Goal: Task Accomplishment & Management: Manage account settings

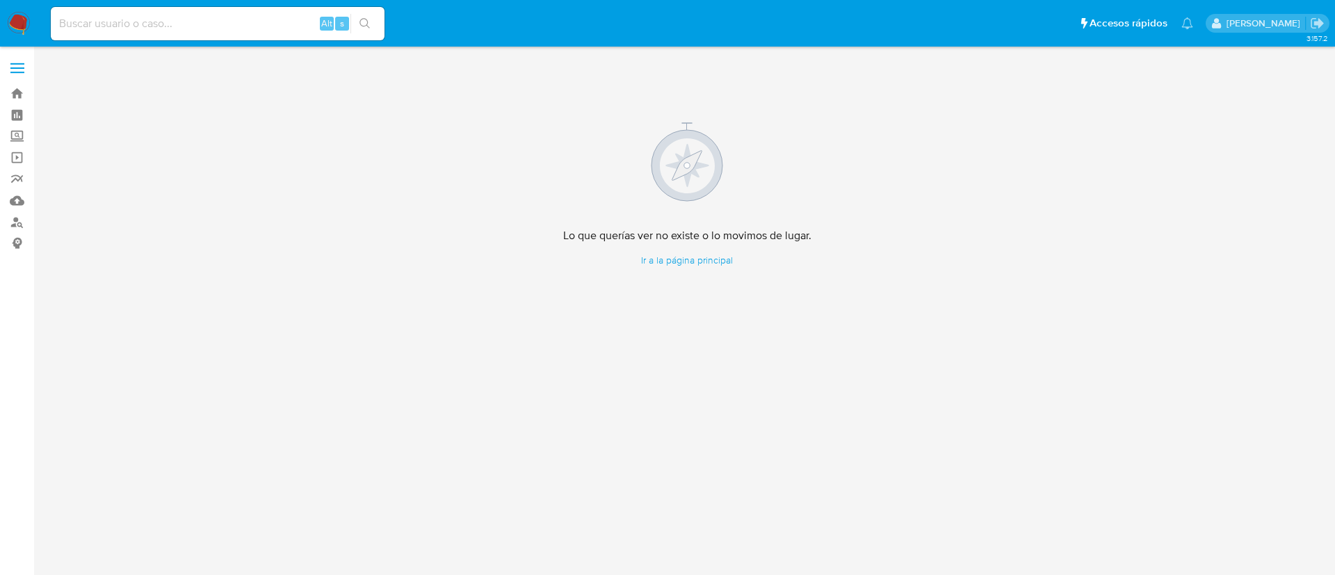
click at [18, 17] on img at bounding box center [19, 24] width 24 height 24
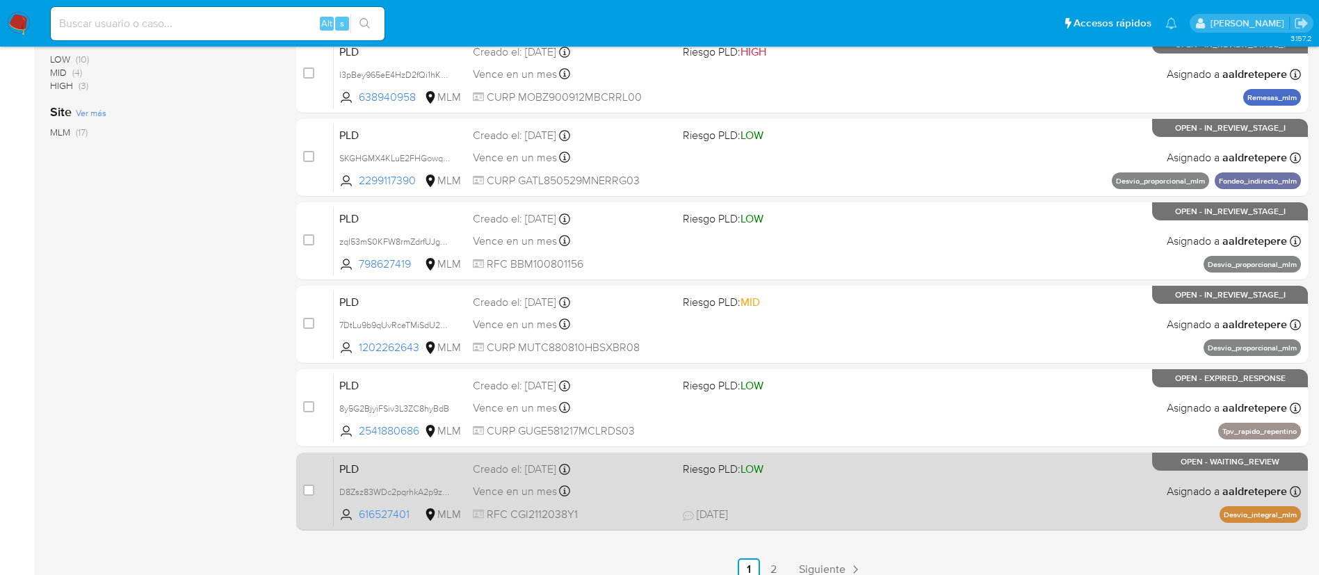
scroll to position [523, 0]
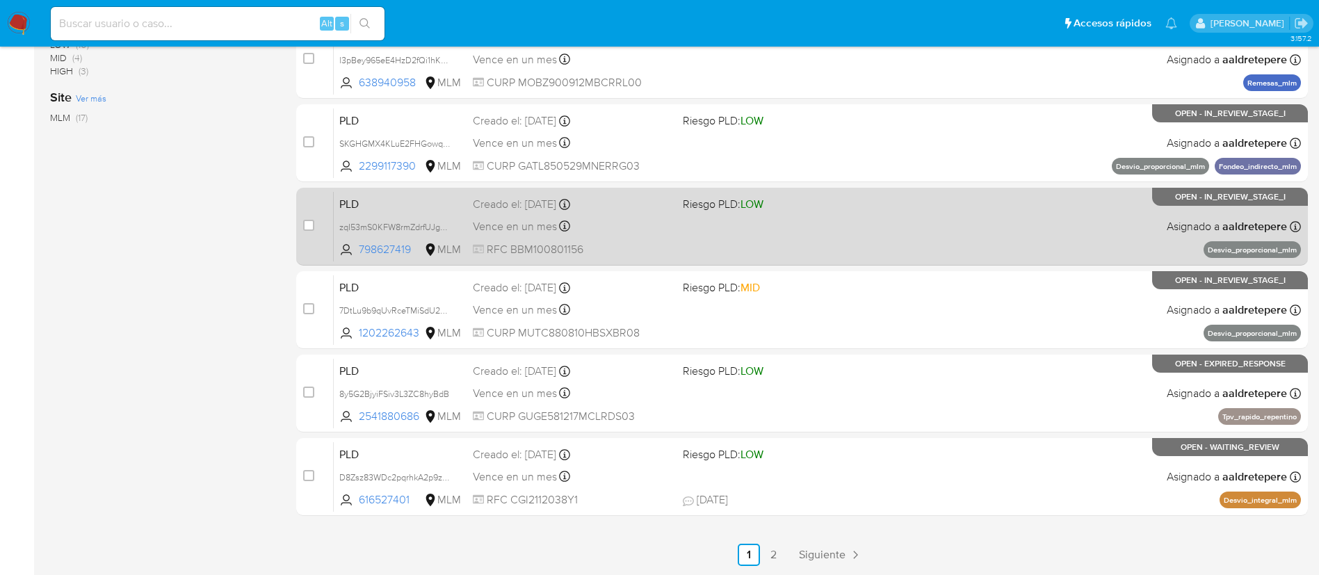
click at [596, 219] on div "Vence en un mes Vence el 11/10/2025 02:10:00" at bounding box center [572, 226] width 199 height 19
click at [606, 218] on div "Vence en un mes Vence el 11/10/2025 02:10:00" at bounding box center [572, 226] width 199 height 19
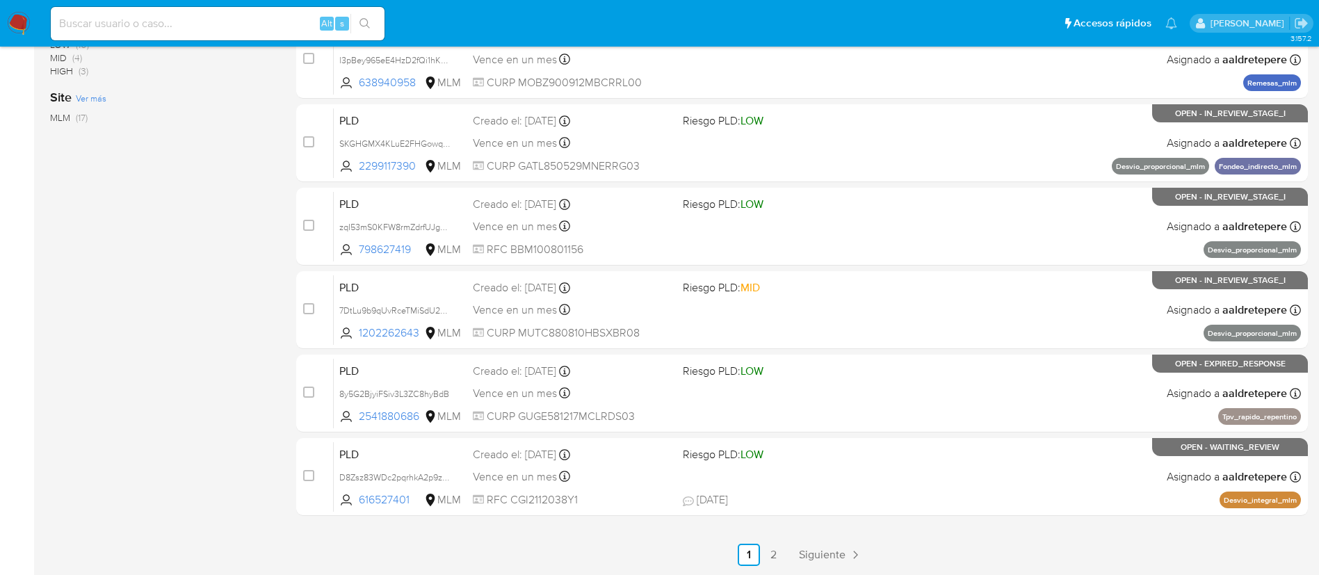
click at [25, 15] on img at bounding box center [19, 24] width 24 height 24
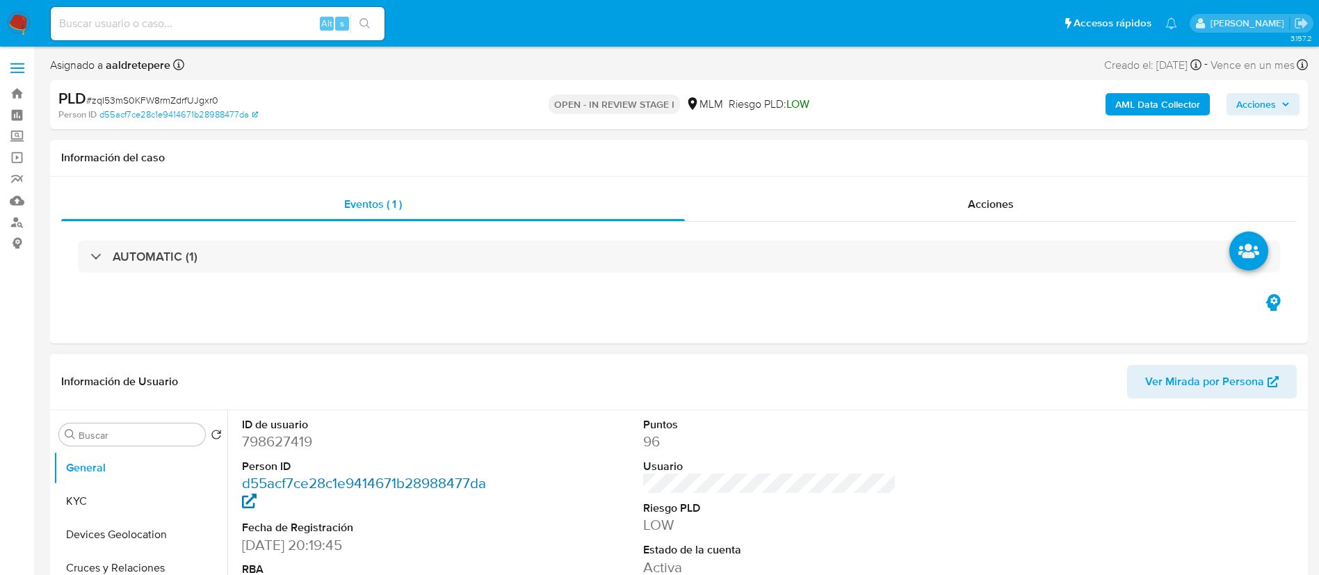
select select "10"
click at [140, 482] on button "General" at bounding box center [141, 467] width 174 height 33
click at [74, 492] on button "KYC" at bounding box center [135, 501] width 163 height 33
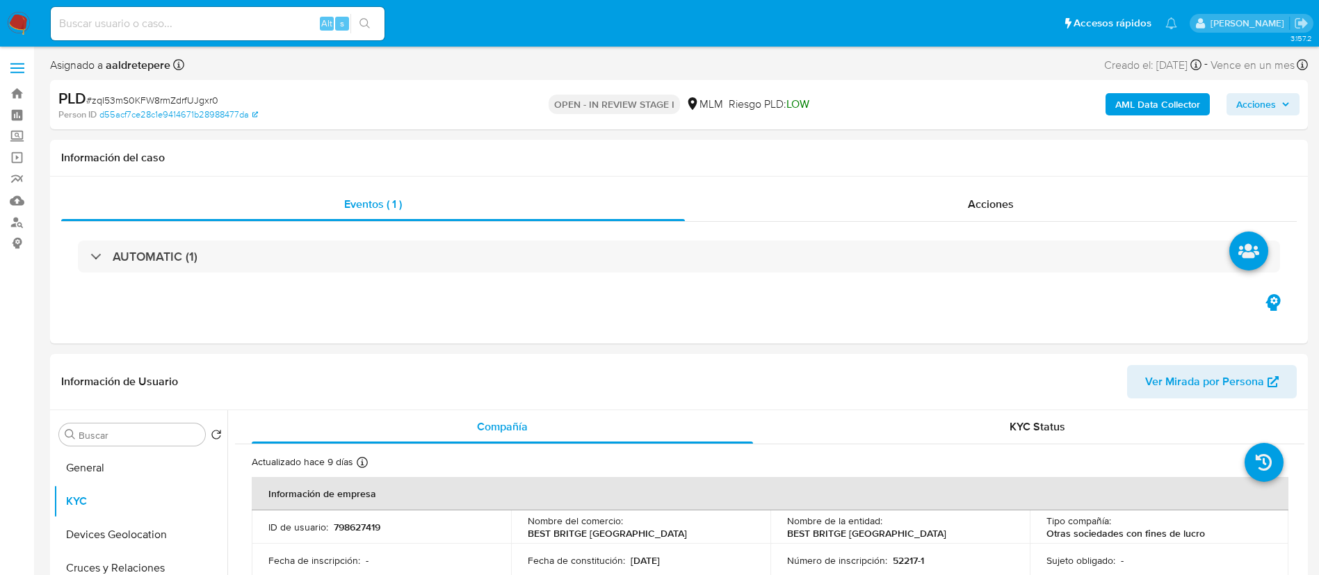
click at [1253, 110] on span "Acciones" at bounding box center [1256, 104] width 40 height 22
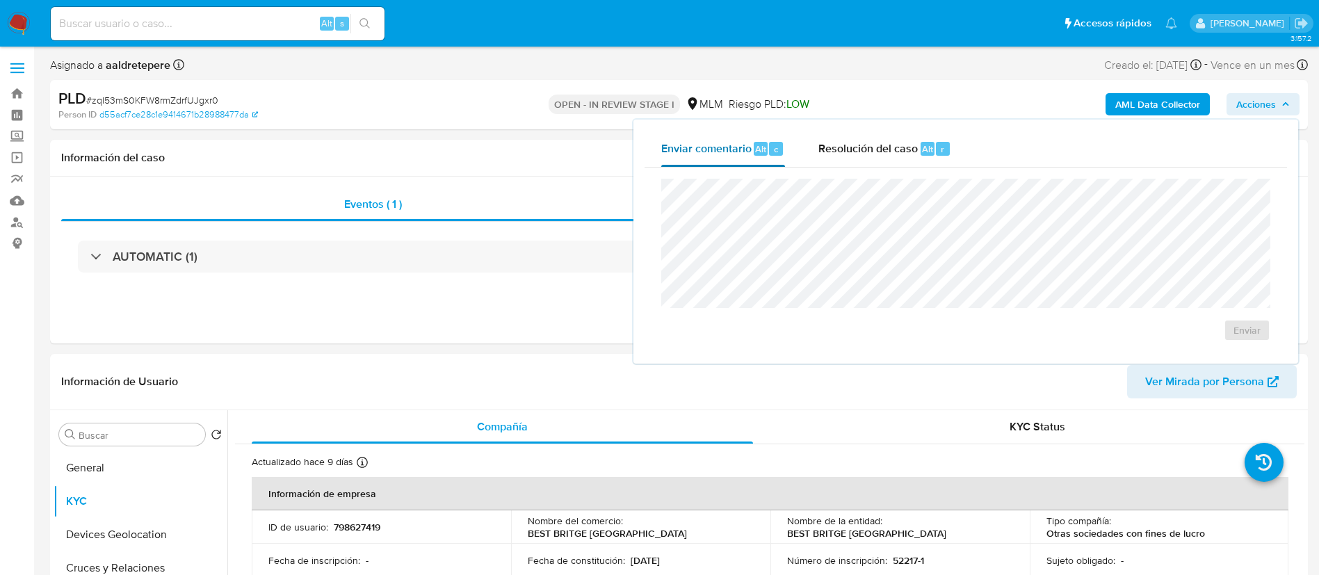
click at [711, 151] on span "Enviar comentario" at bounding box center [706, 148] width 90 height 16
click at [1242, 323] on span "Enviar" at bounding box center [1246, 329] width 27 height 19
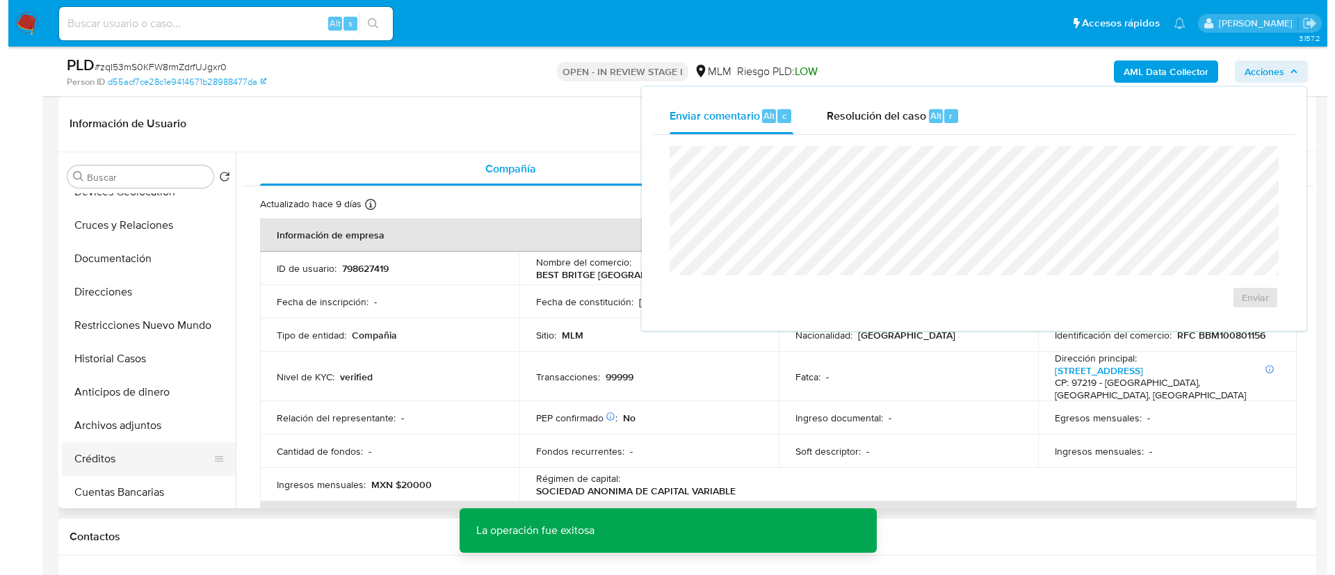
scroll to position [104, 0]
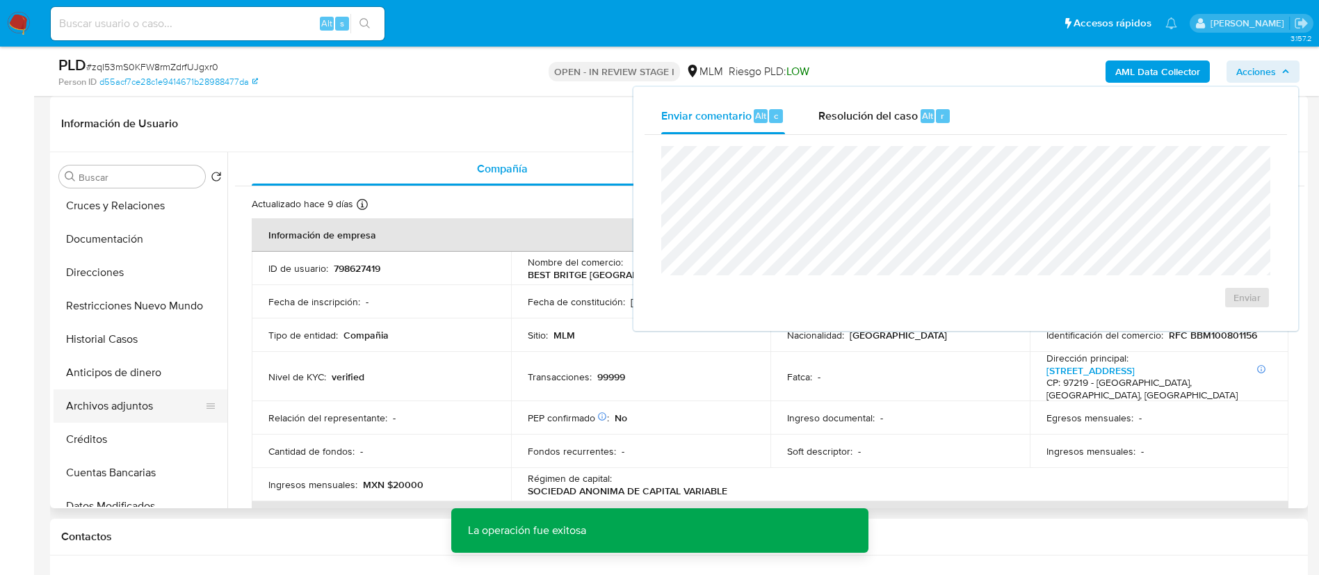
click at [136, 418] on button "Archivos adjuntos" at bounding box center [135, 405] width 163 height 33
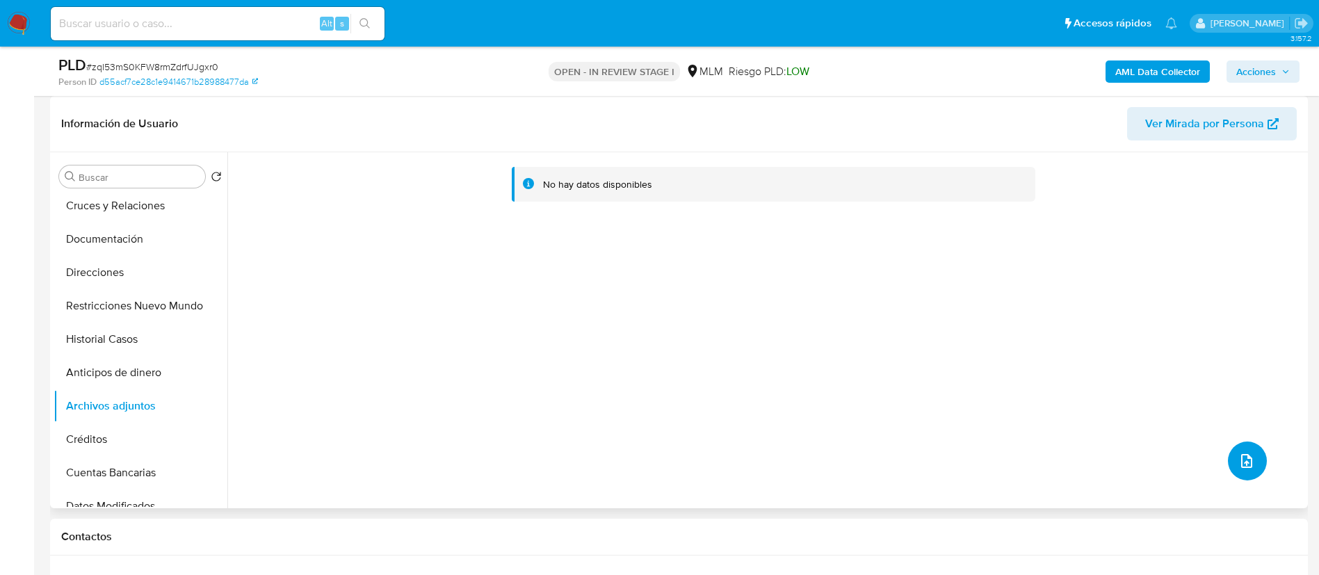
click at [1243, 455] on icon "upload-file" at bounding box center [1246, 461] width 17 height 17
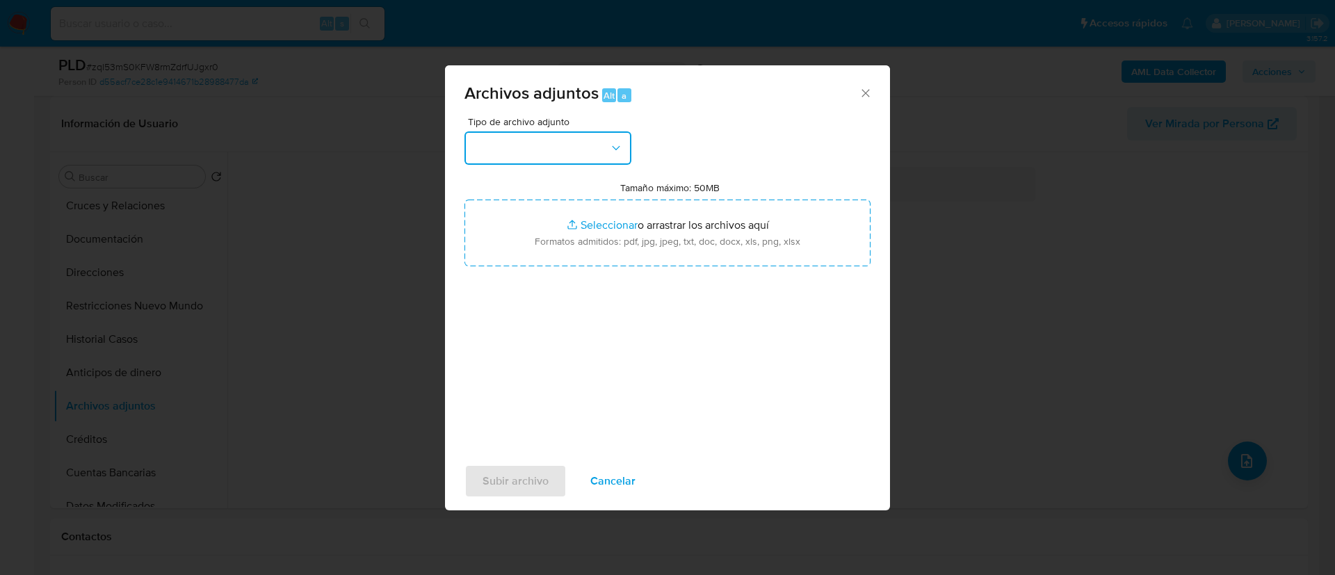
click at [495, 143] on button "button" at bounding box center [547, 147] width 167 height 33
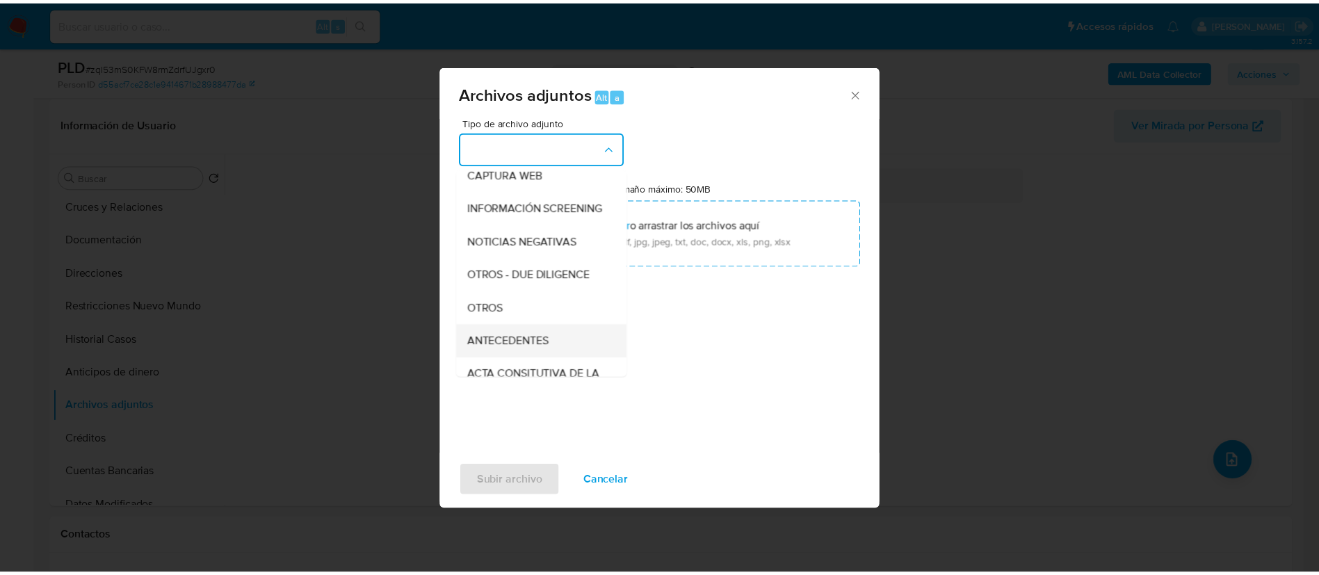
scroll to position [143, 0]
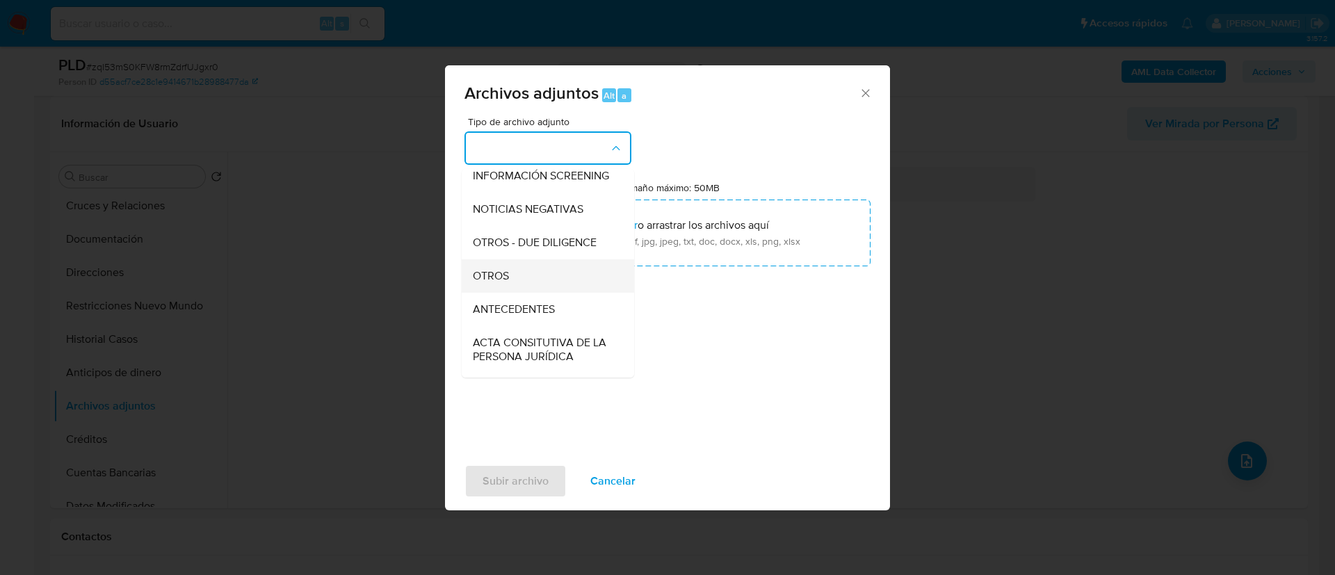
click at [532, 280] on div "OTROS" at bounding box center [544, 275] width 142 height 33
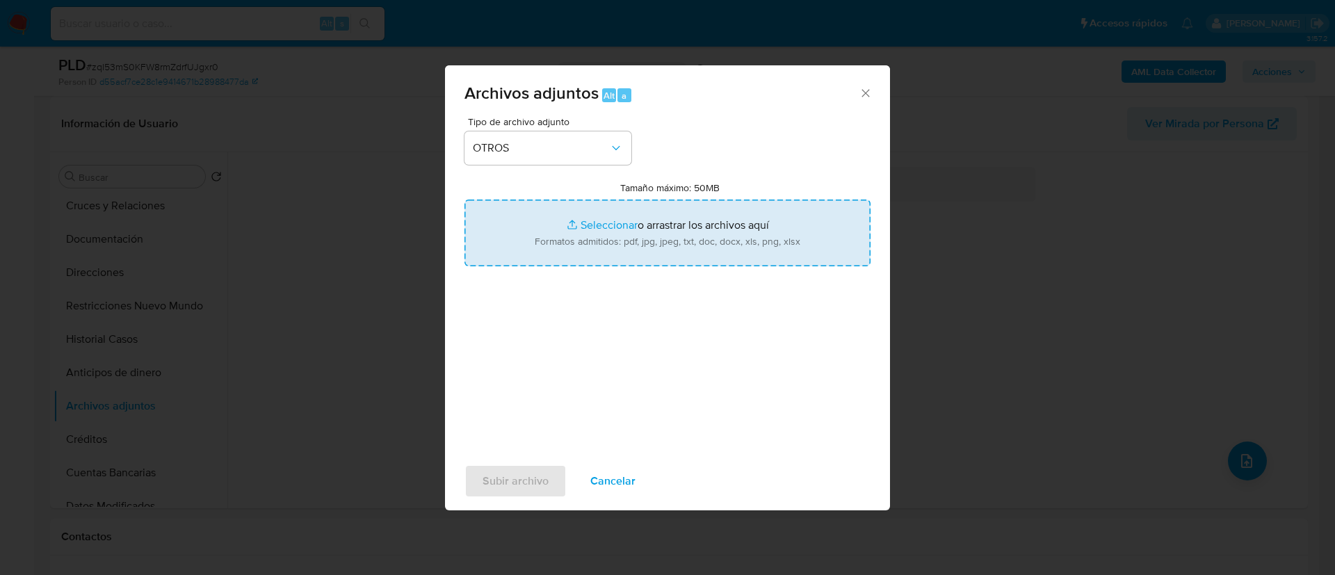
click at [676, 227] on input "Tamaño máximo: 50MB Seleccionar archivos" at bounding box center [667, 233] width 406 height 67
type input "C:\fakepath\798627419_BEST BRITGE MEXICO_AGOSTO 2025.pdf"
click at [495, 470] on span "Subir archivo" at bounding box center [515, 481] width 66 height 31
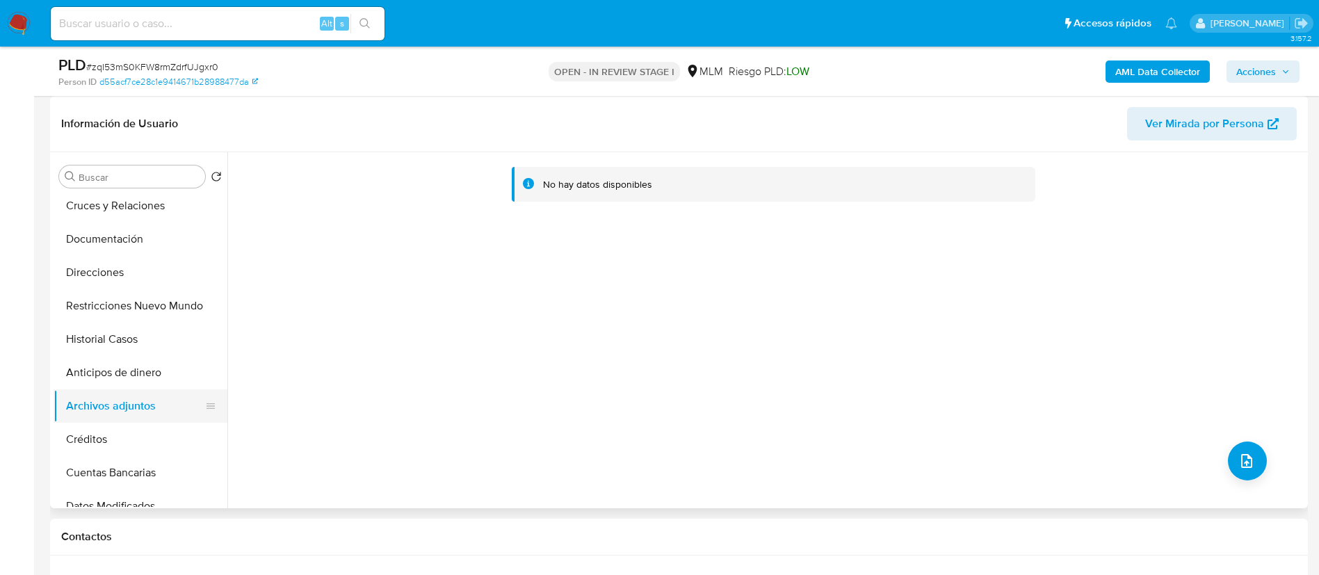
drag, startPoint x: 96, startPoint y: 425, endPoint x: 99, endPoint y: 405, distance: 20.5
click at [96, 425] on button "Créditos" at bounding box center [141, 439] width 174 height 33
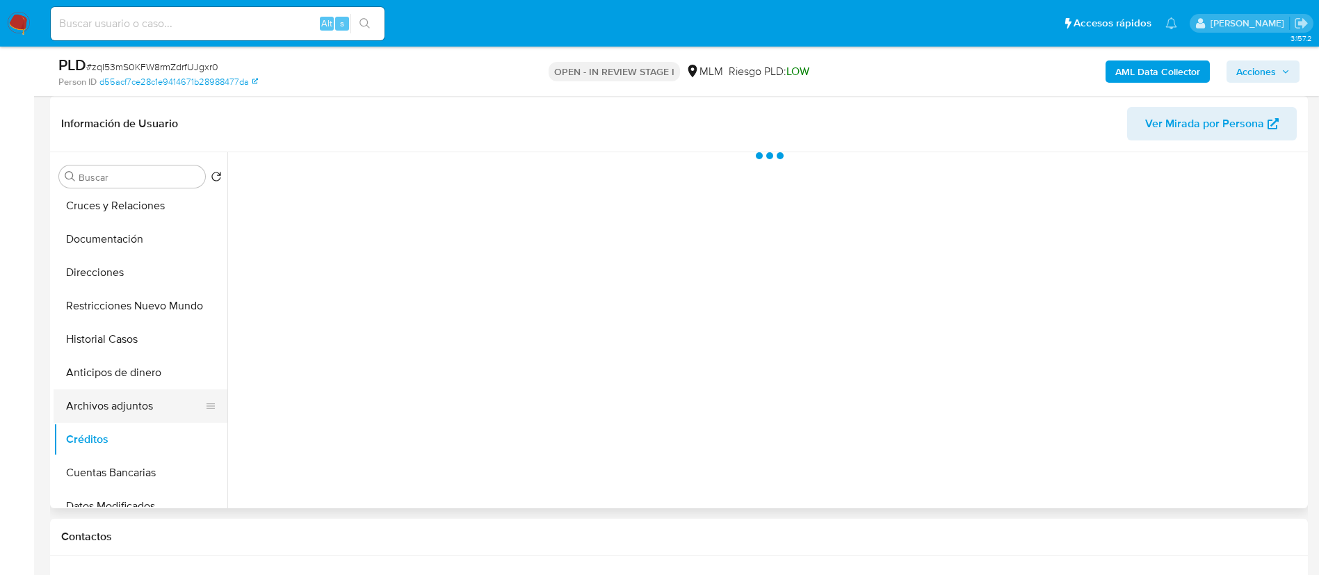
click at [101, 396] on button "Archivos adjuntos" at bounding box center [135, 405] width 163 height 33
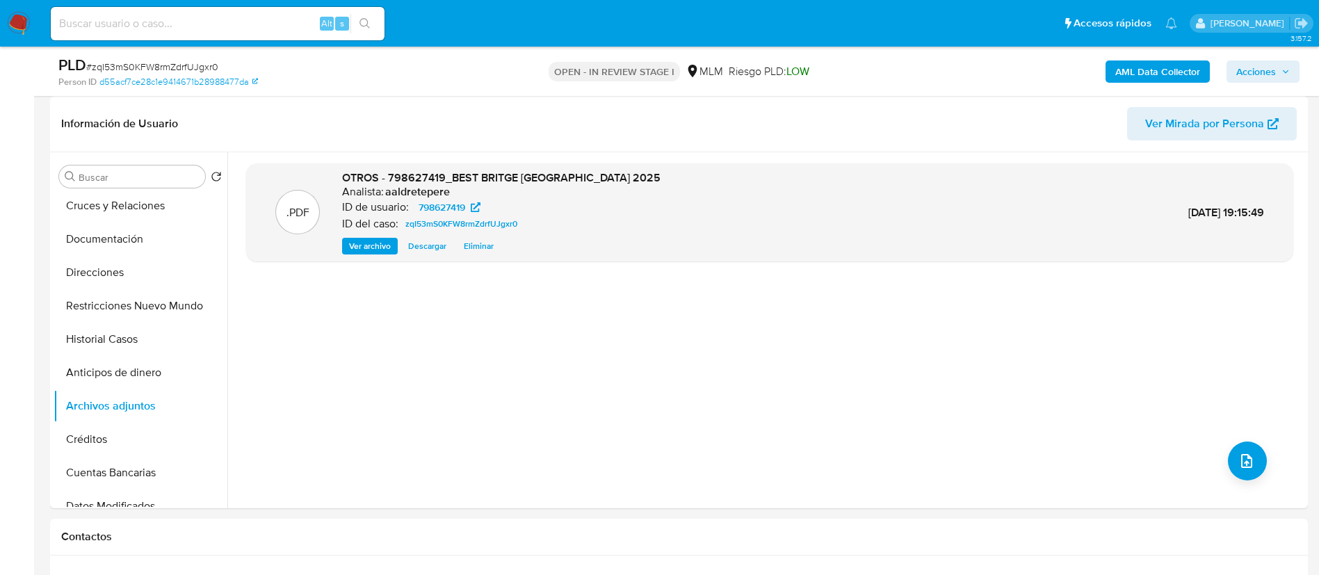
click at [1262, 70] on span "Acciones" at bounding box center [1256, 71] width 40 height 22
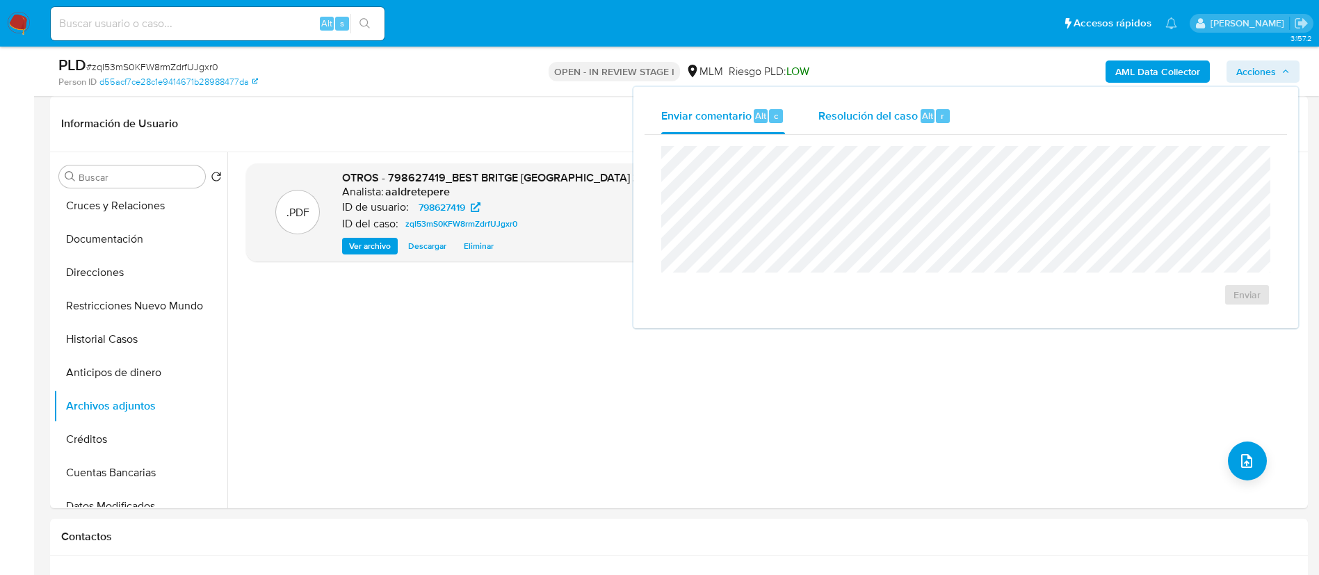
click at [831, 122] on span "Resolución del caso" at bounding box center [867, 115] width 99 height 16
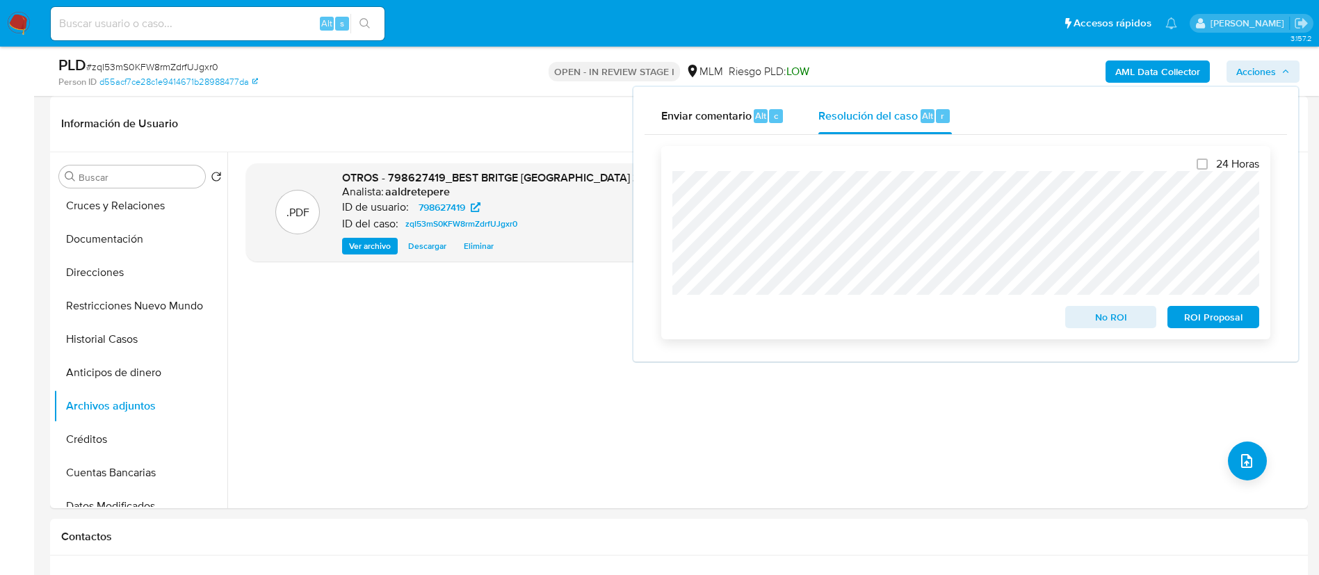
click at [1099, 321] on span "No ROI" at bounding box center [1111, 316] width 72 height 19
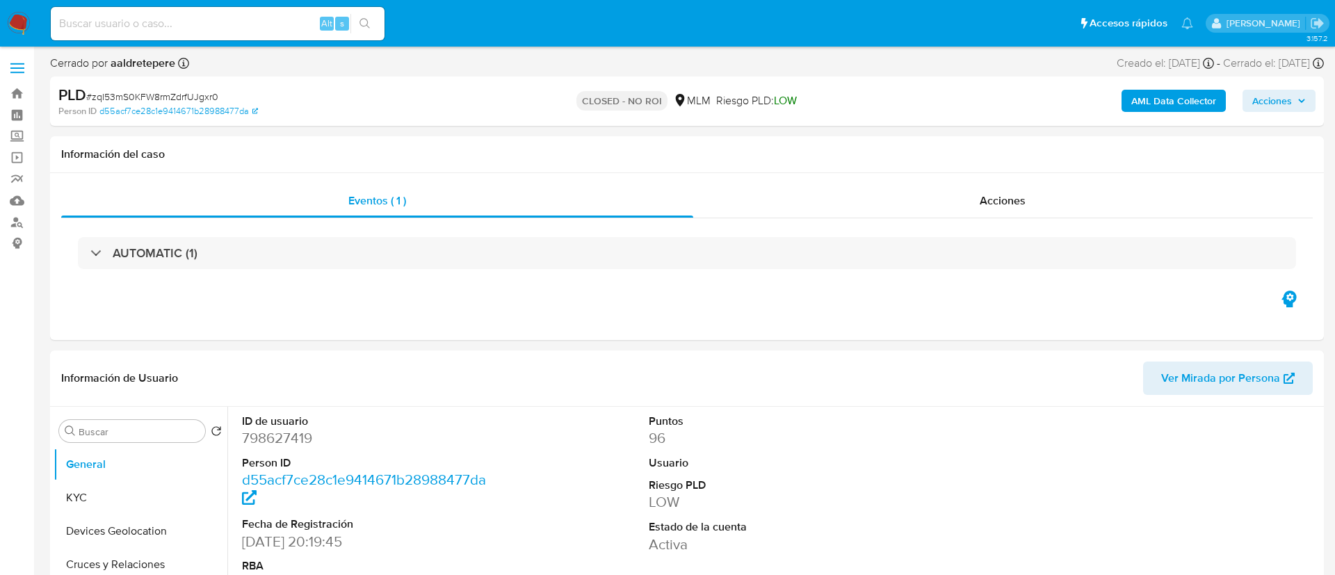
select select "10"
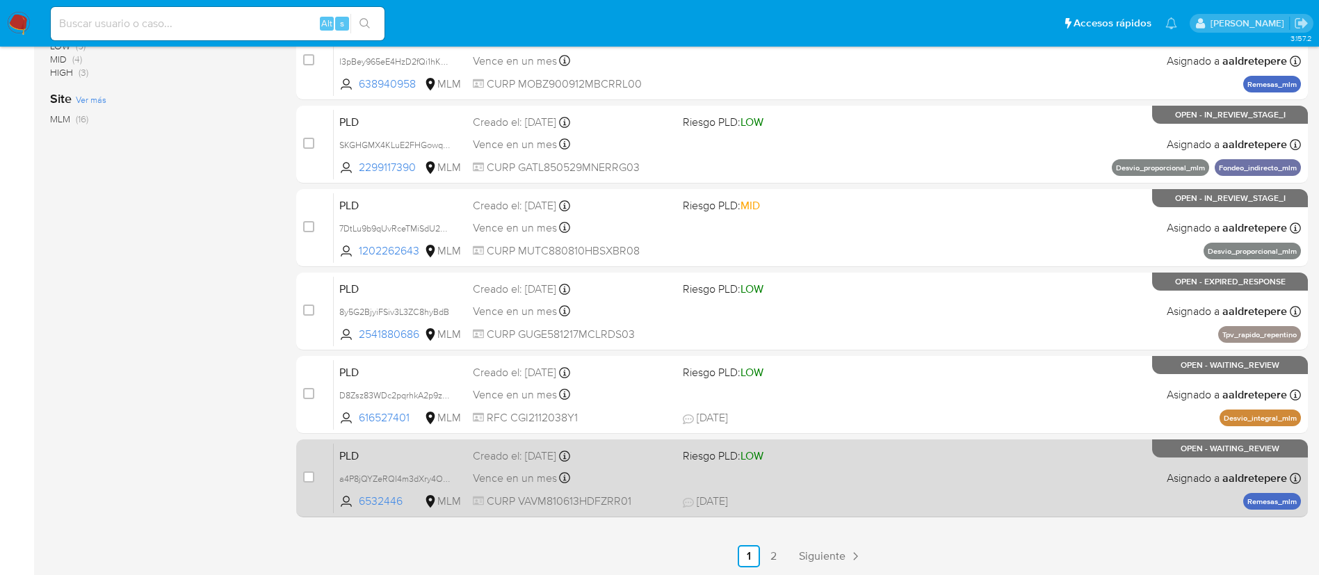
scroll to position [523, 0]
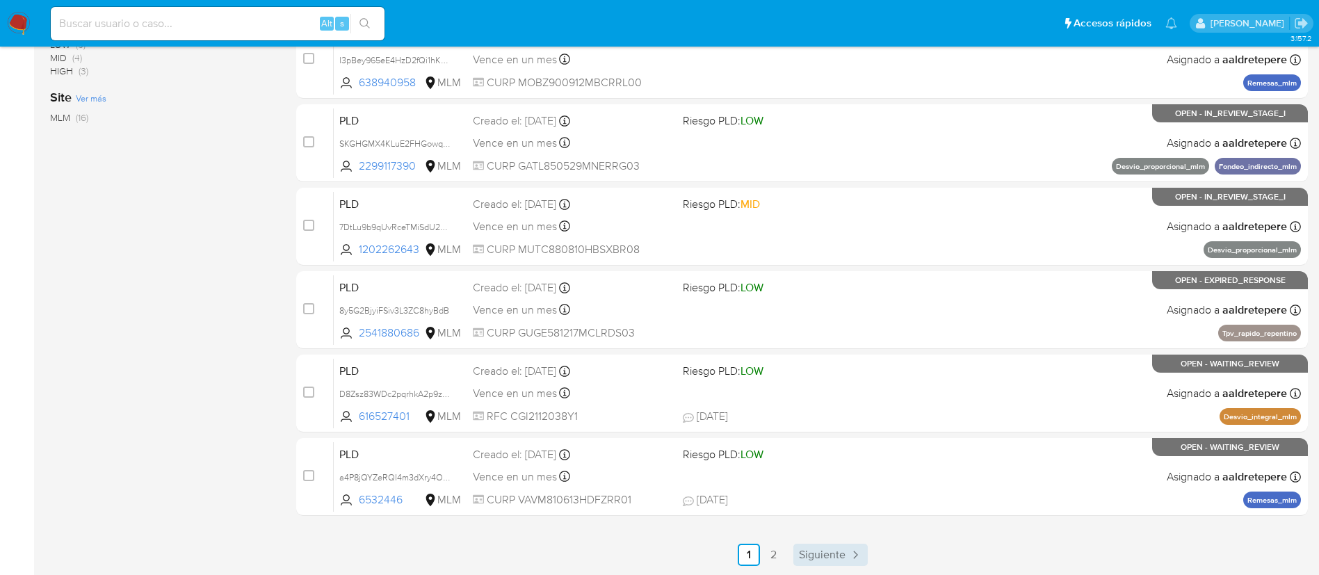
click at [840, 559] on span "Siguiente" at bounding box center [822, 554] width 47 height 11
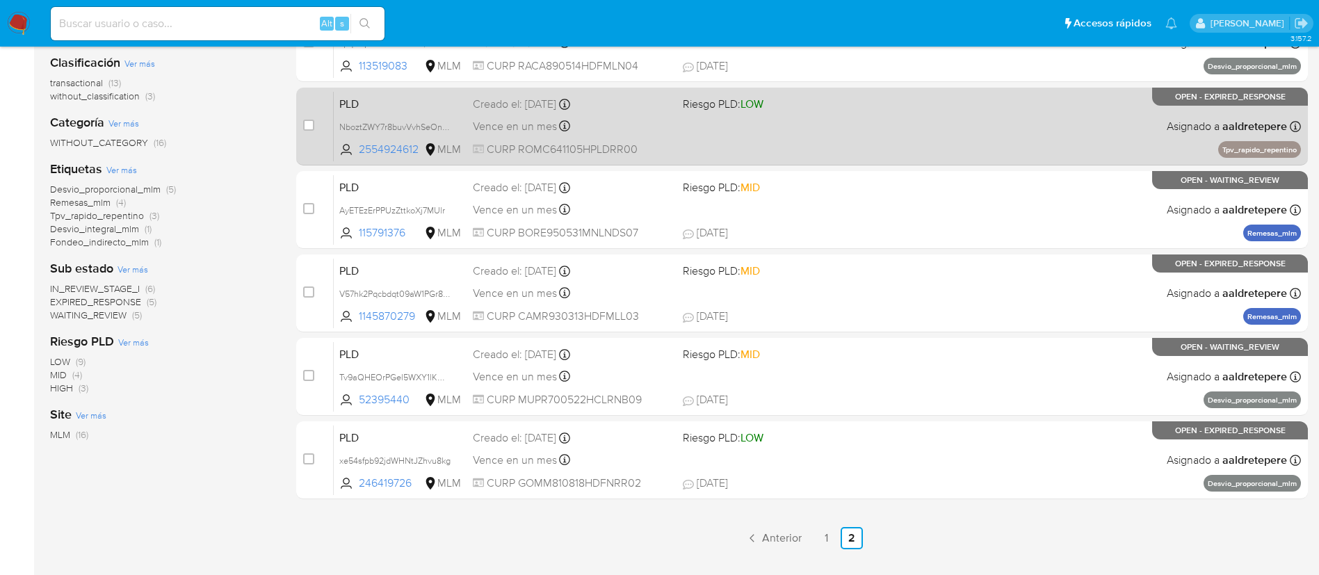
scroll to position [209, 0]
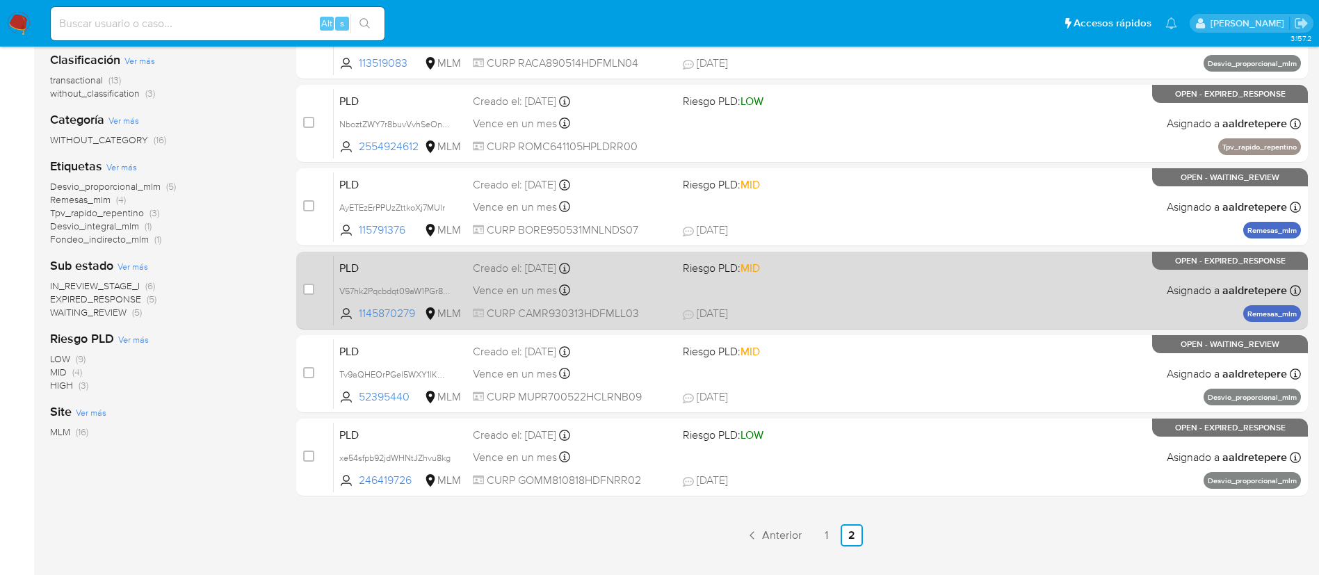
click at [730, 297] on div "PLD V57hk2Pqcbdqt09aW1PGr878 1145870279 MLM Riesgo PLD: MID Creado el: 12/08/20…" at bounding box center [817, 290] width 967 height 70
click at [311, 287] on input "checkbox" at bounding box center [308, 289] width 11 height 11
checkbox input "true"
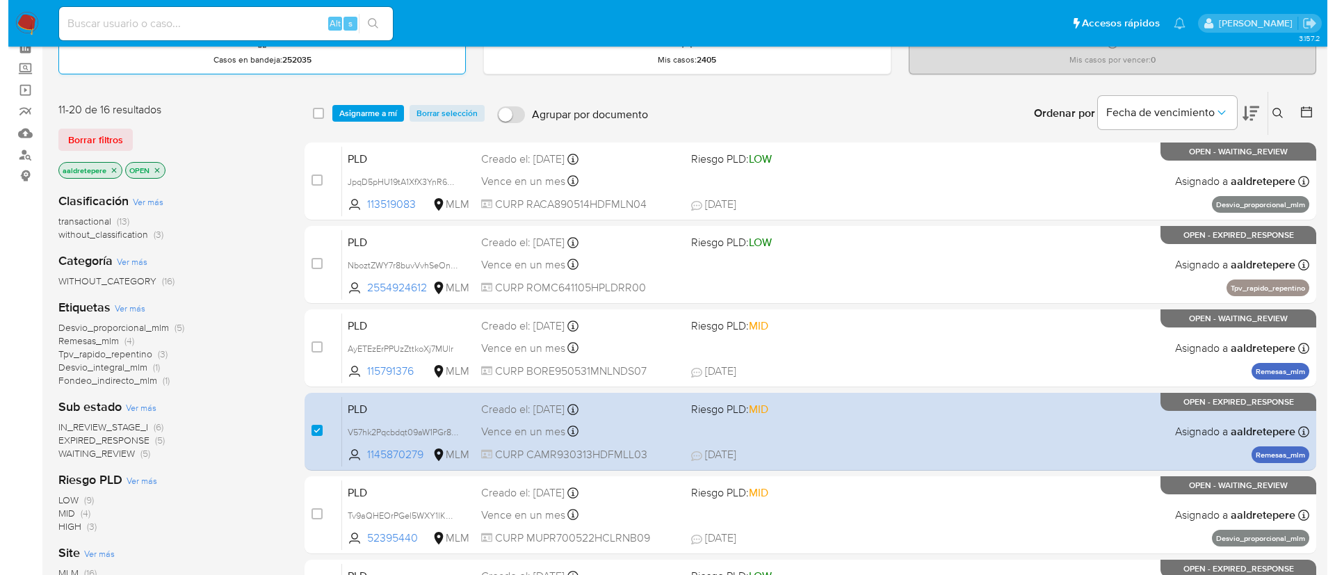
scroll to position [0, 0]
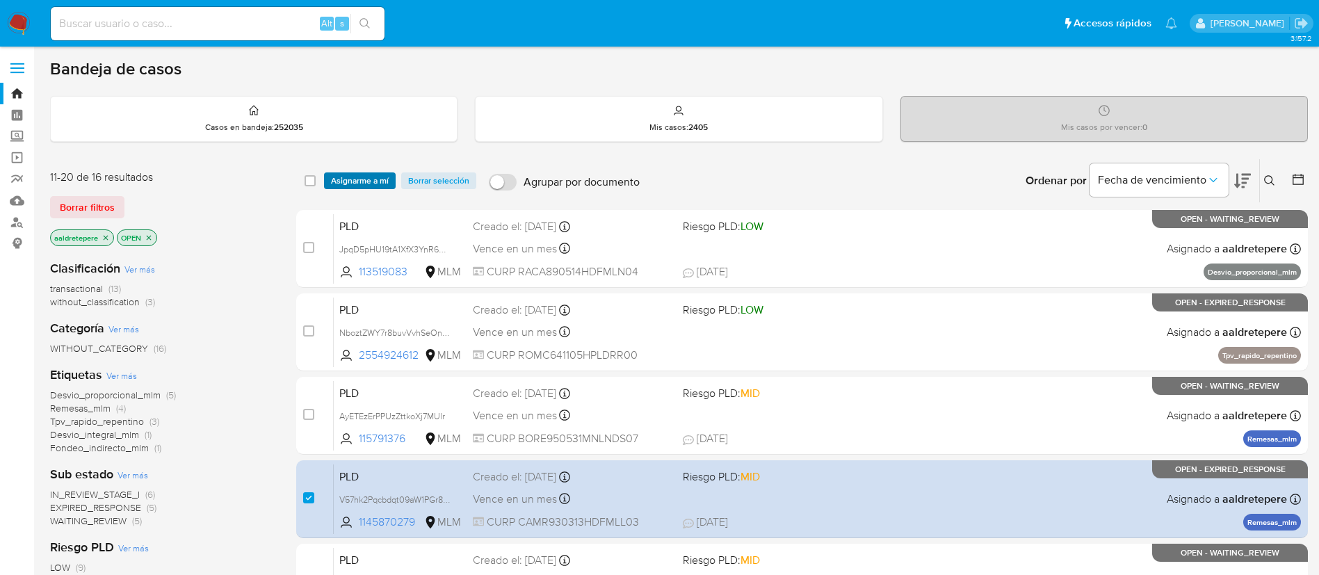
click at [350, 174] on span "Asignarme a mí" at bounding box center [360, 181] width 58 height 14
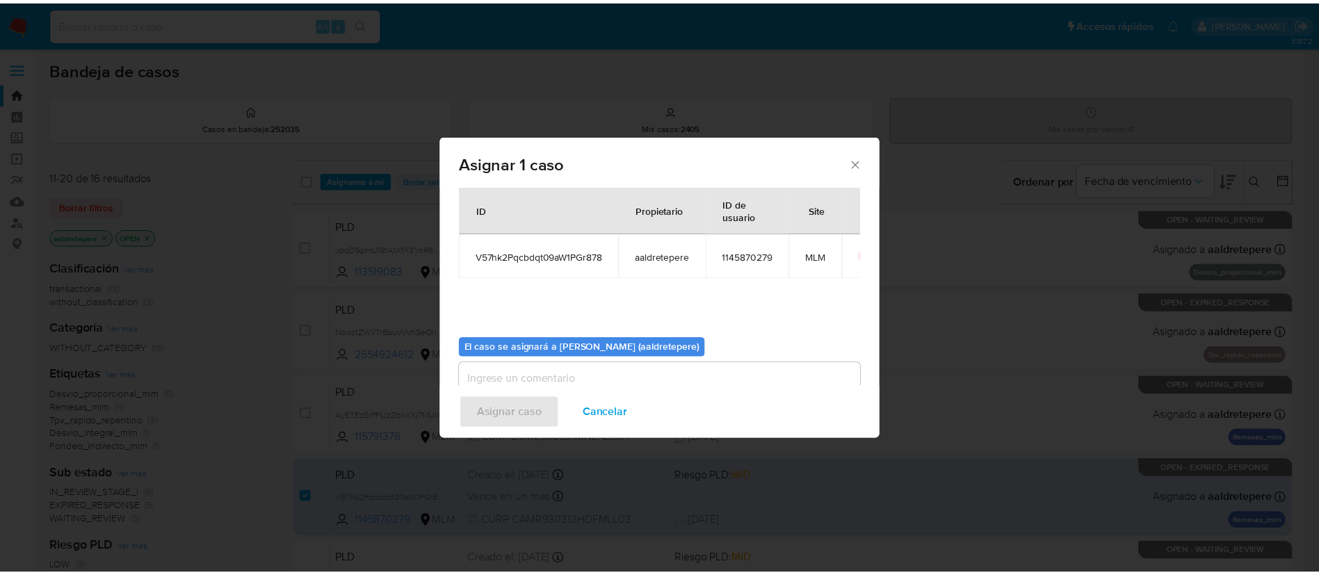
scroll to position [72, 0]
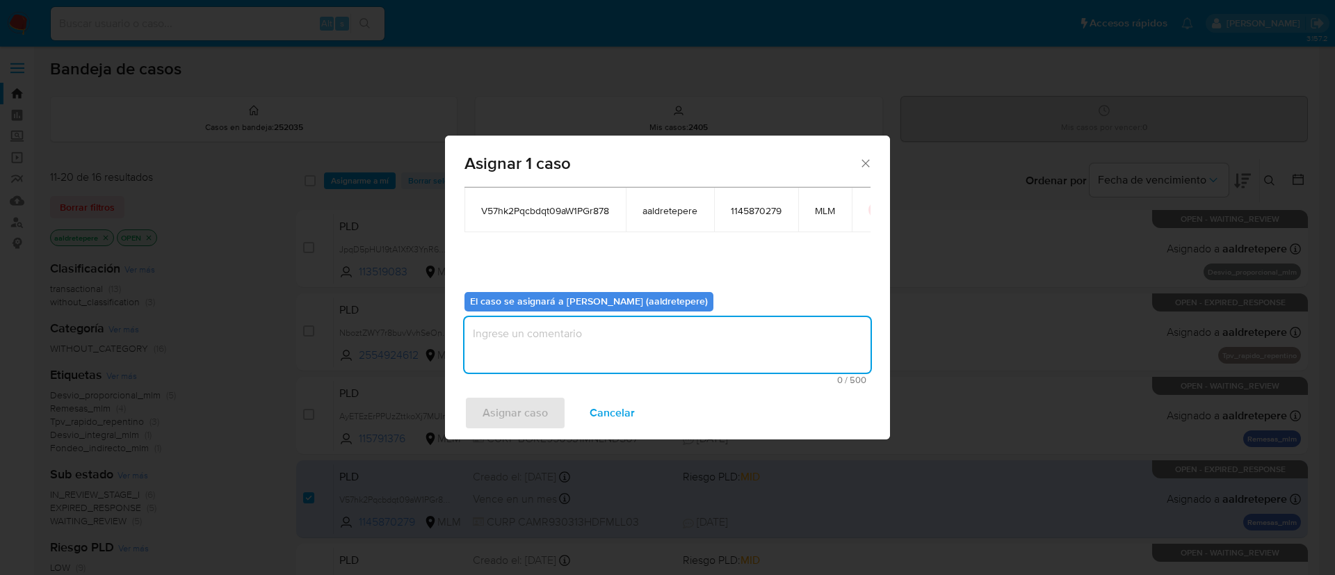
click at [670, 359] on textarea "assign-modal" at bounding box center [667, 345] width 406 height 56
click at [548, 403] on button "Asignar caso" at bounding box center [514, 412] width 101 height 33
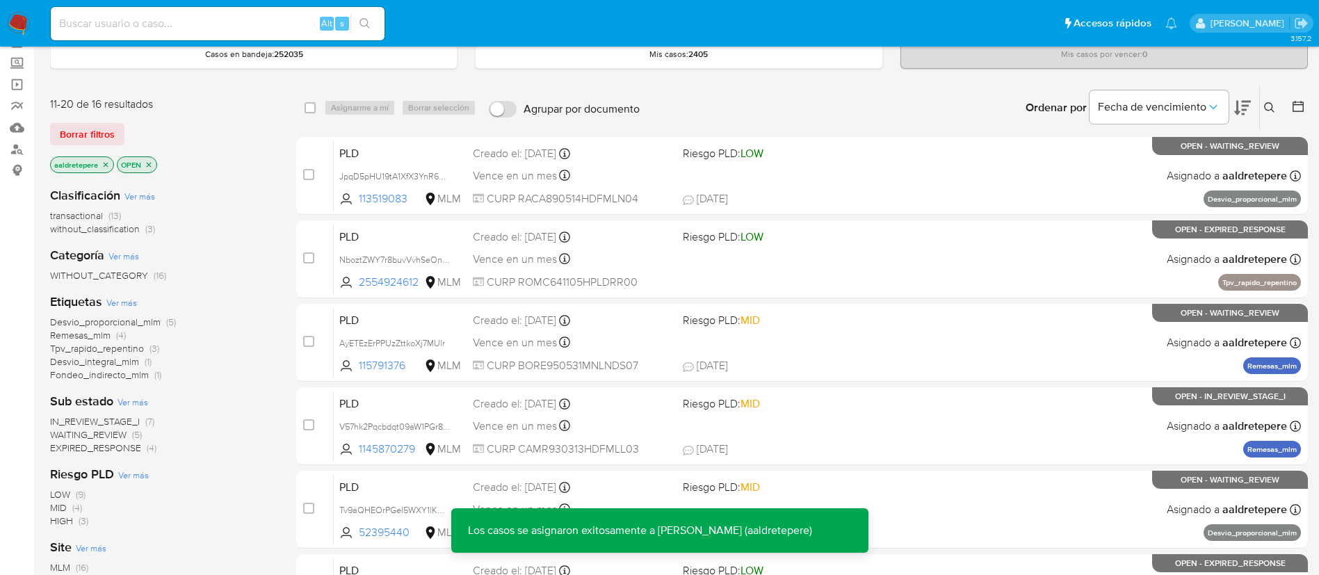
scroll to position [222, 0]
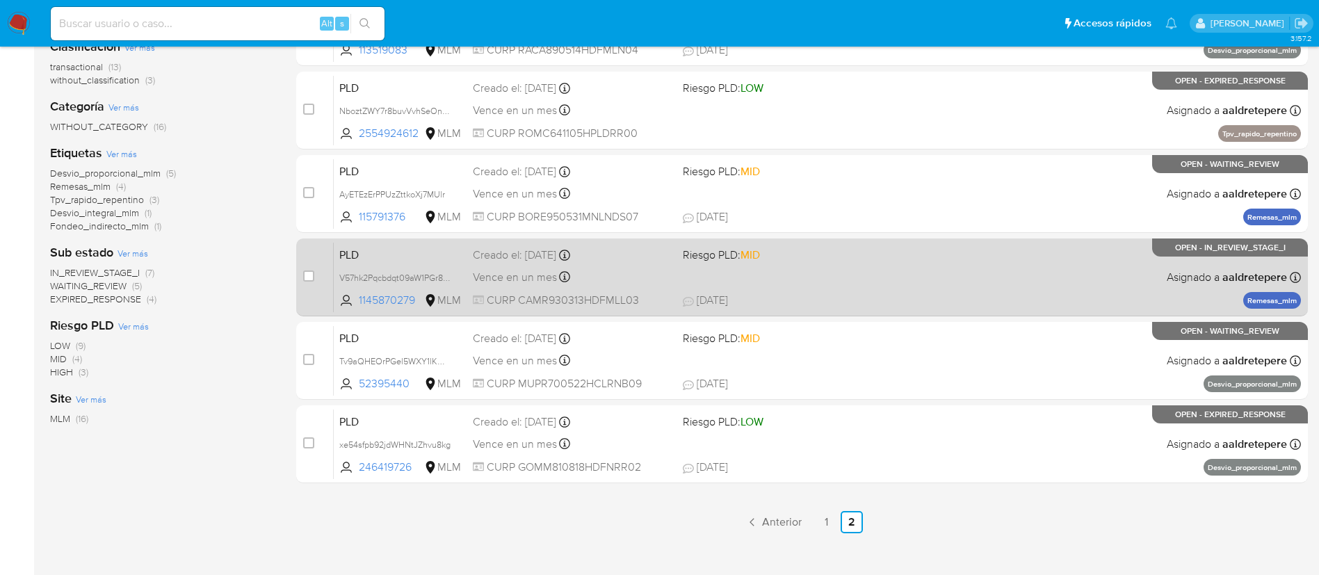
click at [916, 284] on div "PLD V57hk2Pqcbdqt09aW1PGr878 1145870279 MLM Riesgo PLD: MID Creado el: 12/08/20…" at bounding box center [817, 277] width 967 height 70
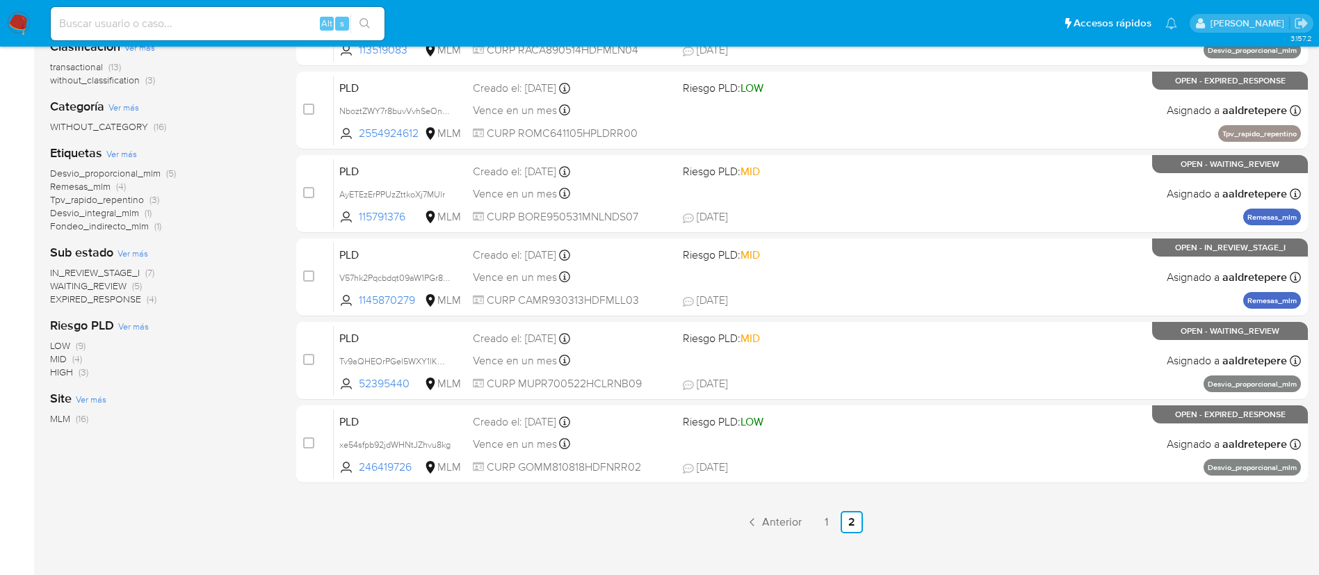
drag, startPoint x: 15, startPoint y: 24, endPoint x: 395, endPoint y: 28, distance: 380.3
click at [15, 24] on img at bounding box center [19, 24] width 24 height 24
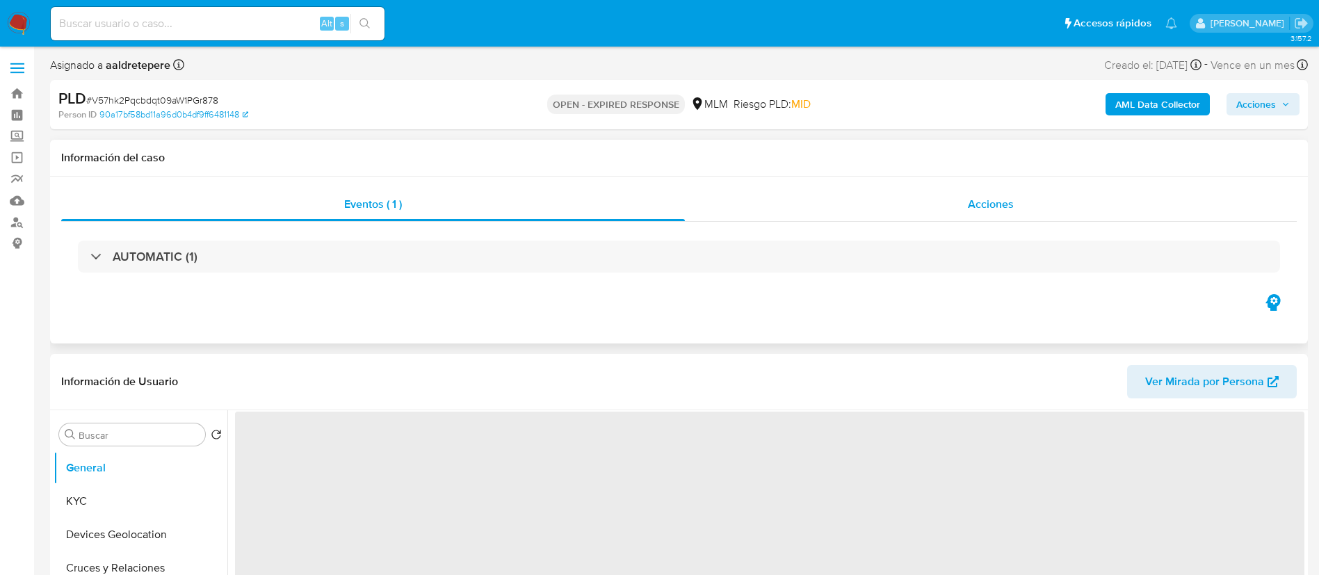
click at [1006, 191] on div "Acciones" at bounding box center [991, 204] width 612 height 33
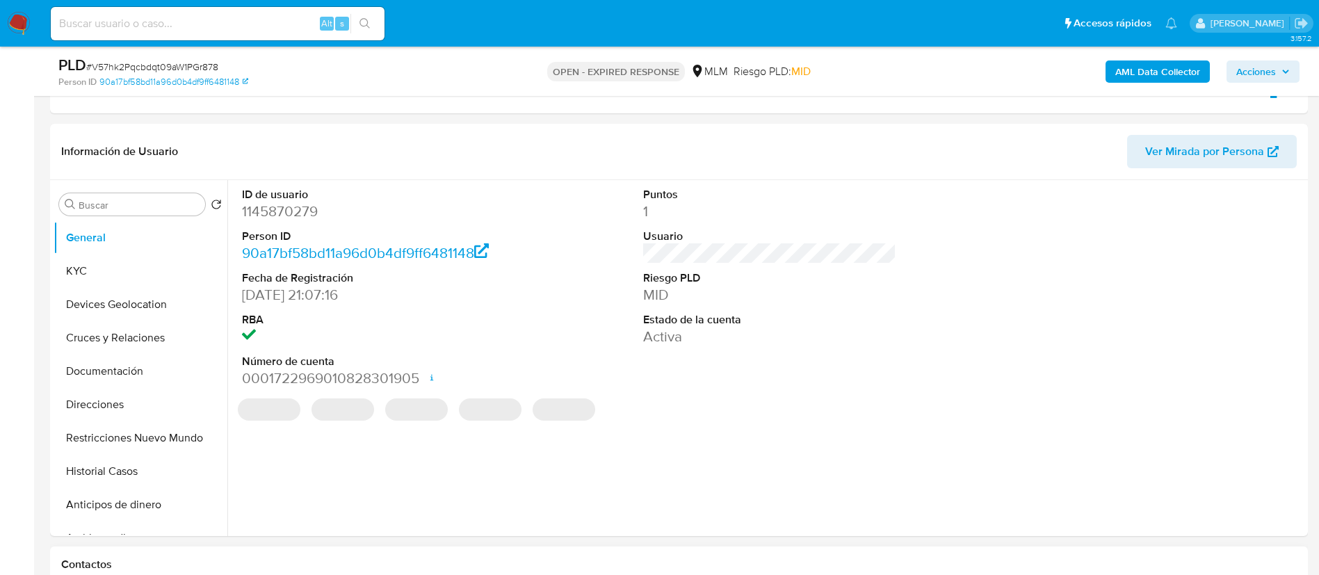
scroll to position [417, 0]
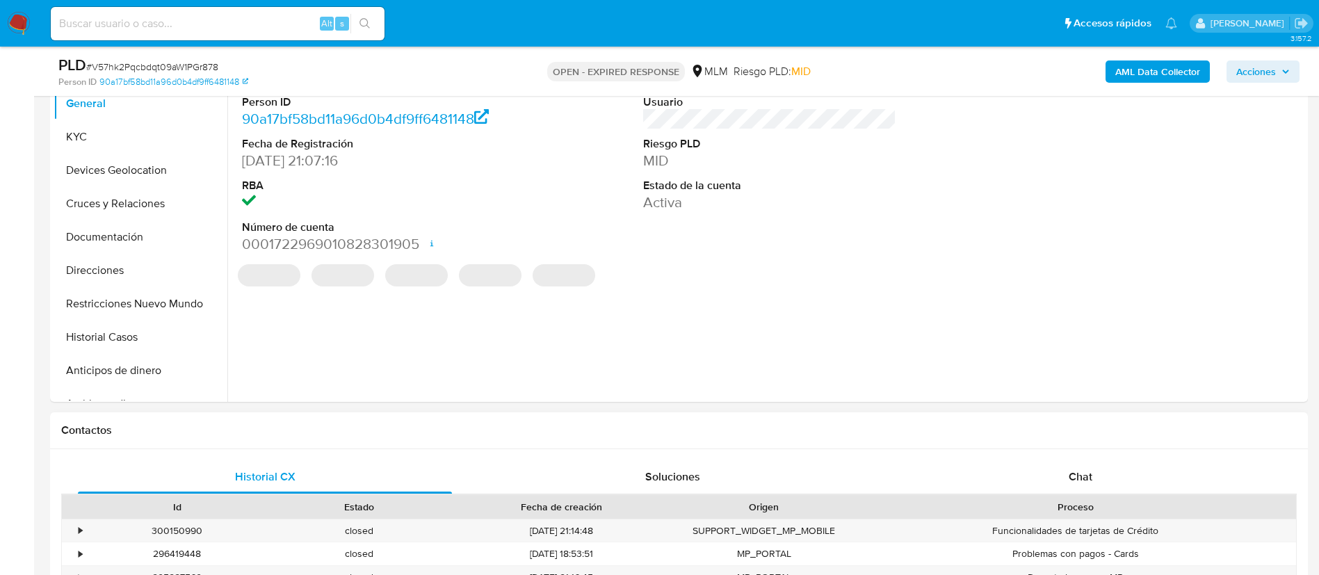
select select "10"
click at [1068, 487] on div "Chat" at bounding box center [1080, 476] width 374 height 33
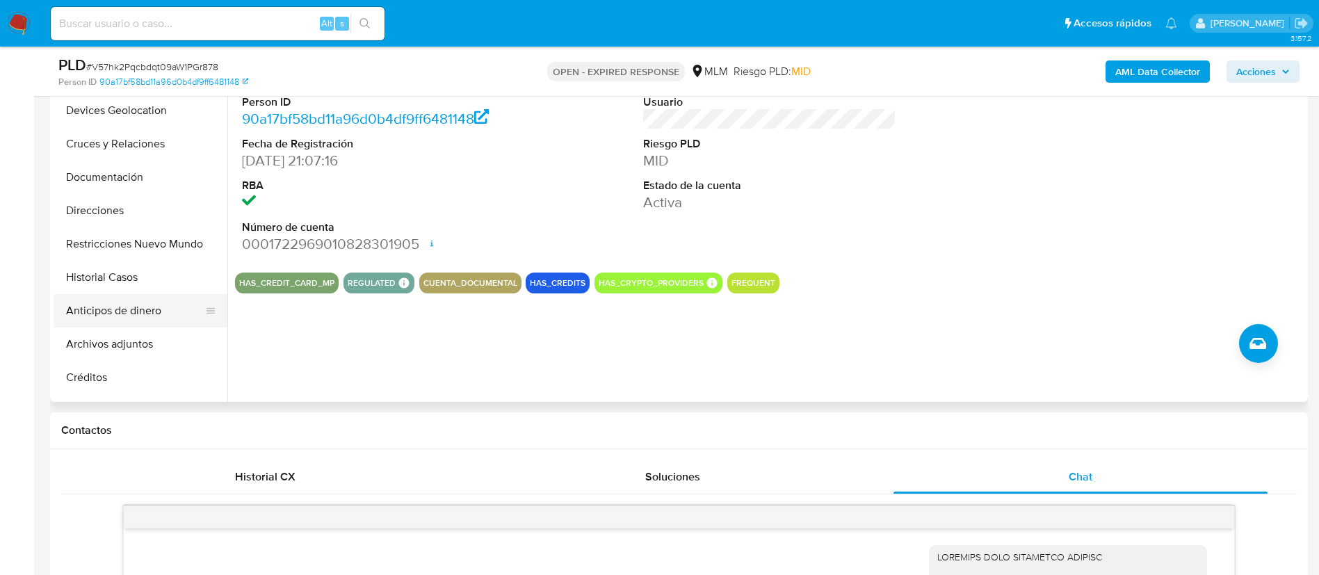
scroll to position [104, 0]
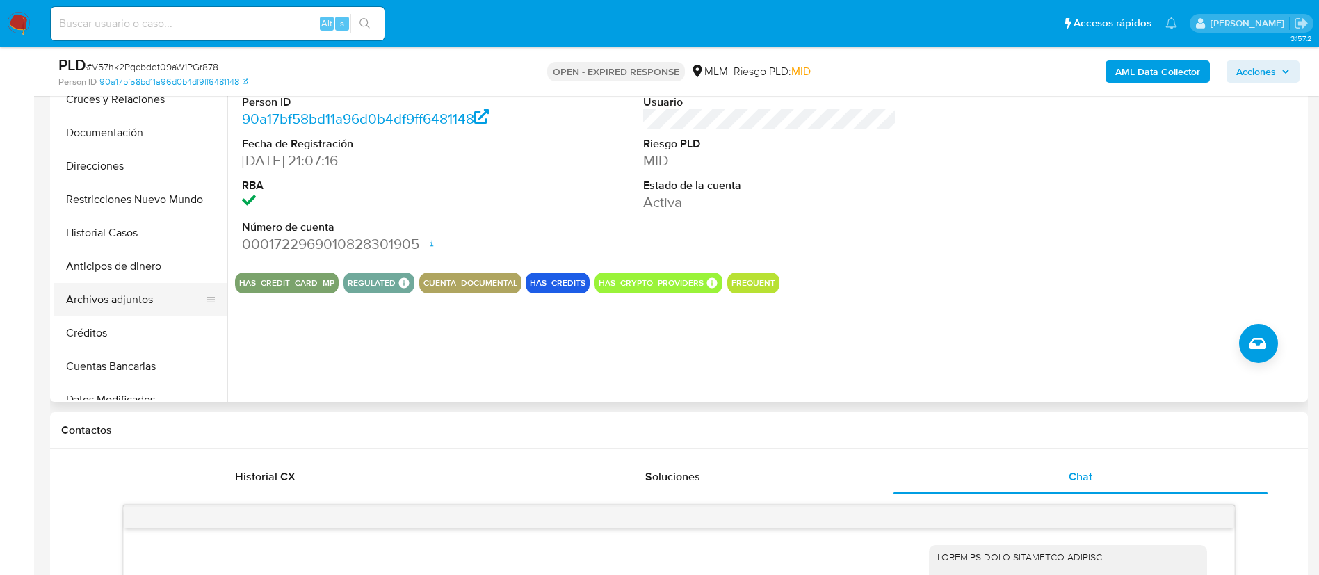
click at [143, 302] on button "Archivos adjuntos" at bounding box center [135, 299] width 163 height 33
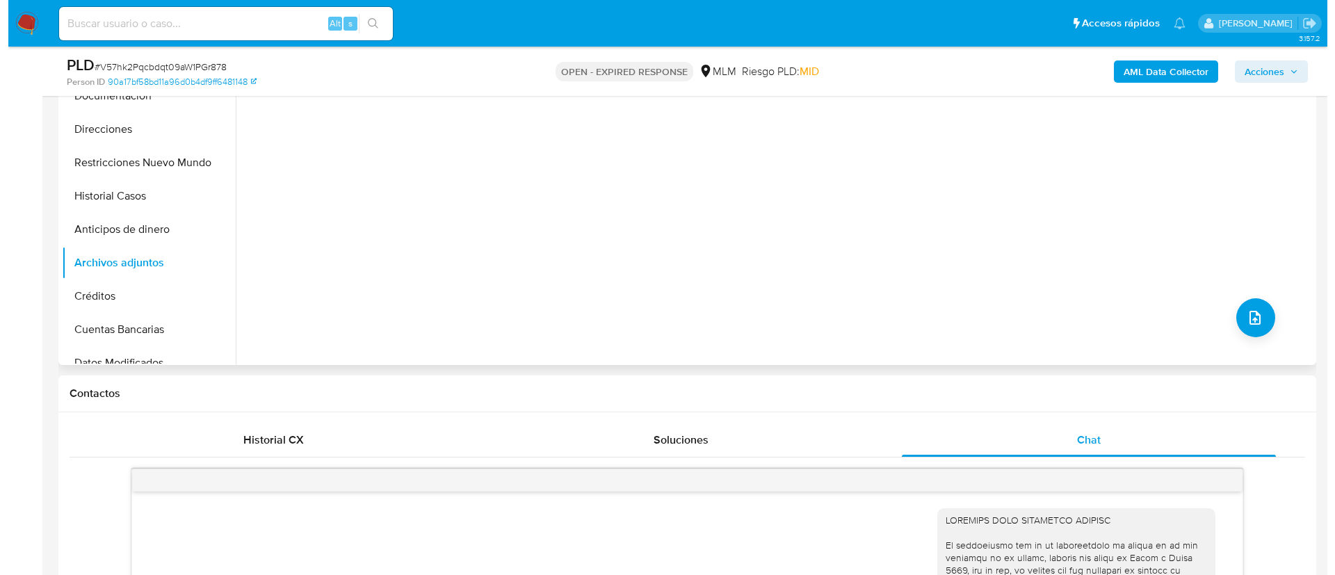
scroll to position [313, 0]
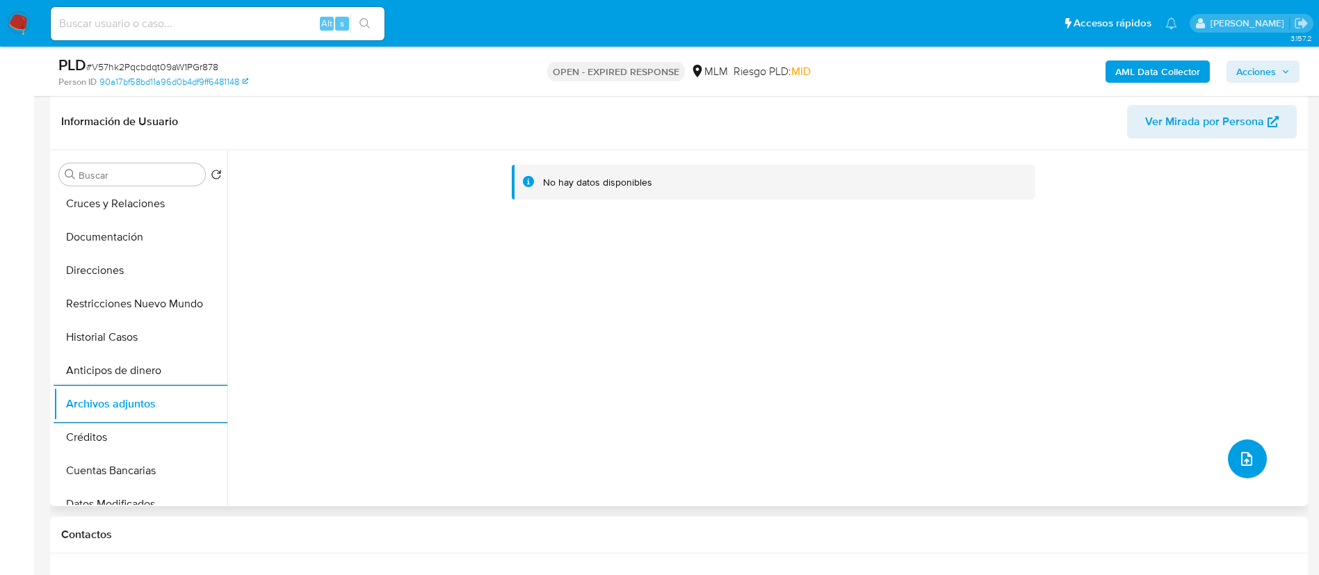
click at [1230, 468] on button "upload-file" at bounding box center [1247, 458] width 39 height 39
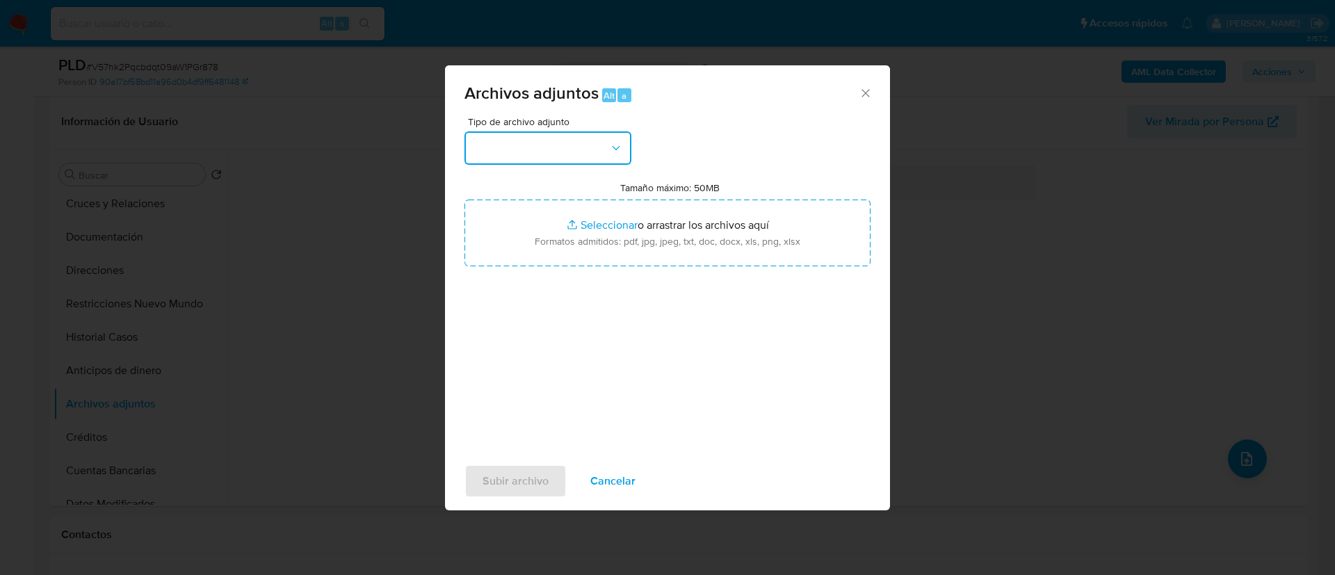
click at [568, 152] on button "button" at bounding box center [547, 147] width 167 height 33
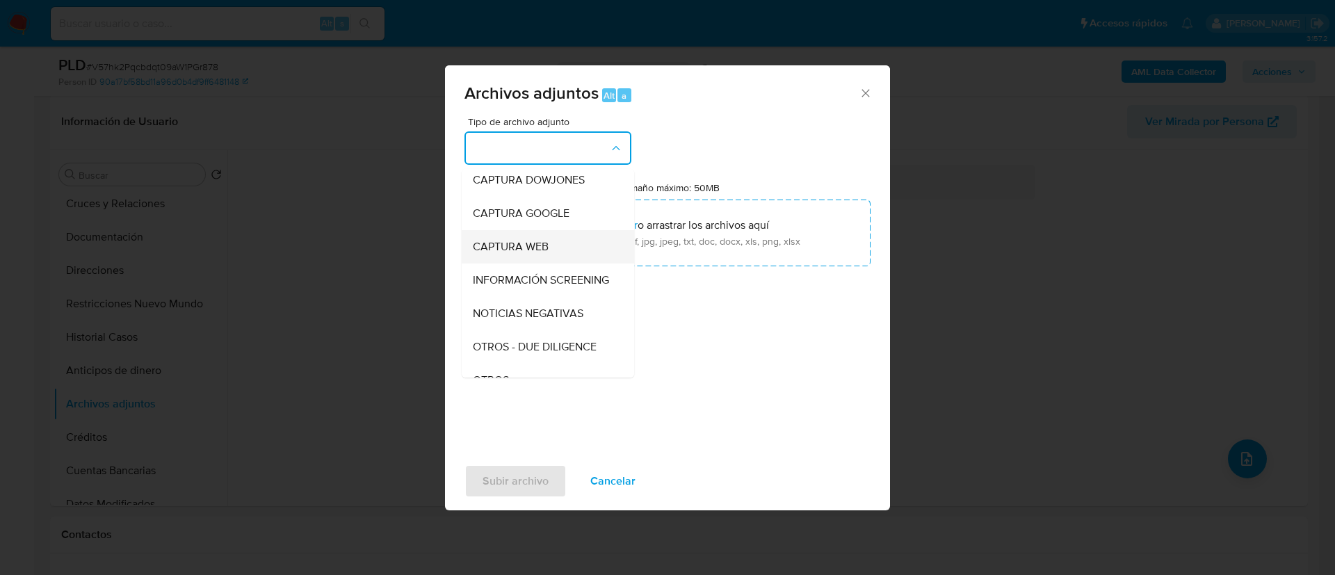
scroll to position [143, 0]
click at [551, 284] on div "OTROS" at bounding box center [544, 275] width 142 height 33
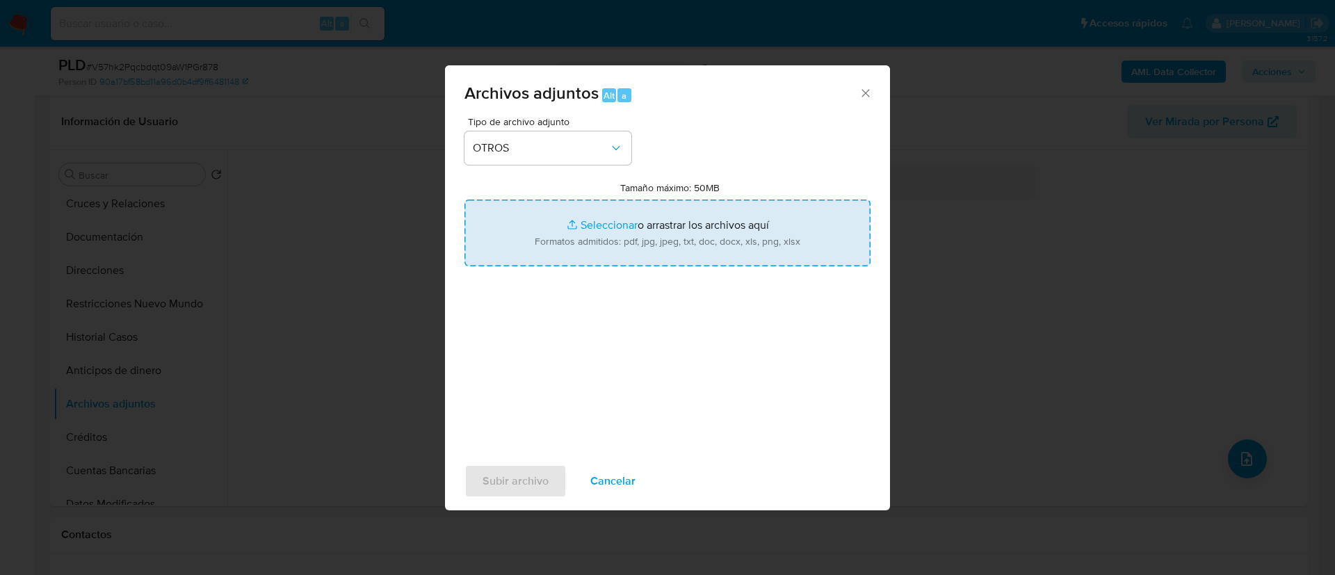
click at [603, 243] on input "Tamaño máximo: 50MB Seleccionar archivos" at bounding box center [667, 233] width 406 height 67
type input "C:\fakepath\1145870279_Raul Camarillo Mellado_AGOSTO 2025.pdf"
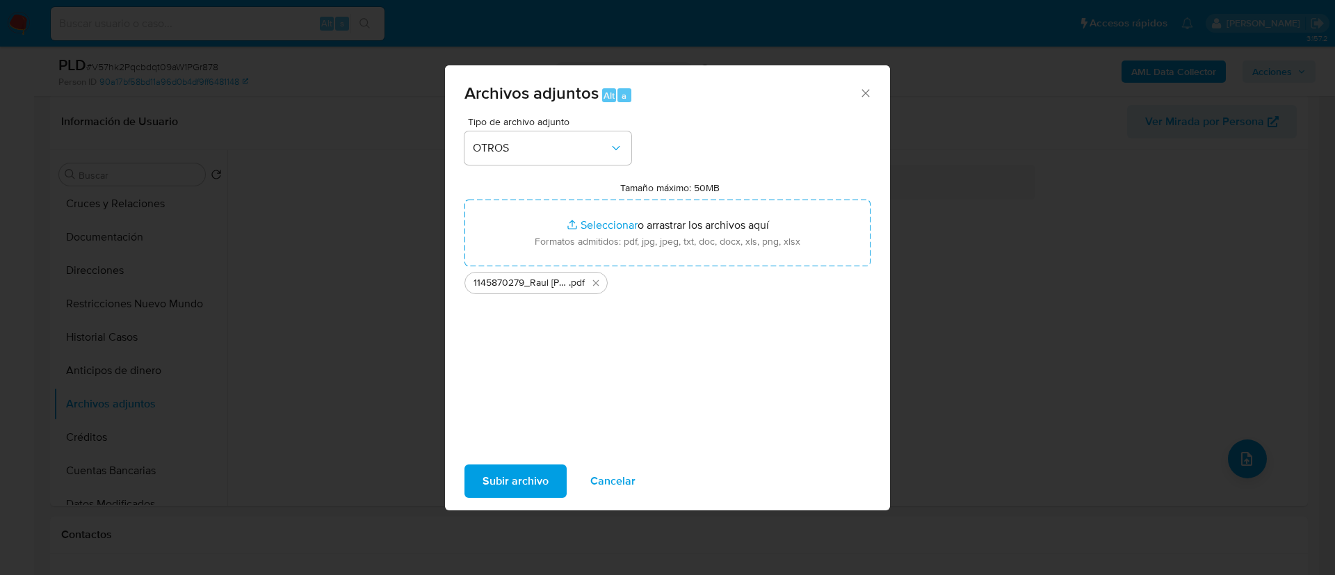
click at [529, 490] on span "Subir archivo" at bounding box center [515, 481] width 66 height 31
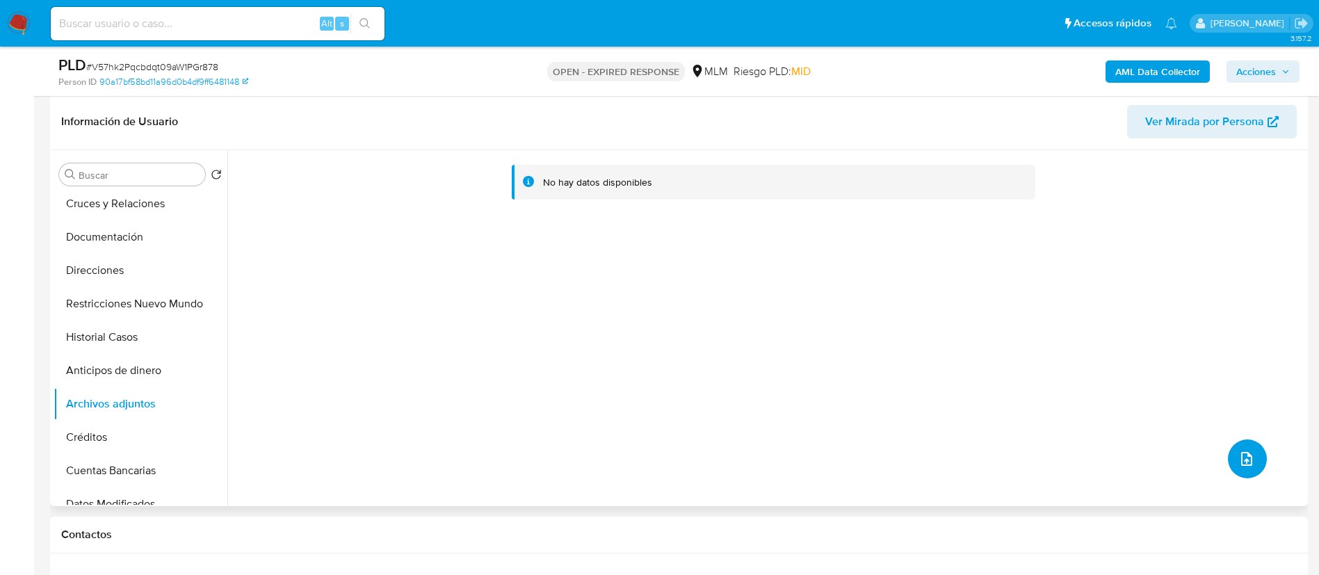
click at [1255, 455] on button "upload-file" at bounding box center [1247, 458] width 39 height 39
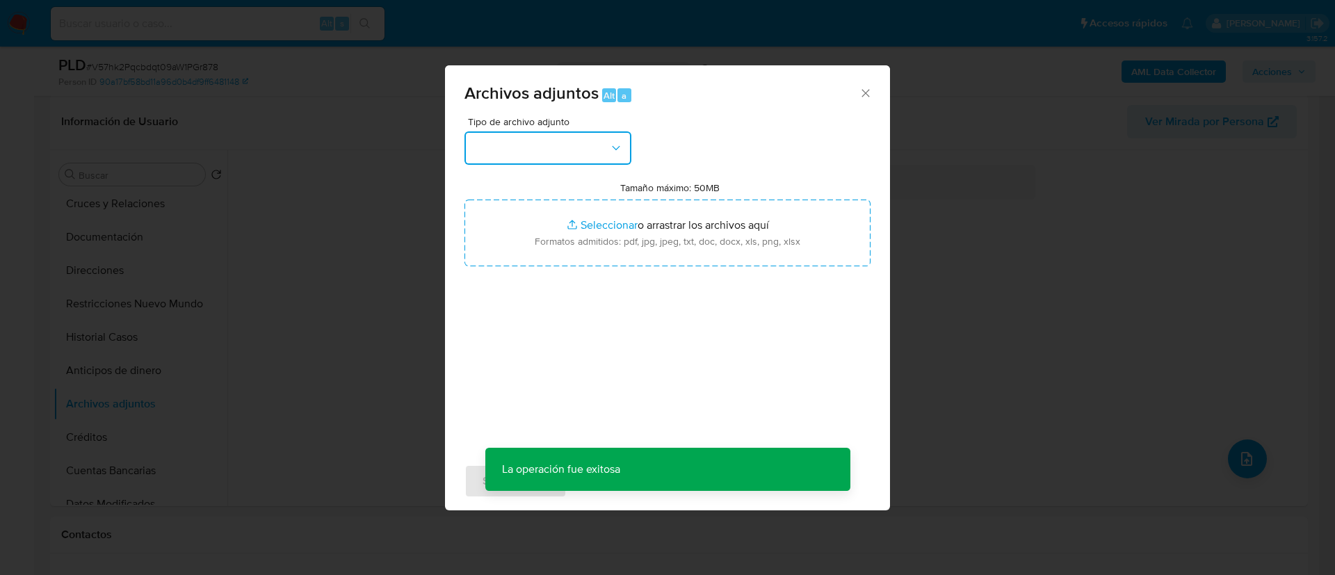
click at [555, 149] on button "button" at bounding box center [547, 147] width 167 height 33
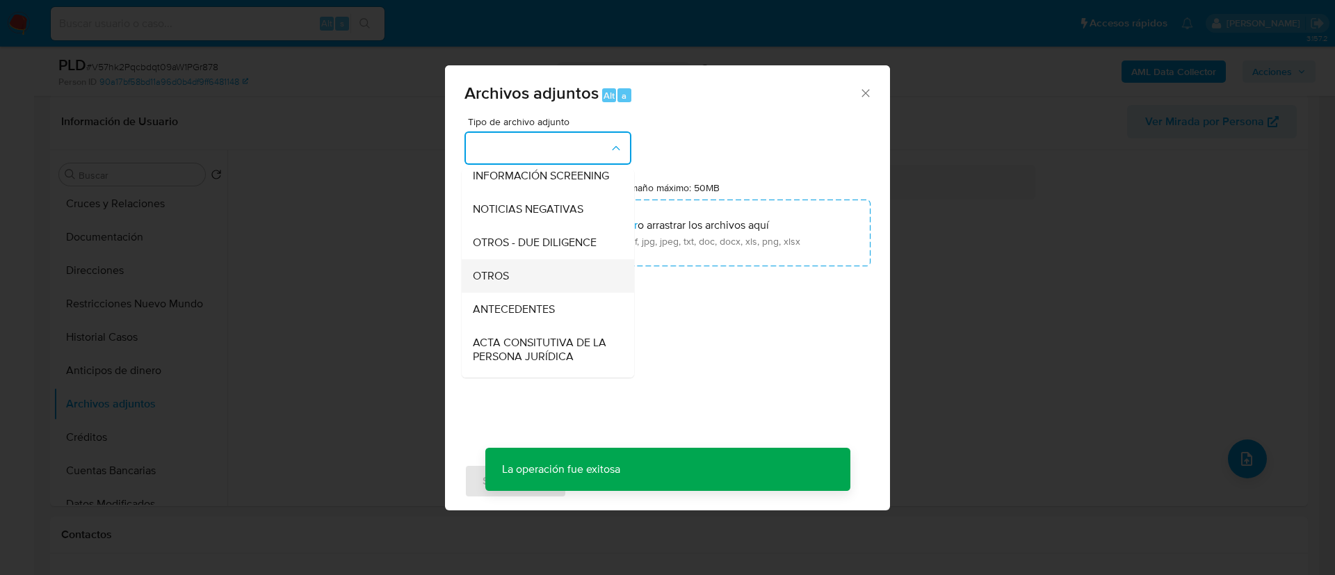
click at [510, 289] on div "OTROS" at bounding box center [544, 275] width 142 height 33
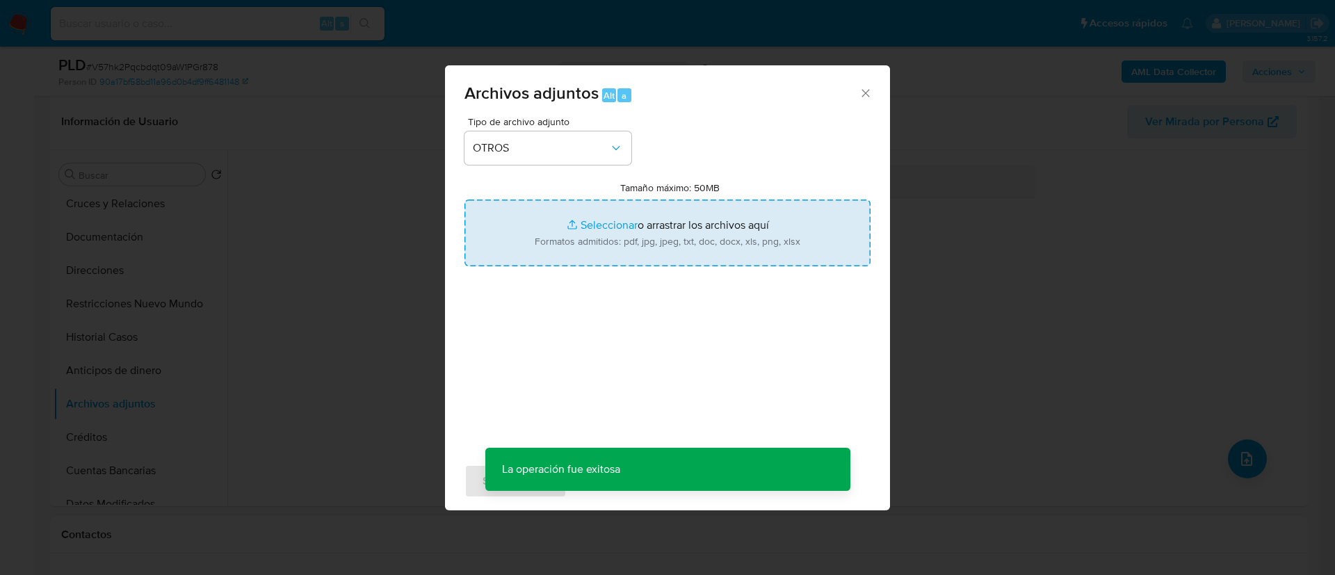
click at [554, 239] on input "Tamaño máximo: 50MB Seleccionar archivos" at bounding box center [667, 233] width 406 height 67
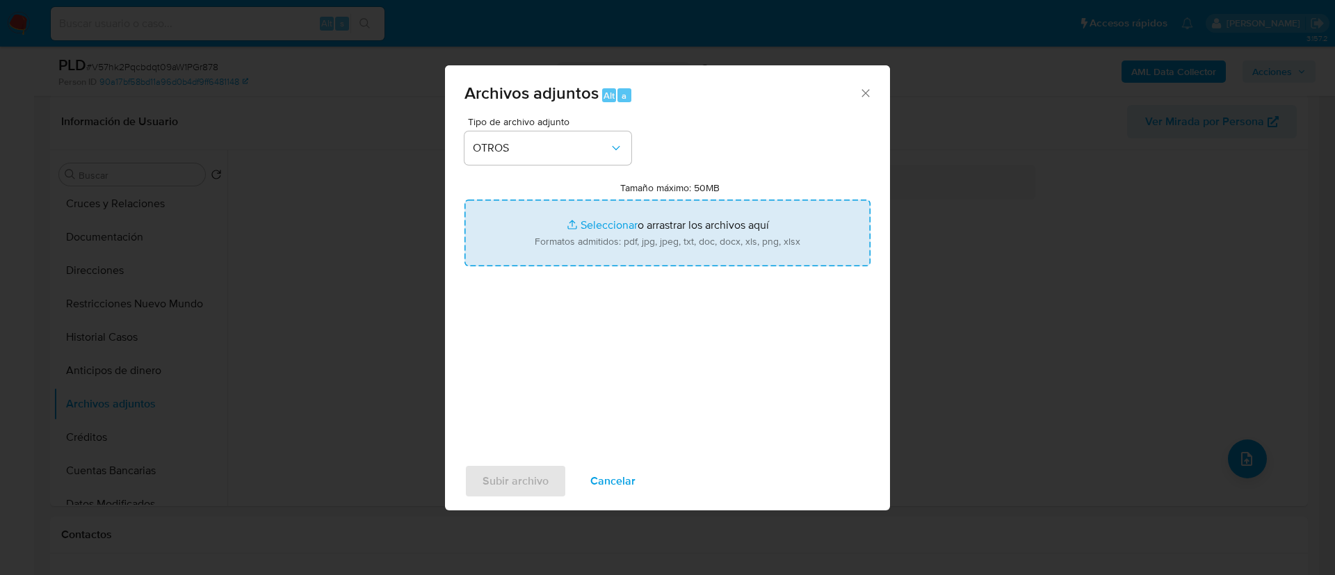
type input "C:\fakepath\1145870279_RAUL CAMARILLO MELLADO_AGOSTO 2025.xlsx"
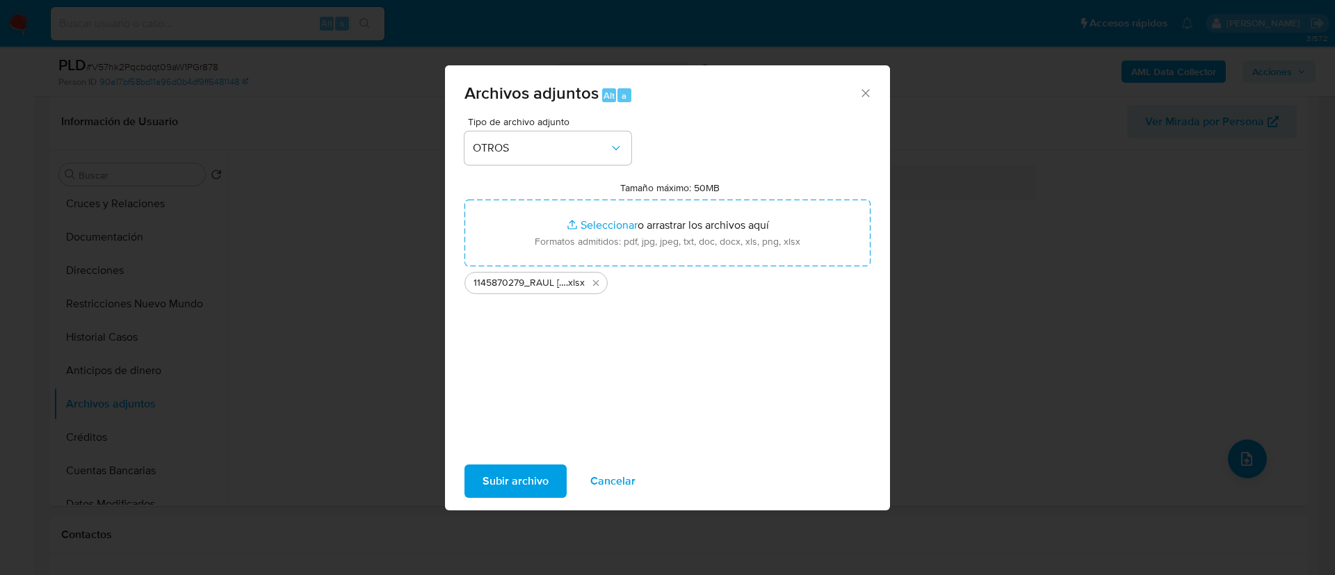
drag, startPoint x: 554, startPoint y: 239, endPoint x: 537, endPoint y: 481, distance: 242.5
click at [537, 481] on span "Subir archivo" at bounding box center [515, 481] width 66 height 31
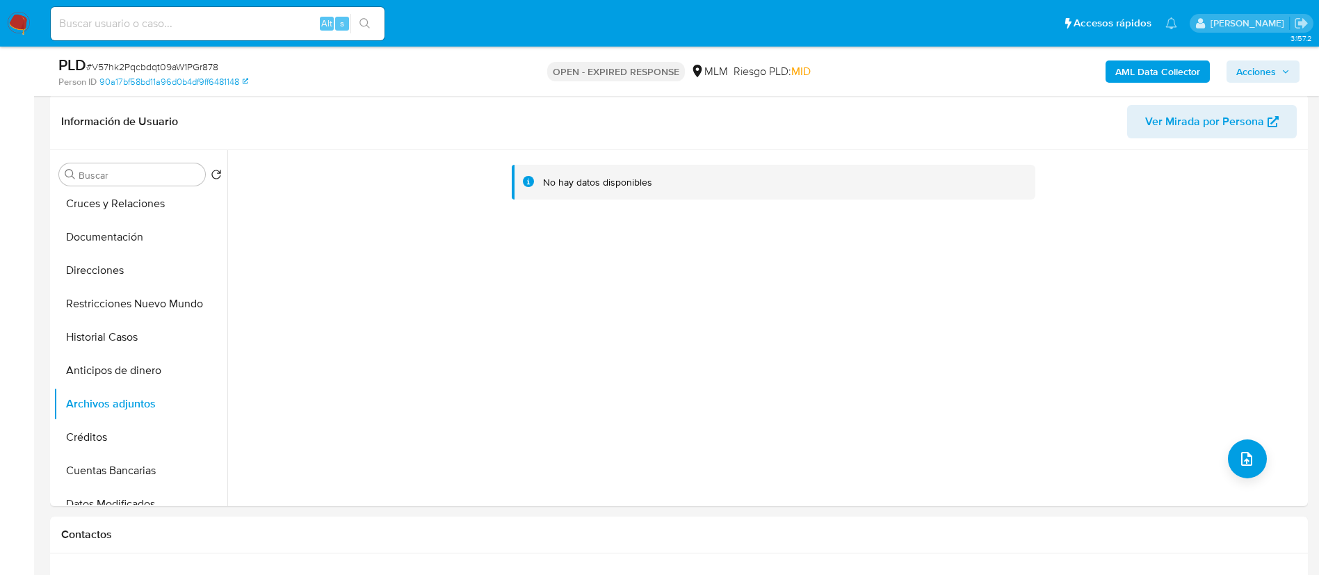
click at [101, 428] on button "Créditos" at bounding box center [141, 437] width 174 height 33
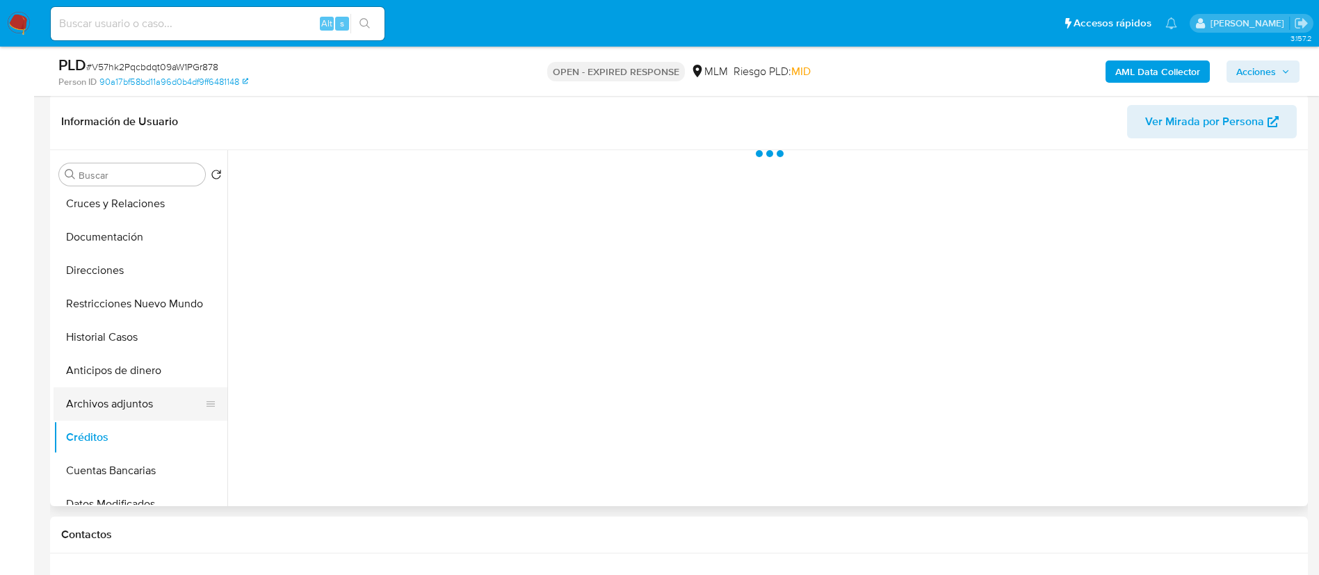
click at [116, 405] on button "Archivos adjuntos" at bounding box center [135, 403] width 163 height 33
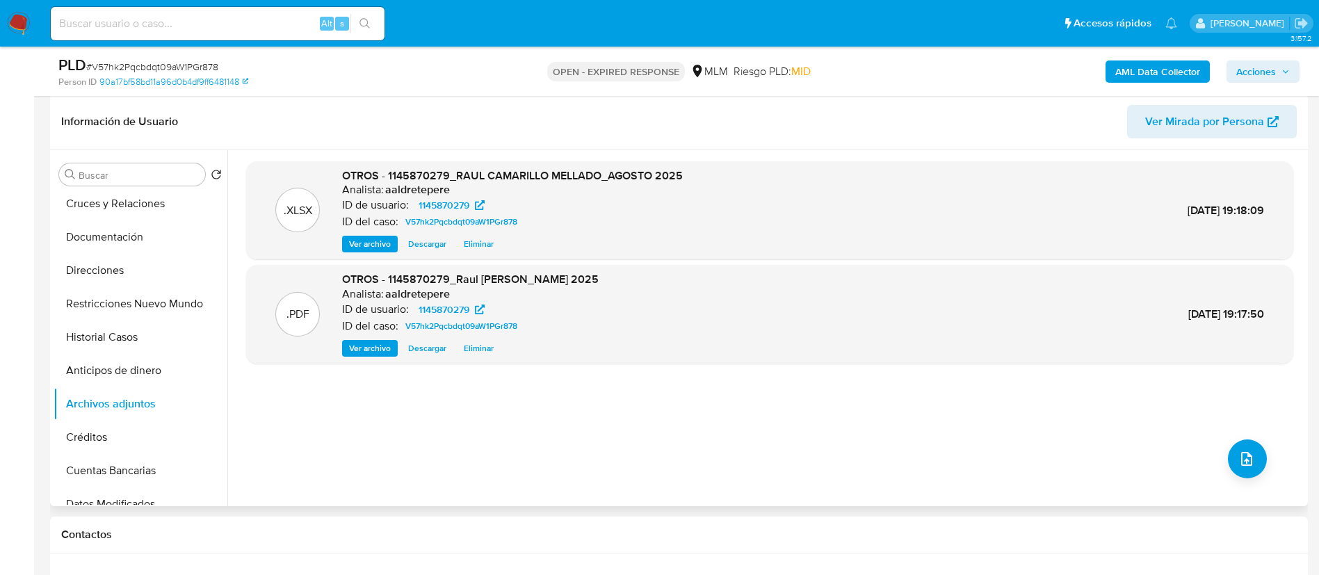
click at [625, 457] on div ".XLSX OTROS - 1145870279_RAUL CAMARILLO MELLADO_AGOSTO 2025 Analista: aaldretep…" at bounding box center [769, 328] width 1047 height 334
click at [1251, 73] on span "Acciones" at bounding box center [1256, 71] width 40 height 22
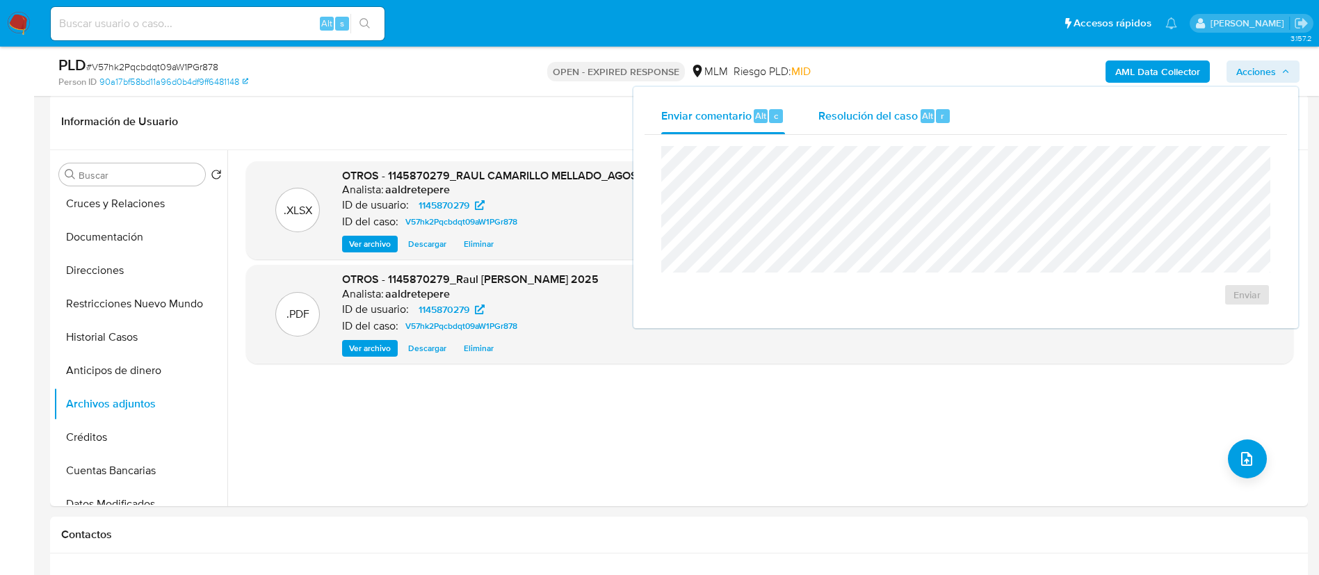
click at [850, 117] on span "Resolución del caso" at bounding box center [867, 115] width 99 height 16
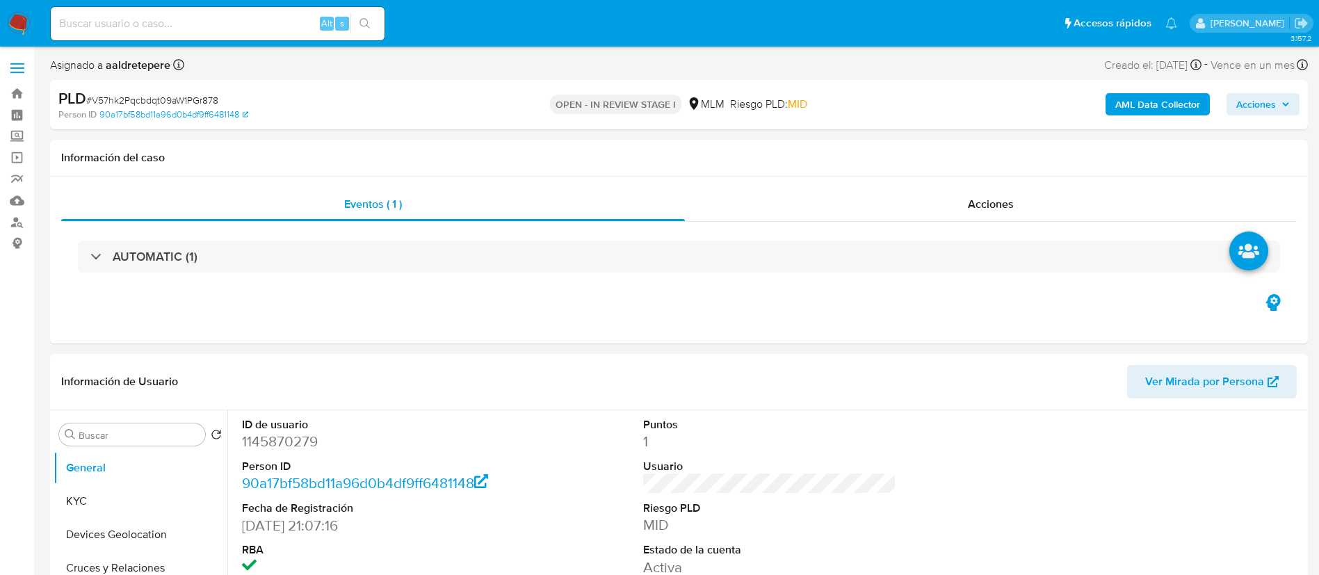
select select "10"
click at [104, 496] on button "KYC" at bounding box center [135, 501] width 163 height 33
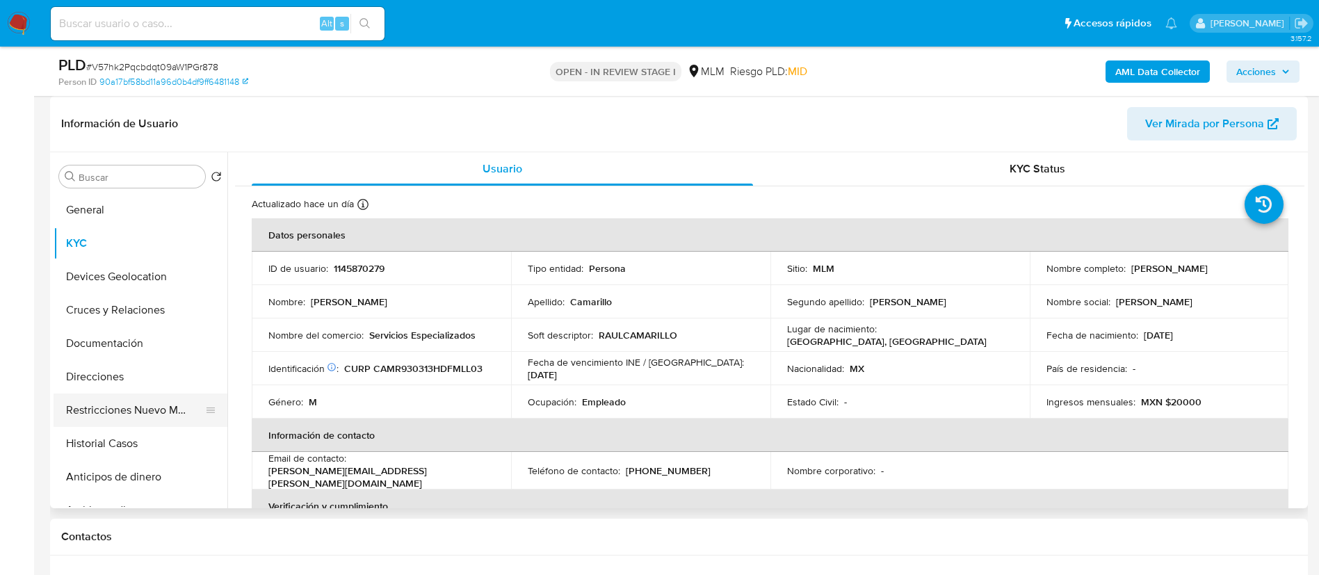
scroll to position [104, 0]
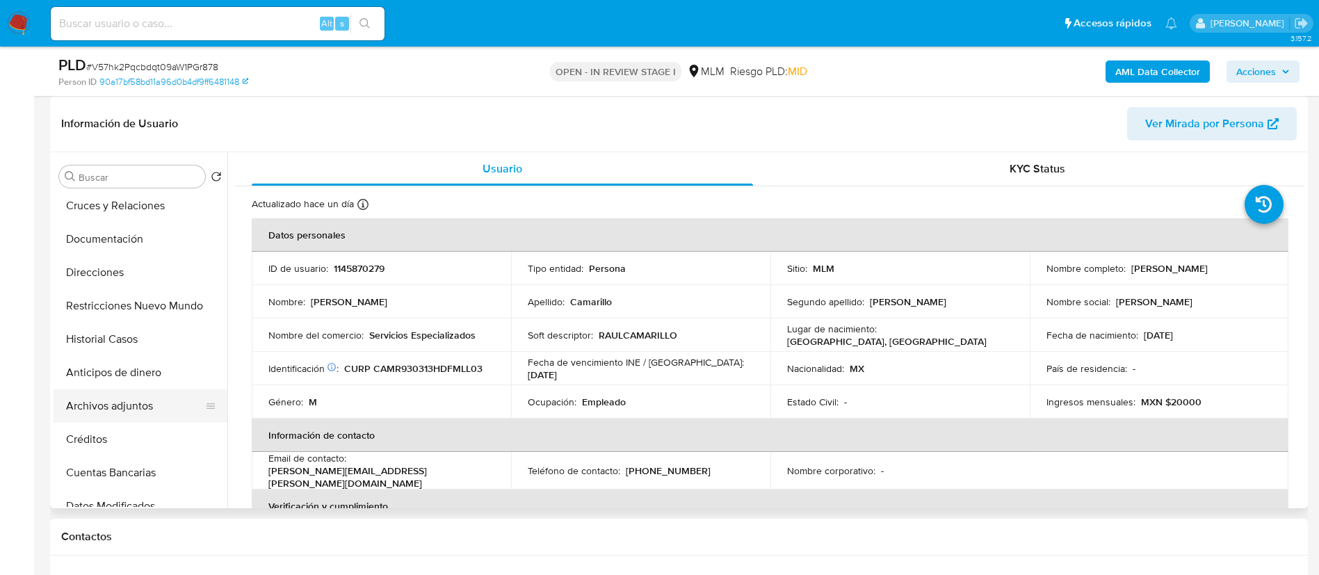
click at [99, 414] on button "Archivos adjuntos" at bounding box center [135, 405] width 163 height 33
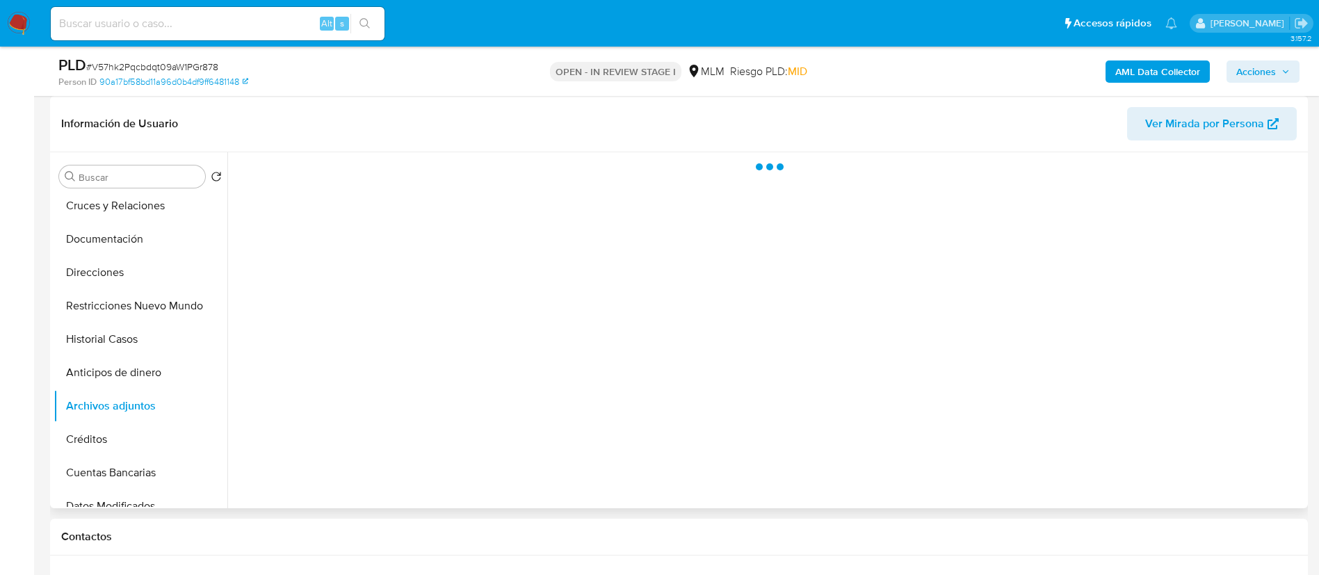
scroll to position [0, 0]
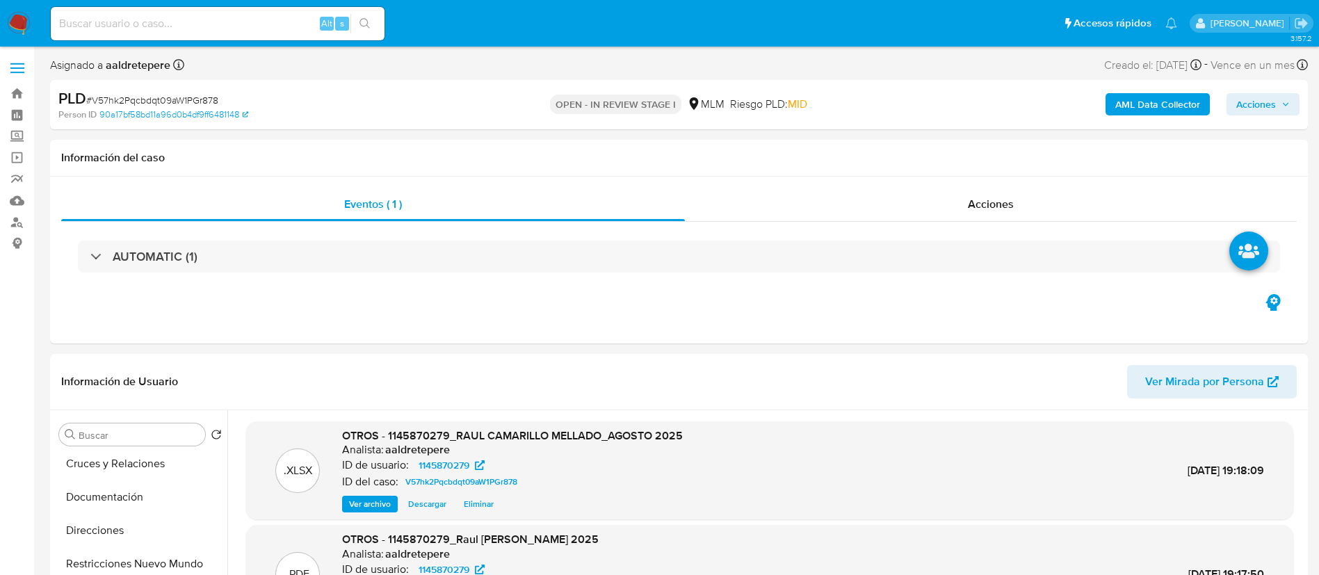
click at [1258, 98] on span "Acciones" at bounding box center [1256, 104] width 40 height 22
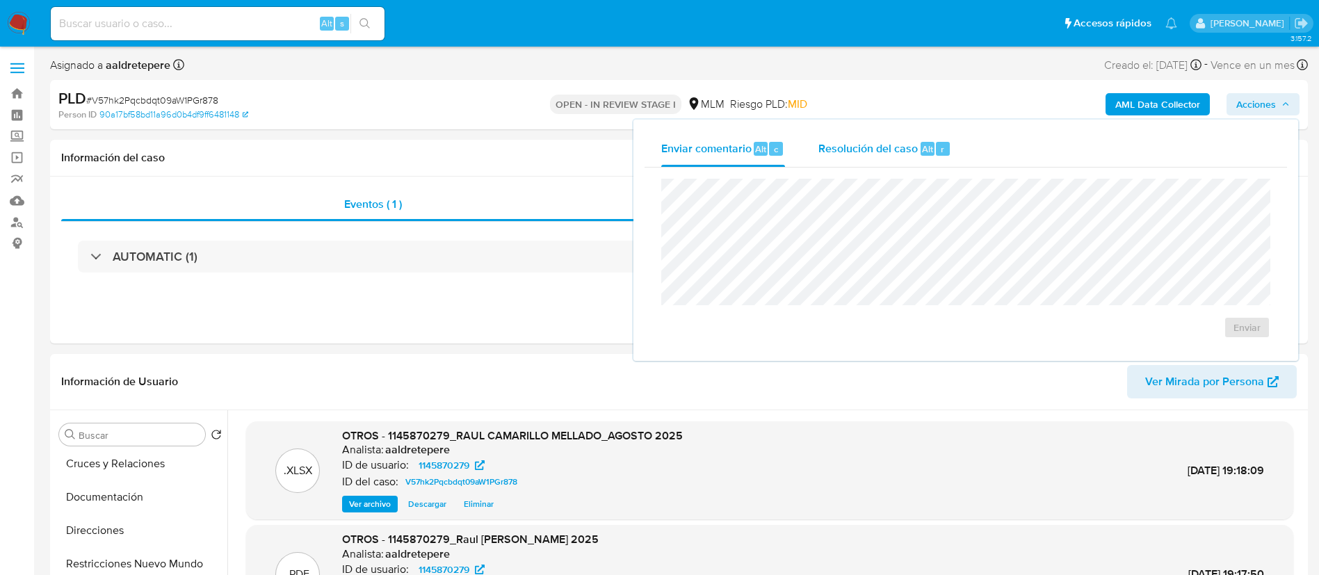
click at [866, 149] on span "Resolución del caso" at bounding box center [867, 148] width 99 height 16
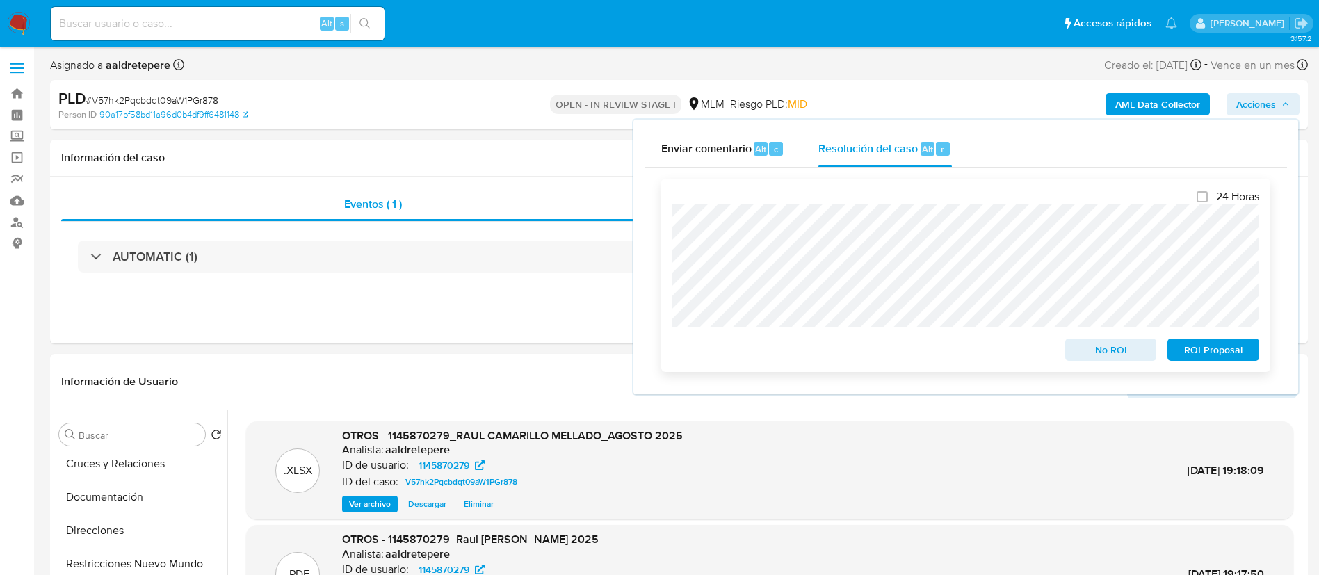
click at [1195, 359] on span "ROI Proposal" at bounding box center [1213, 349] width 72 height 19
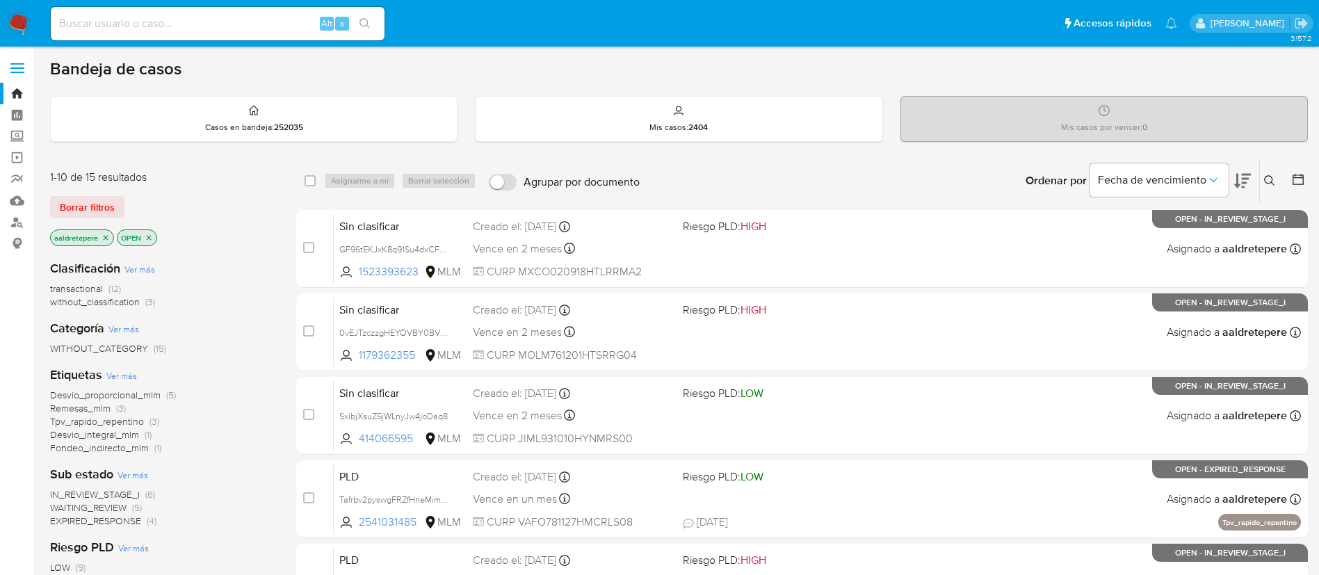
click at [17, 26] on img at bounding box center [19, 24] width 24 height 24
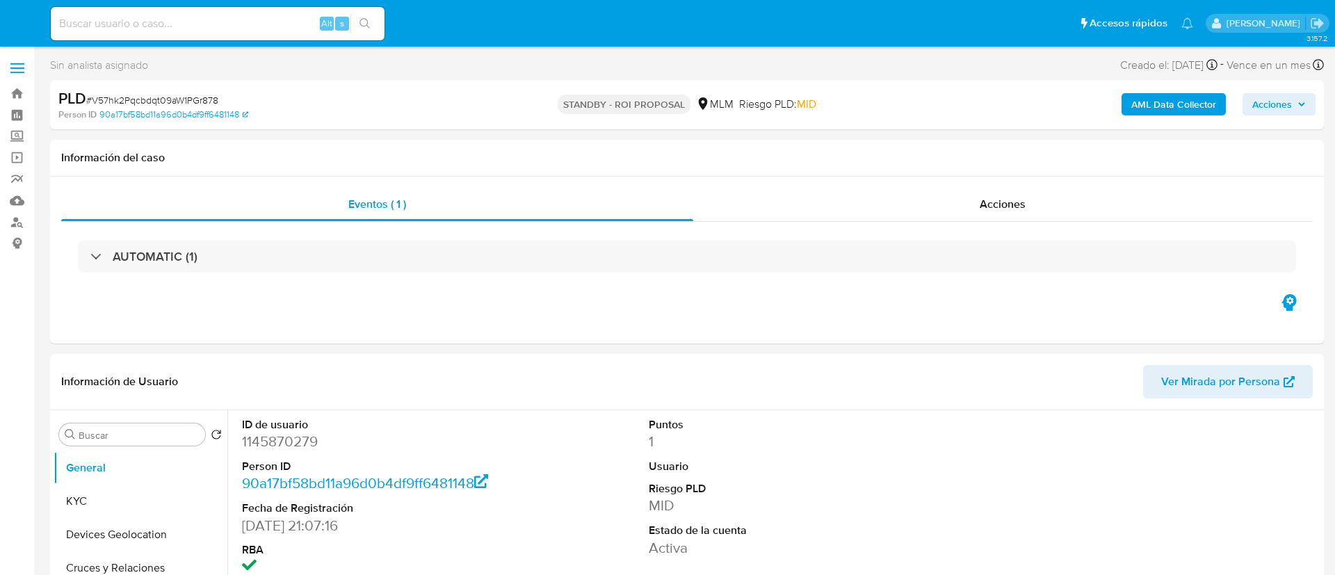
select select "10"
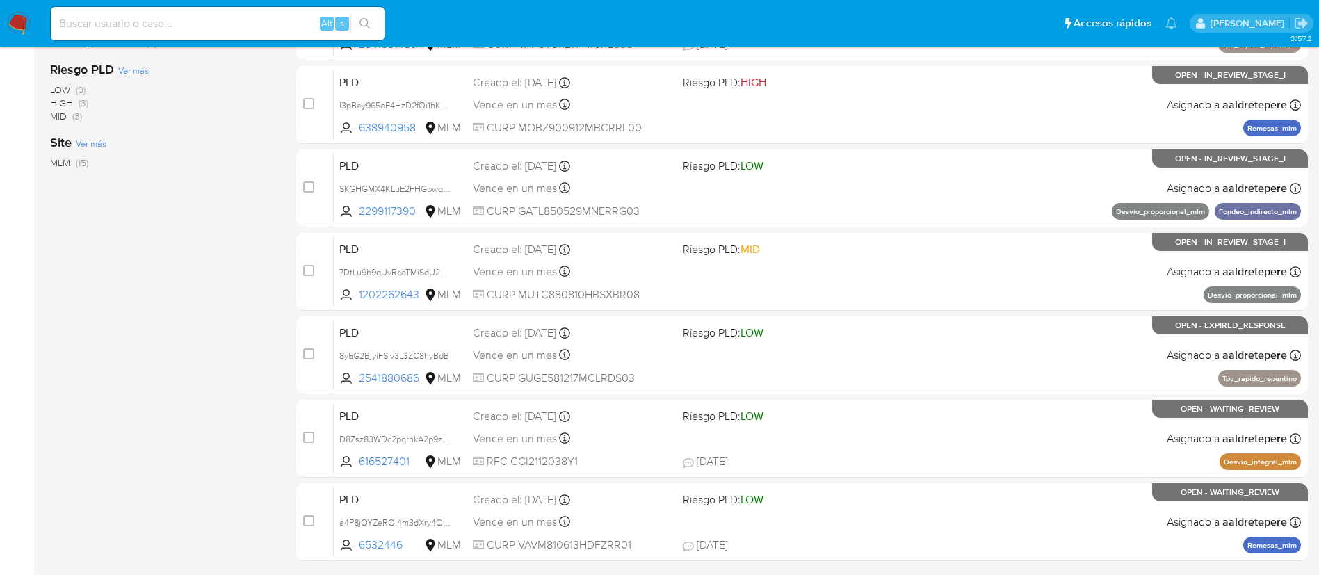
scroll to position [523, 0]
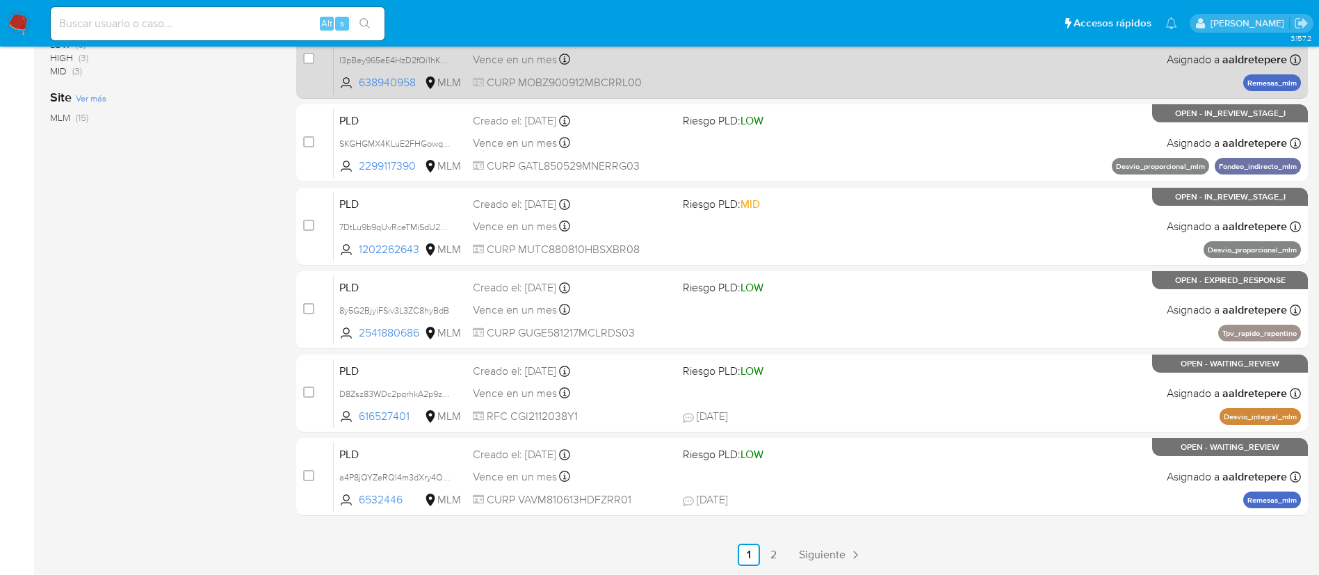
click at [801, 549] on span "Siguiente" at bounding box center [822, 554] width 47 height 11
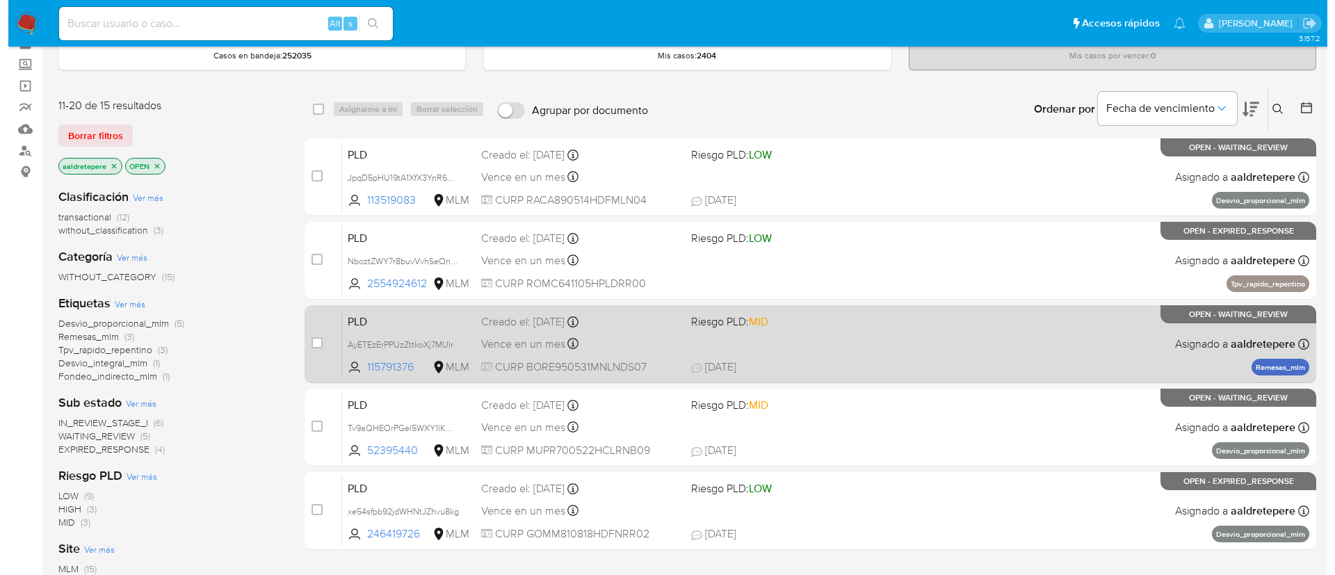
scroll to position [104, 0]
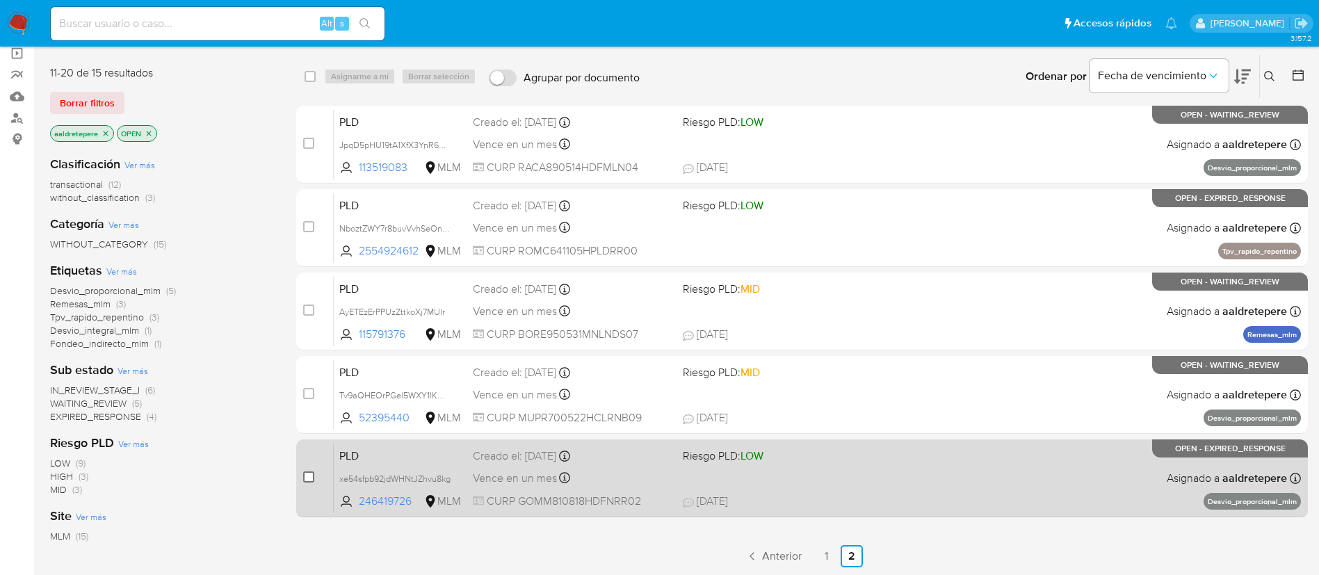
click at [307, 482] on input "checkbox" at bounding box center [308, 476] width 11 height 11
checkbox input "true"
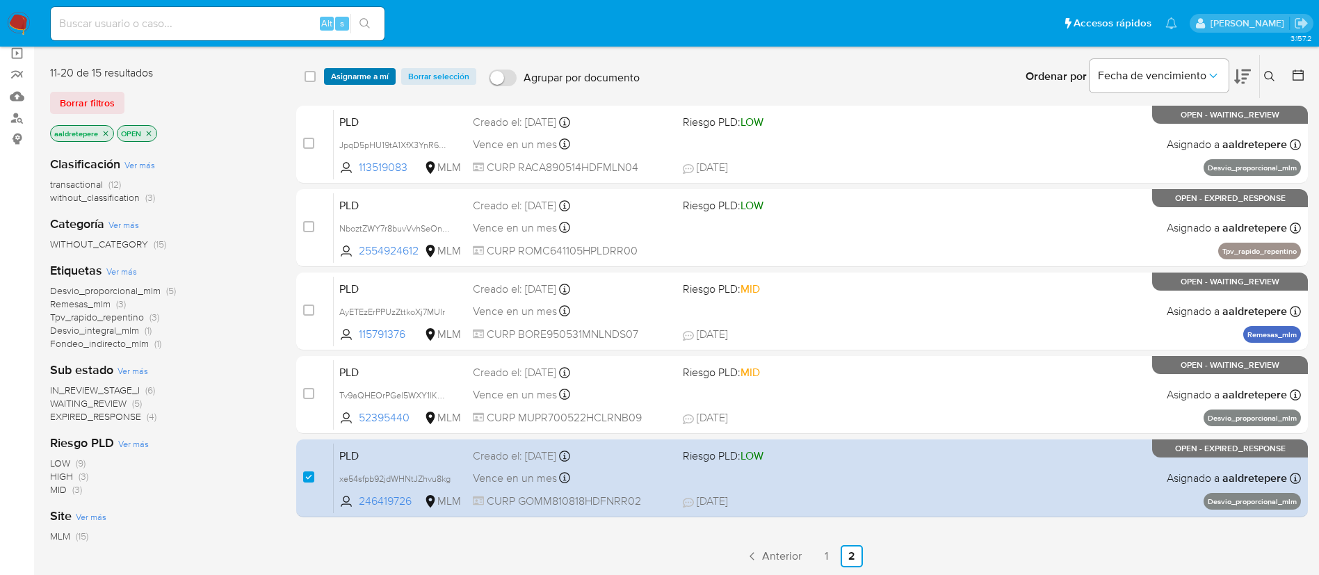
click at [350, 77] on span "Asignarme a mí" at bounding box center [360, 77] width 58 height 14
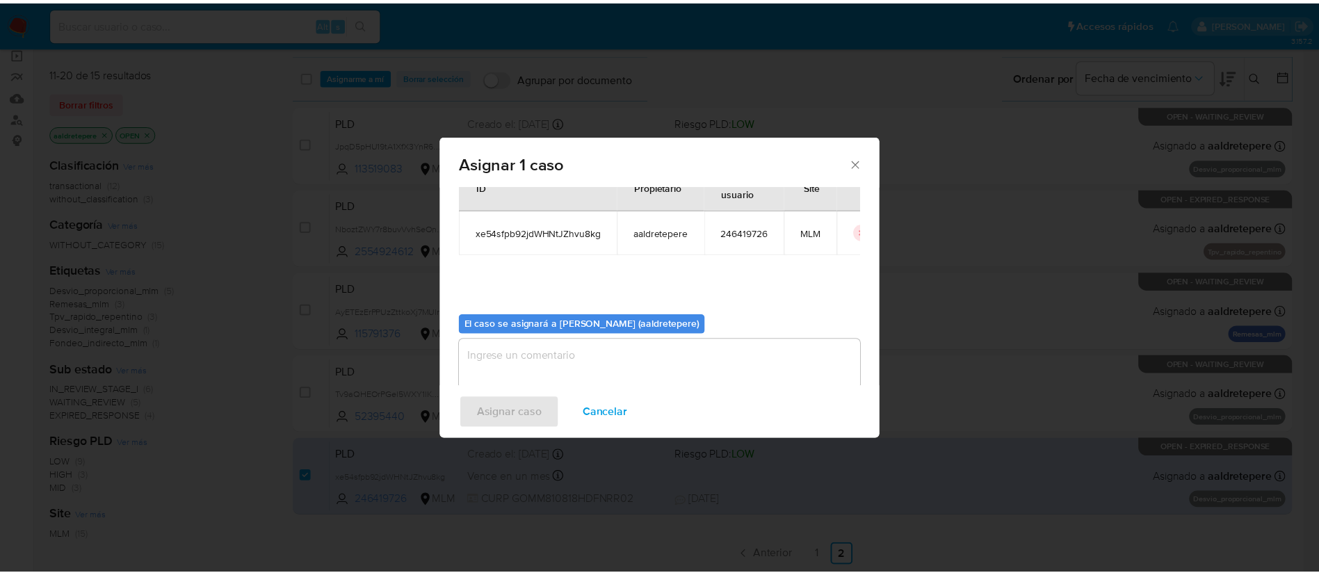
scroll to position [72, 0]
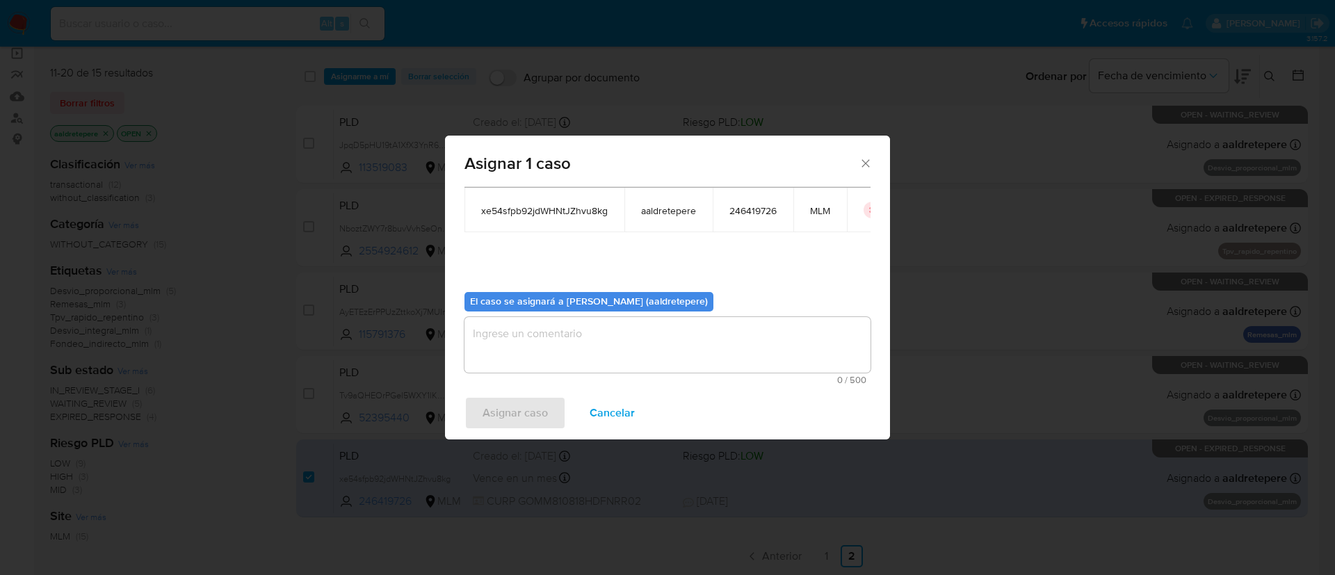
drag, startPoint x: 590, startPoint y: 341, endPoint x: 585, endPoint y: 364, distance: 23.6
click at [590, 346] on textarea "assign-modal" at bounding box center [667, 345] width 406 height 56
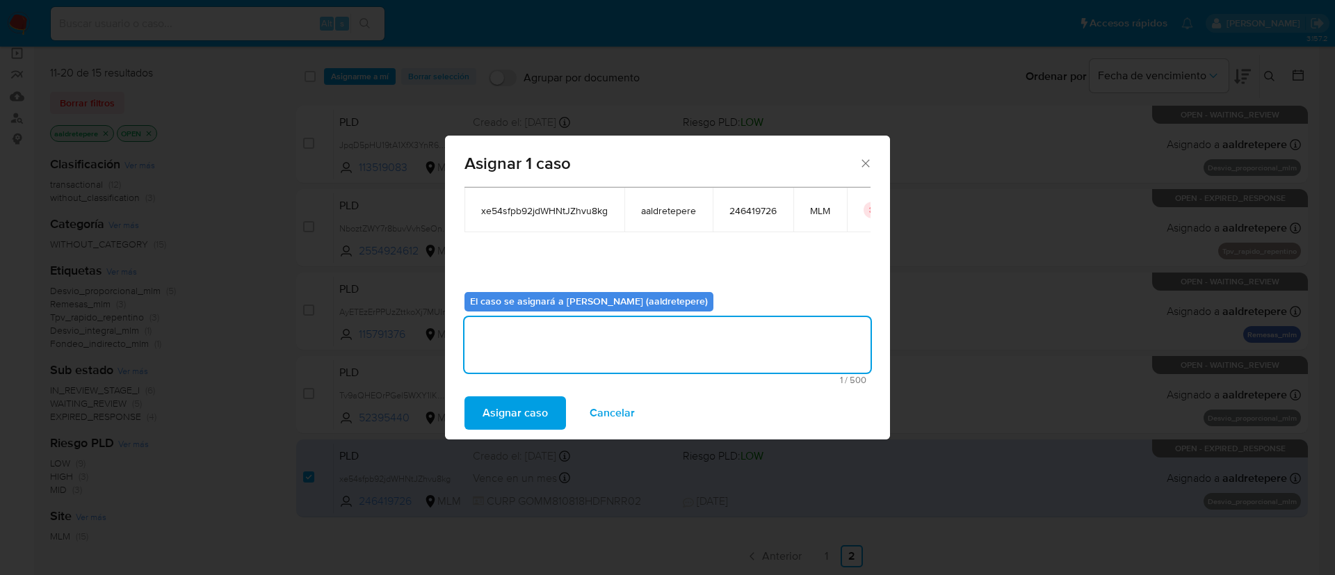
click at [544, 407] on span "Asignar caso" at bounding box center [514, 413] width 65 height 31
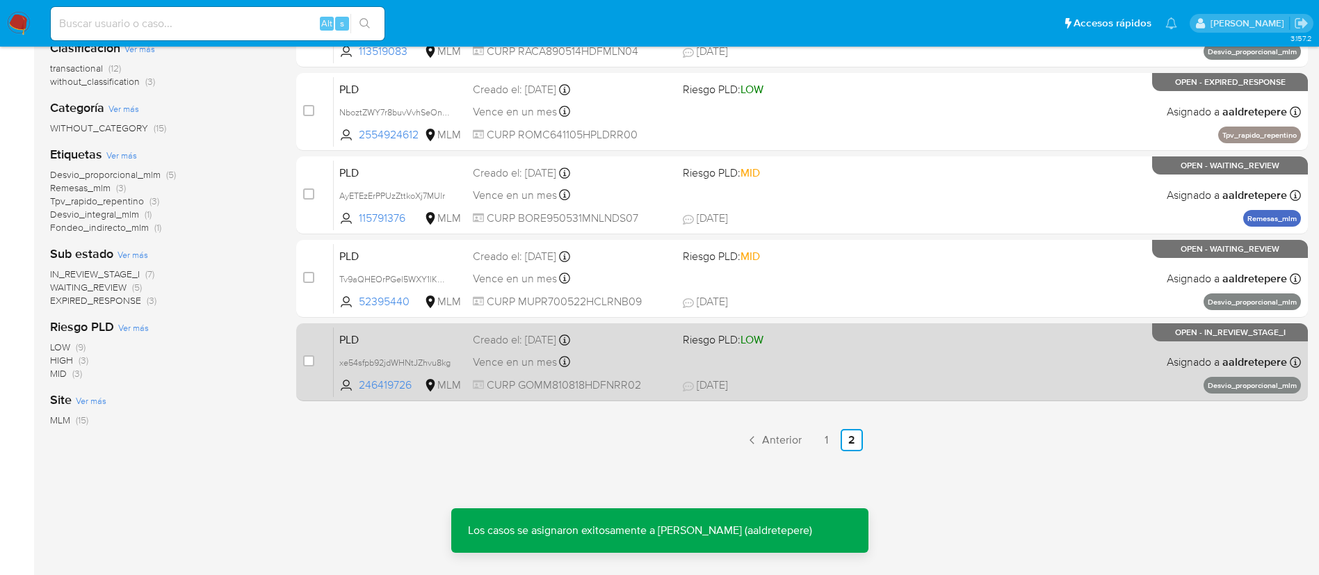
scroll to position [222, 0]
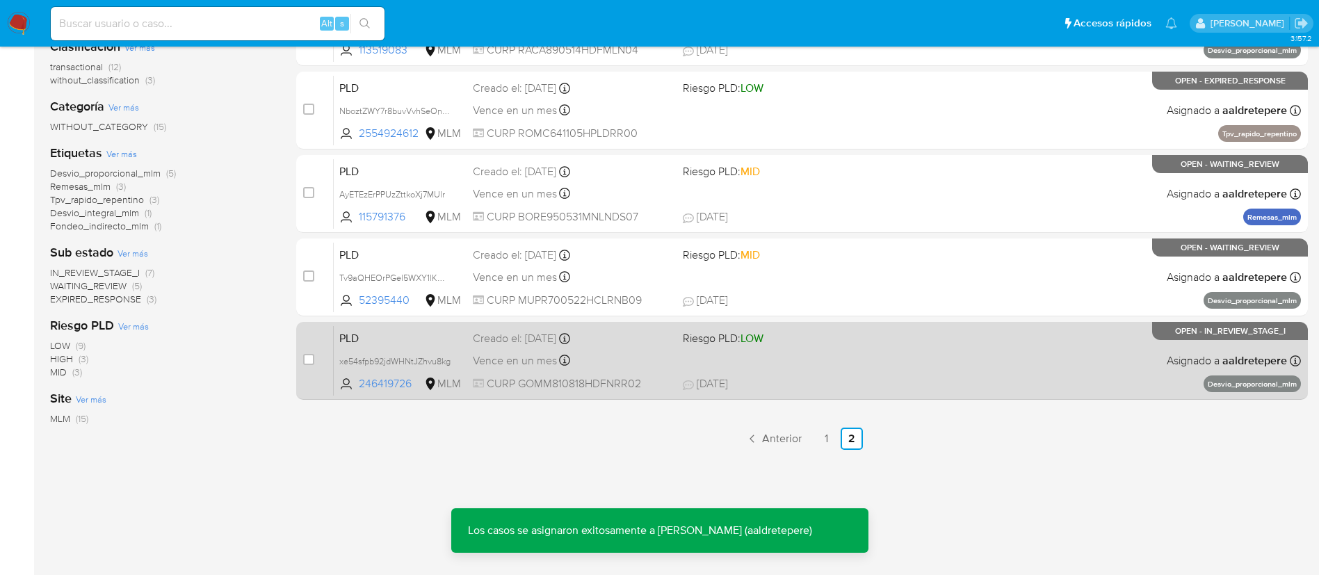
click at [1014, 376] on span "03/09/2025 03/09/2025 00:54" at bounding box center [887, 383] width 409 height 15
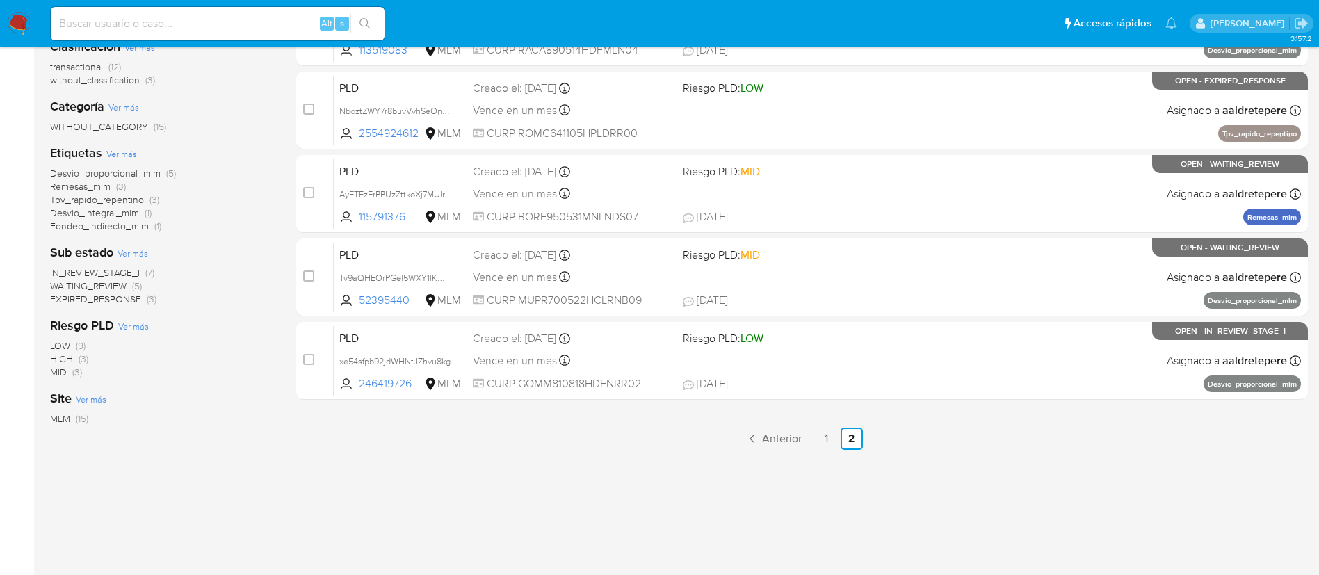
click at [10, 23] on img at bounding box center [19, 24] width 24 height 24
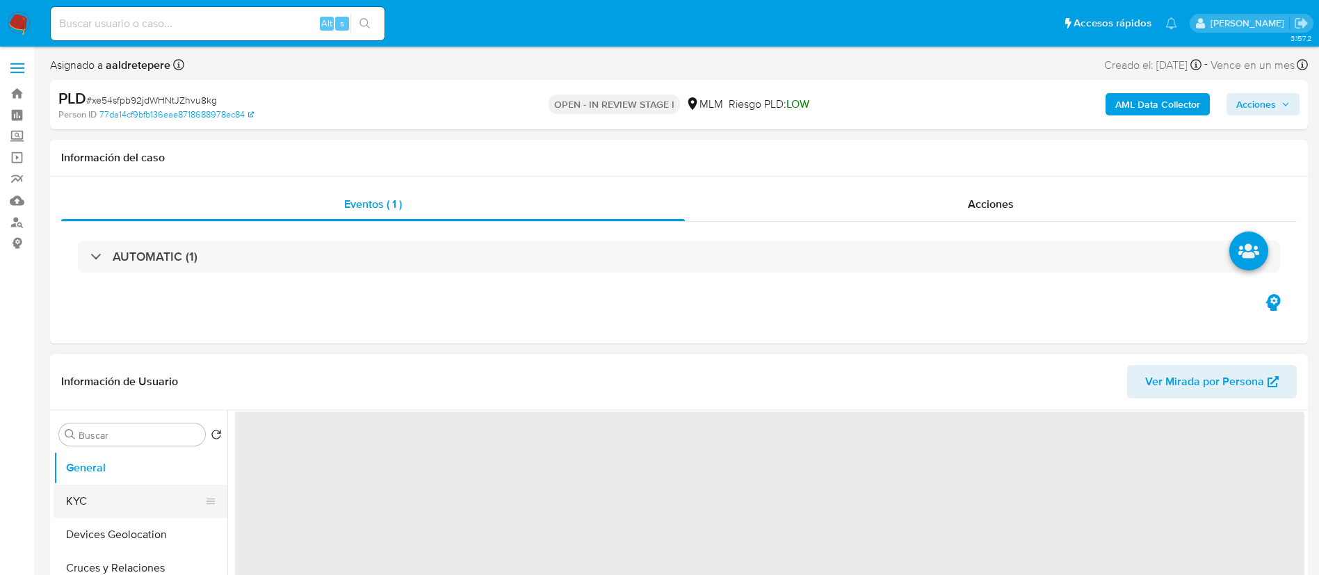
click at [163, 504] on button "KYC" at bounding box center [135, 501] width 163 height 33
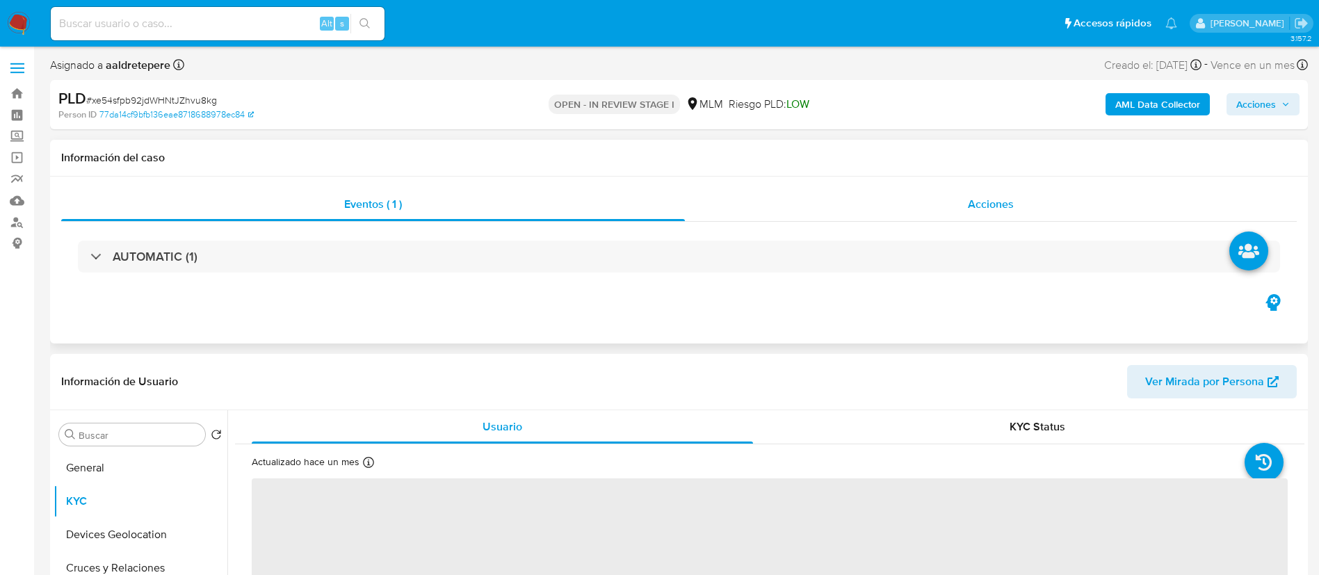
select select "10"
click at [997, 207] on span "Acciones" at bounding box center [991, 204] width 46 height 16
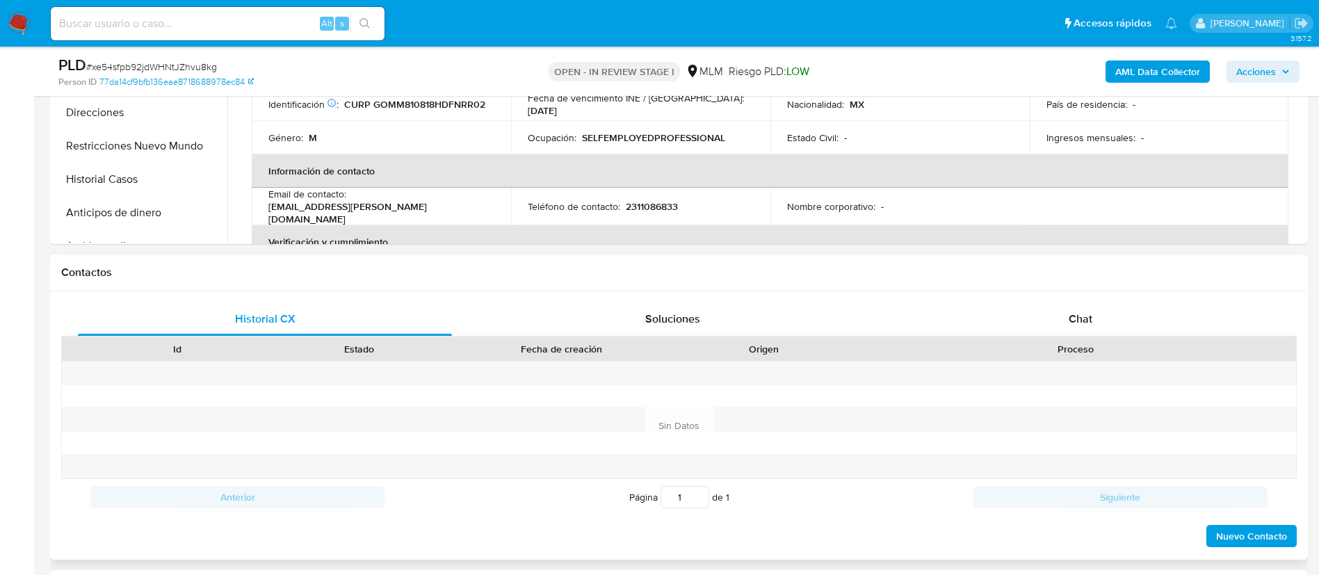
scroll to position [626, 0]
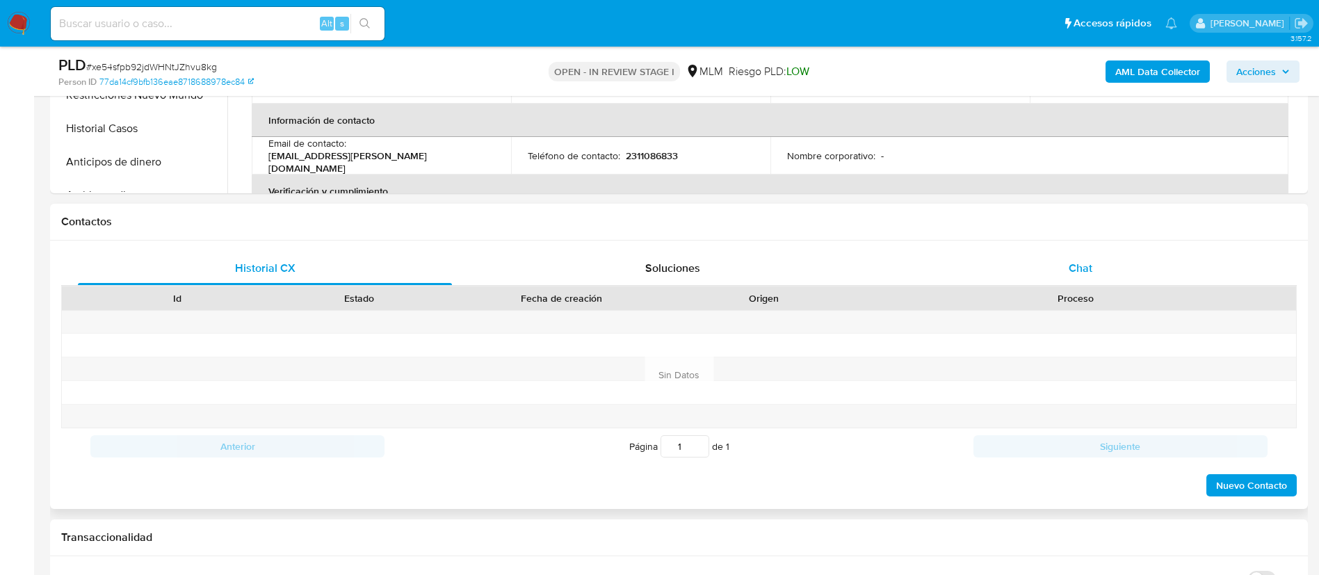
click at [1080, 264] on span "Chat" at bounding box center [1080, 268] width 24 height 16
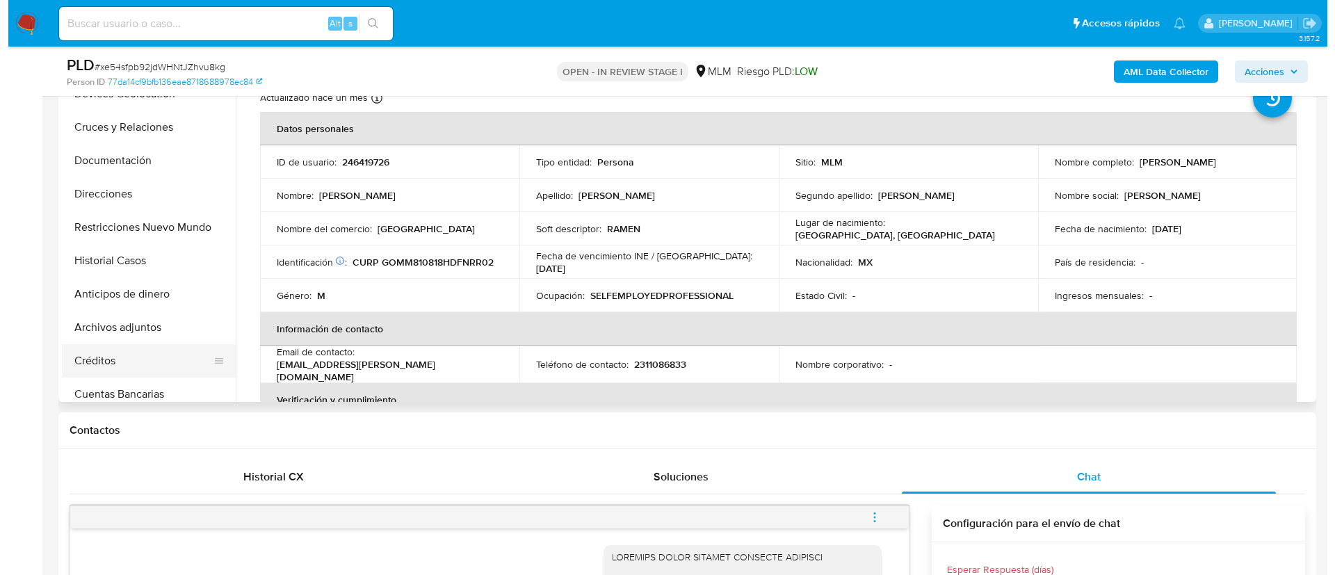
scroll to position [104, 0]
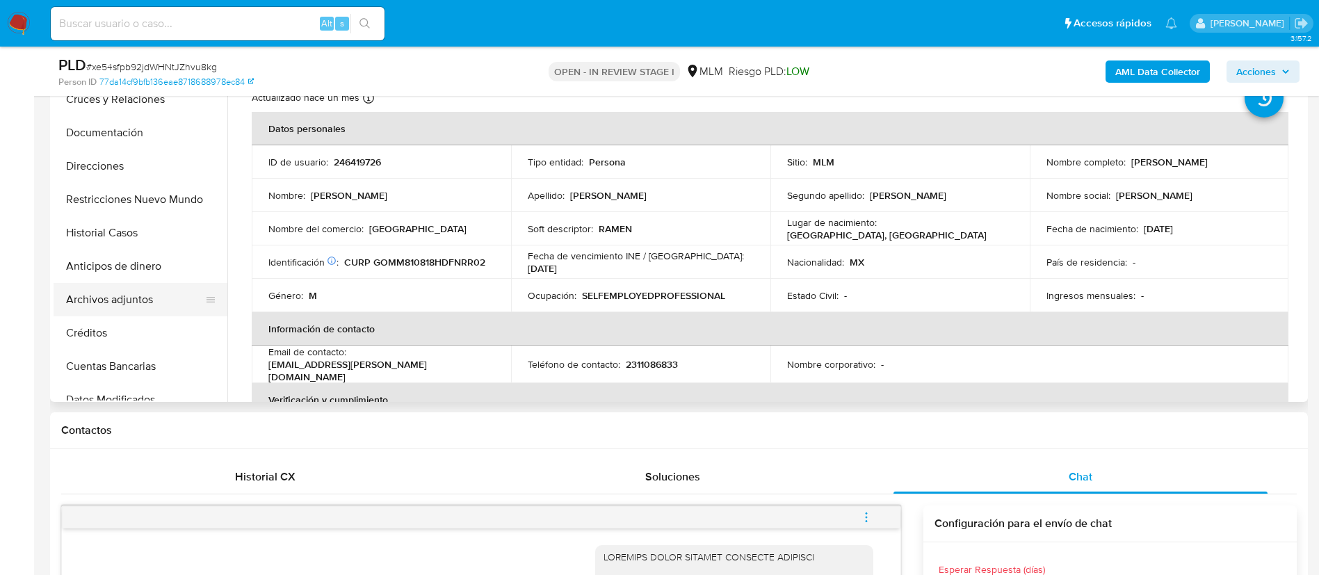
drag, startPoint x: 146, startPoint y: 298, endPoint x: 184, endPoint y: 296, distance: 37.6
click at [146, 298] on button "Archivos adjuntos" at bounding box center [135, 299] width 163 height 33
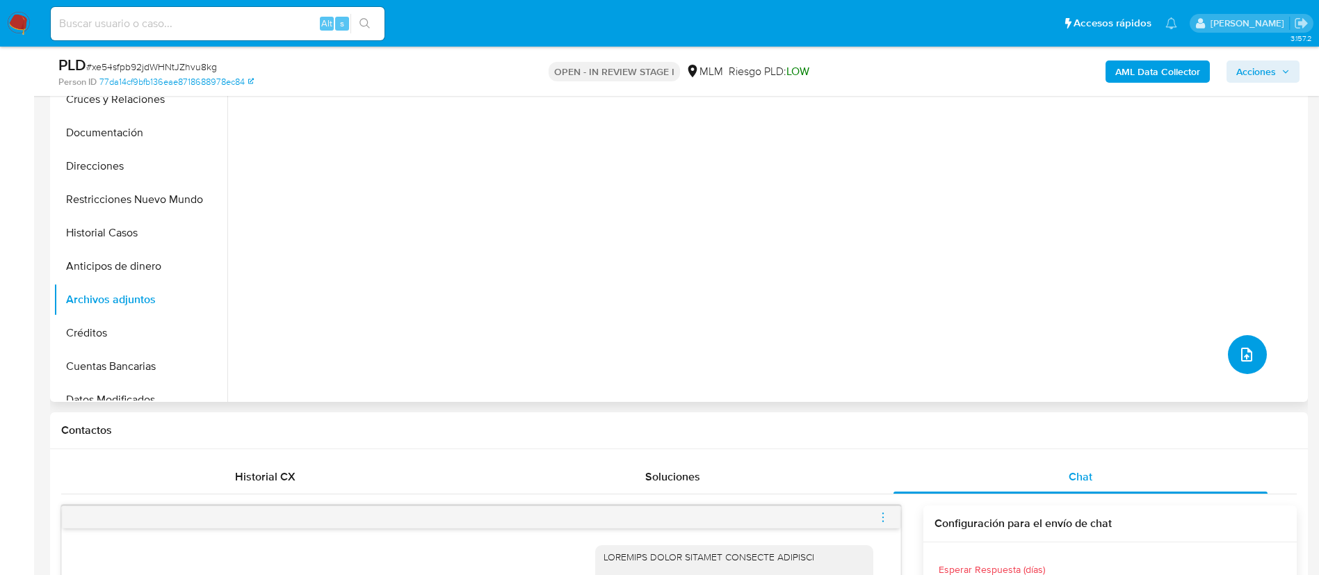
click at [1246, 354] on icon "upload-file" at bounding box center [1246, 354] width 17 height 17
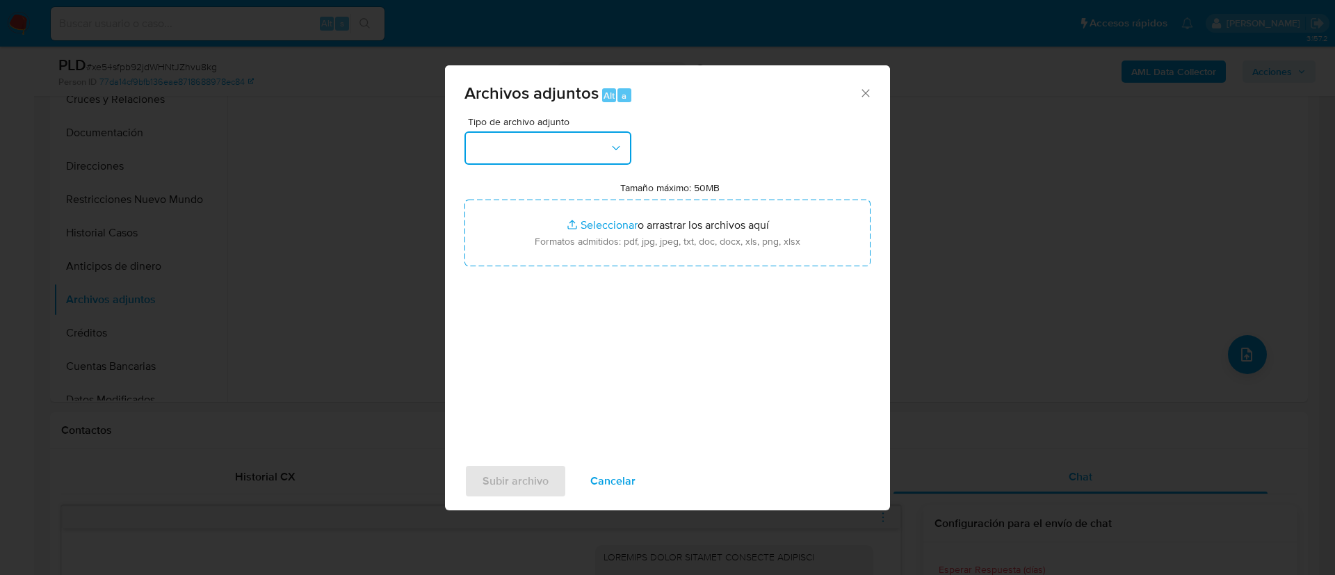
click at [553, 159] on button "button" at bounding box center [547, 147] width 167 height 33
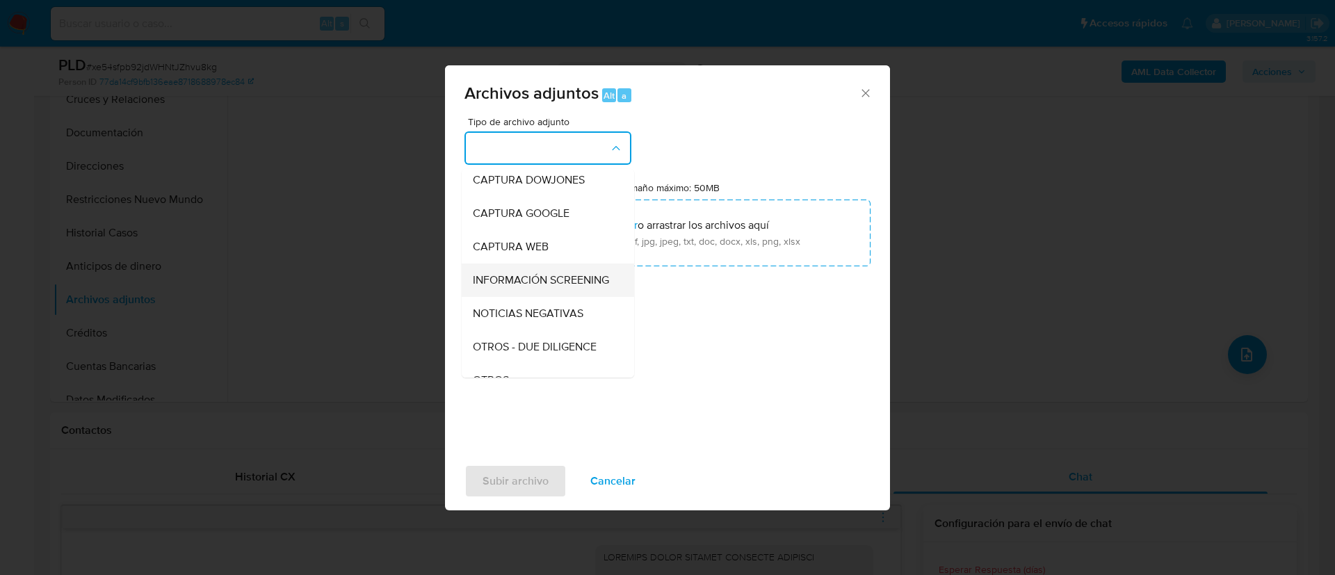
scroll to position [143, 0]
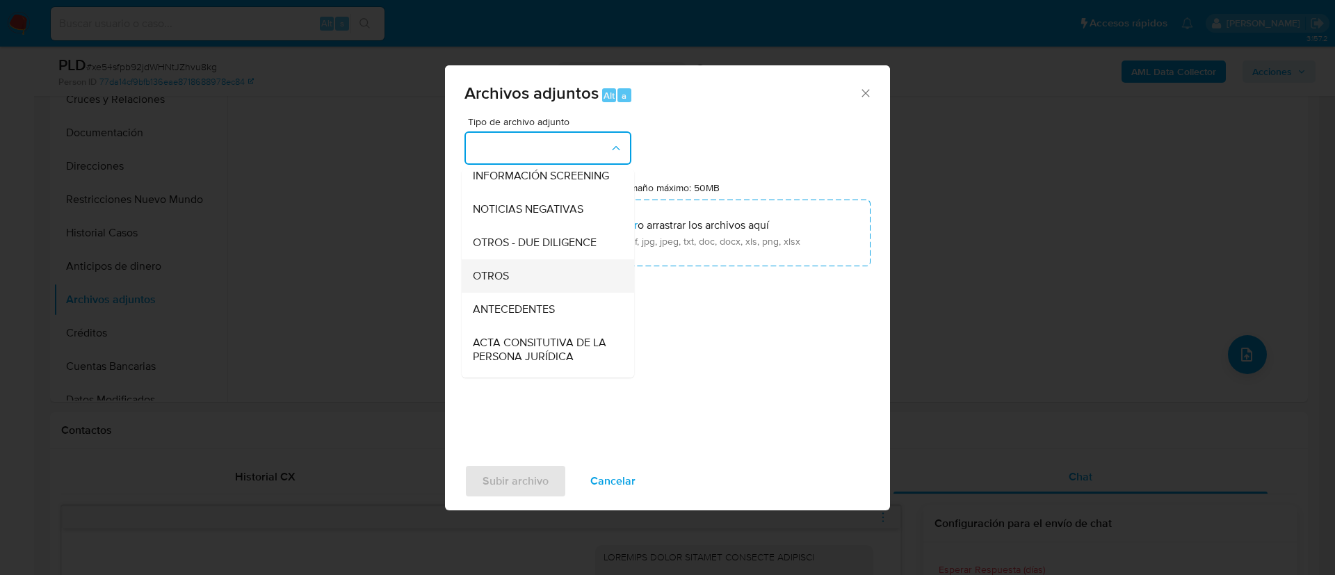
click at [555, 288] on div "OTROS" at bounding box center [544, 275] width 142 height 33
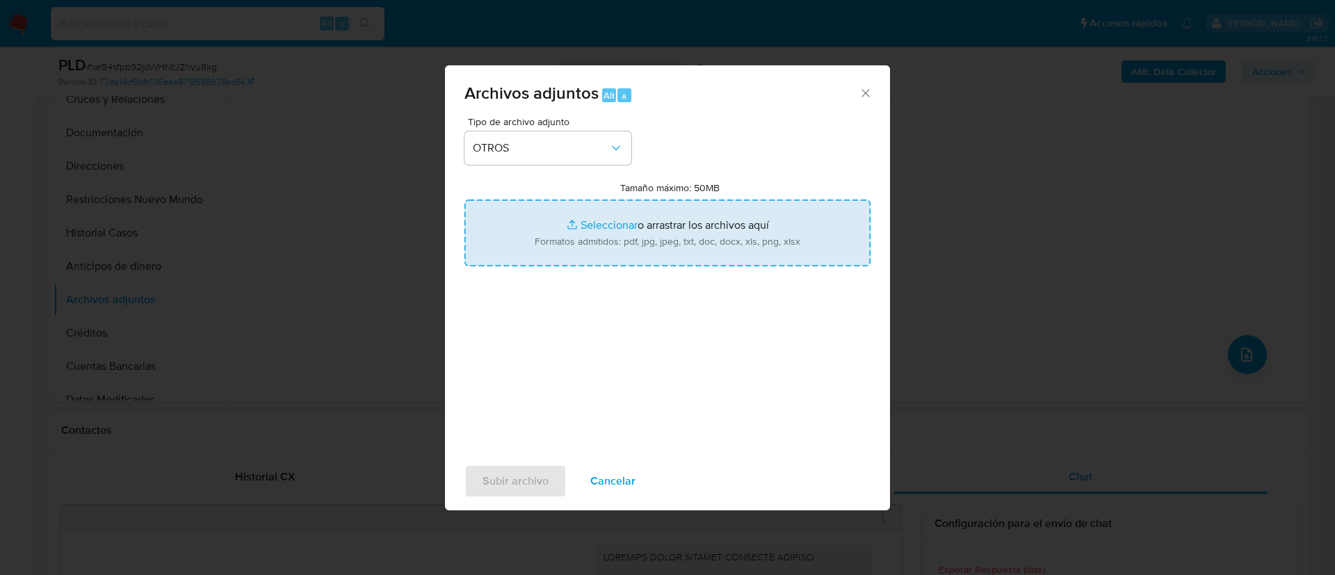
click at [622, 242] on input "Tamaño máximo: 50MB Seleccionar archivos" at bounding box center [667, 233] width 406 height 67
type input "C:\fakepath\246419726_Marco Antonio Gonzalez Martinez_AGOSTO 2025.pdf"
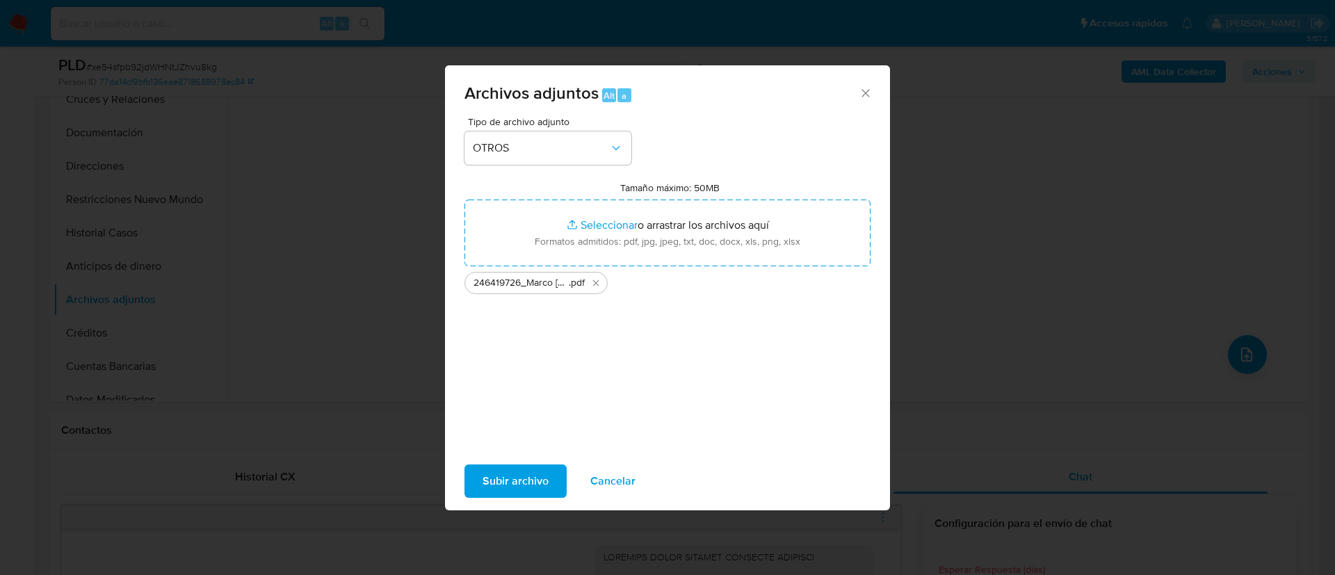
drag, startPoint x: 622, startPoint y: 242, endPoint x: 528, endPoint y: 487, distance: 262.3
click at [528, 487] on span "Subir archivo" at bounding box center [515, 481] width 66 height 31
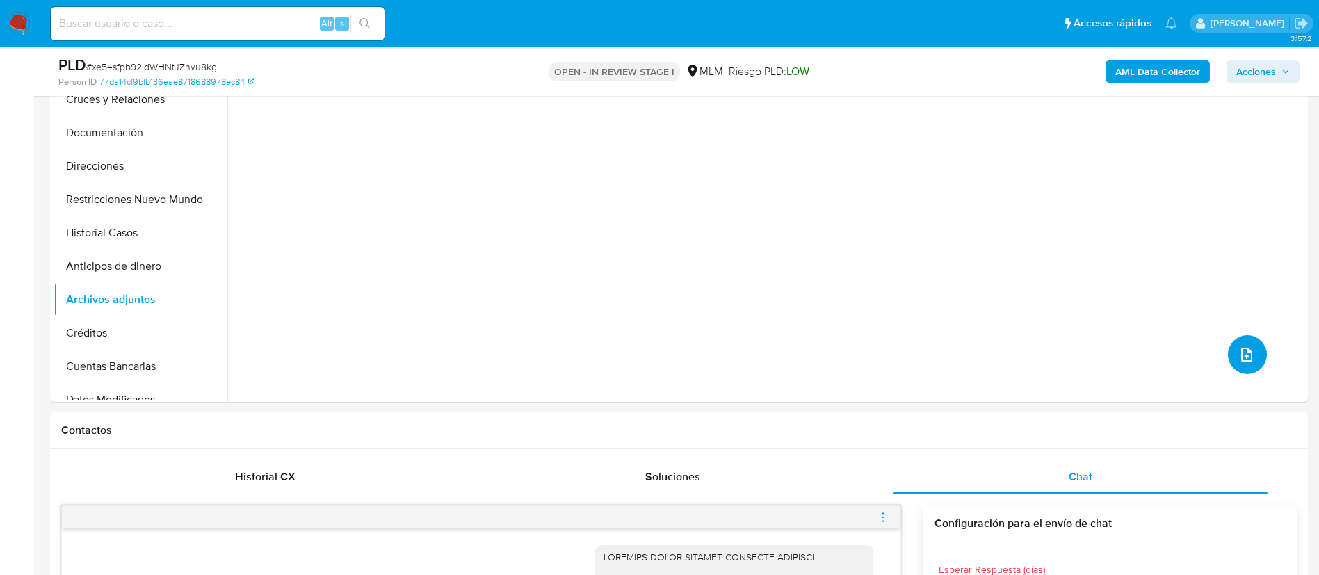
click at [1238, 360] on icon "upload-file" at bounding box center [1246, 354] width 17 height 17
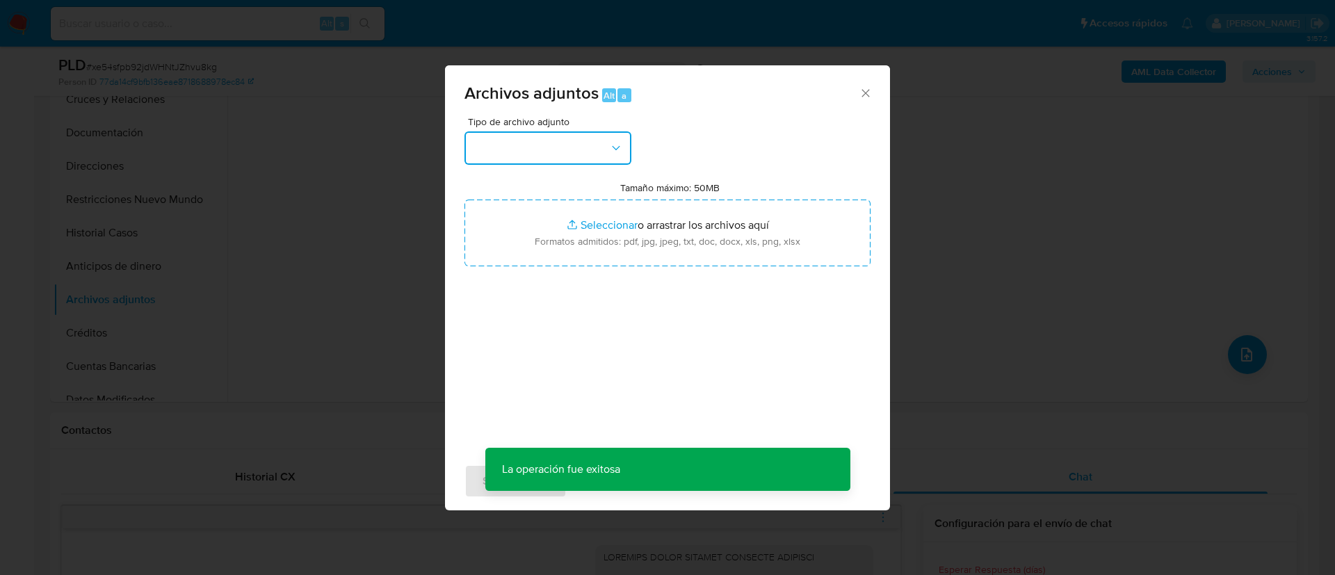
click at [510, 144] on button "button" at bounding box center [547, 147] width 167 height 33
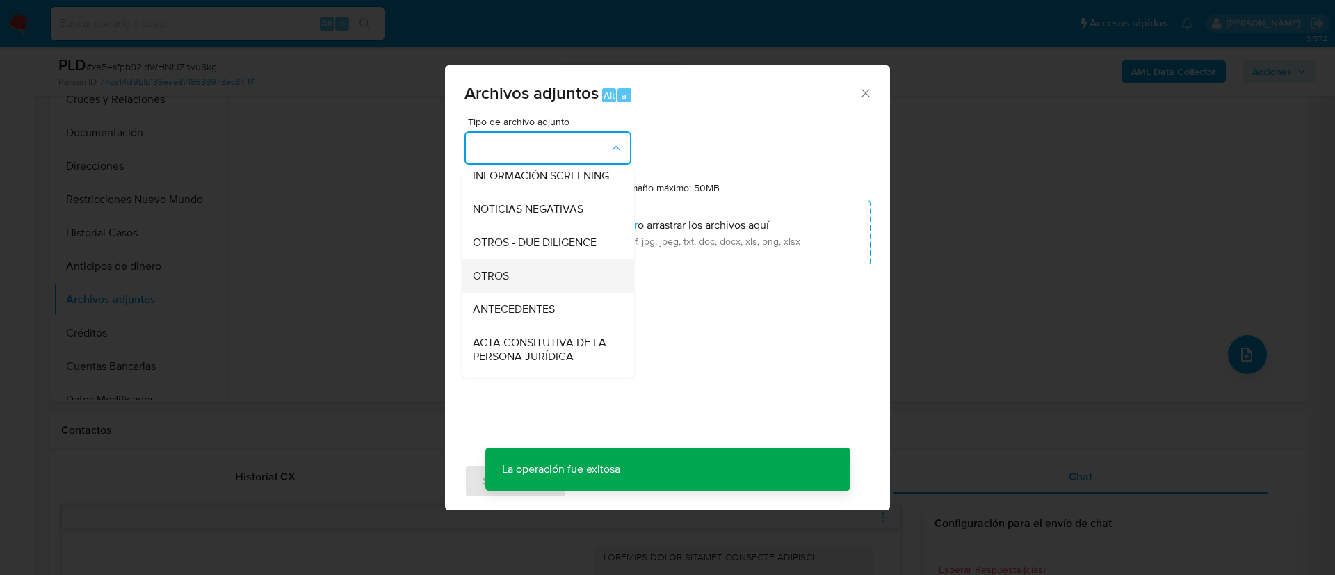
click at [517, 291] on div "OTROS" at bounding box center [544, 275] width 142 height 33
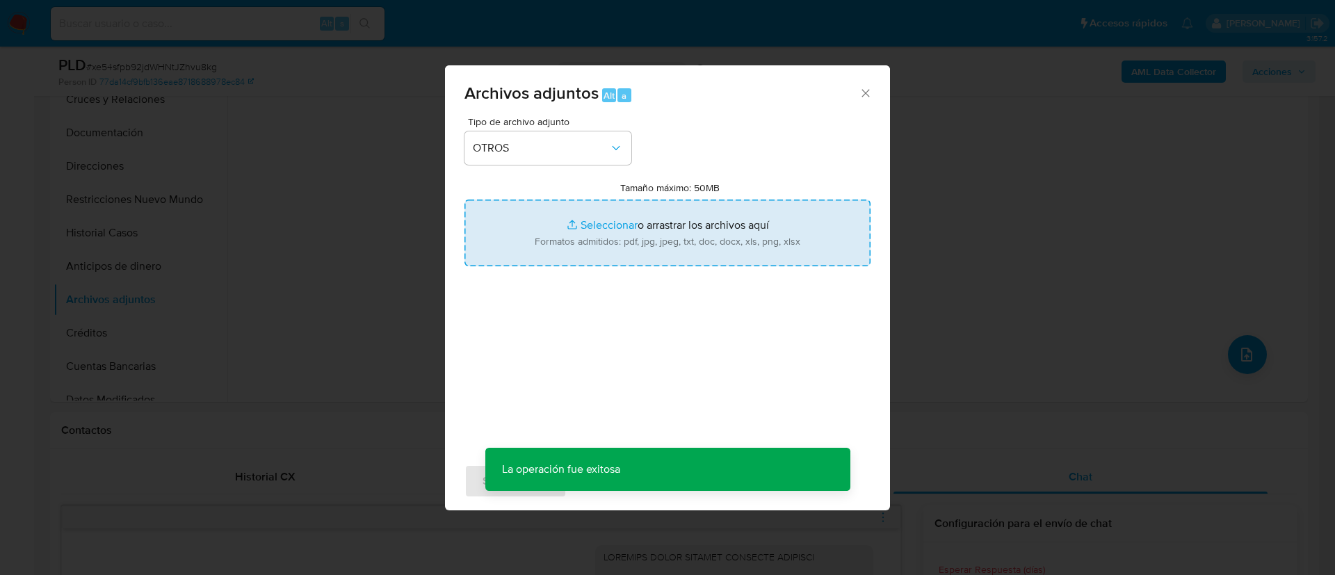
click at [637, 226] on input "Tamaño máximo: 50MB Seleccionar archivos" at bounding box center [667, 233] width 406 height 67
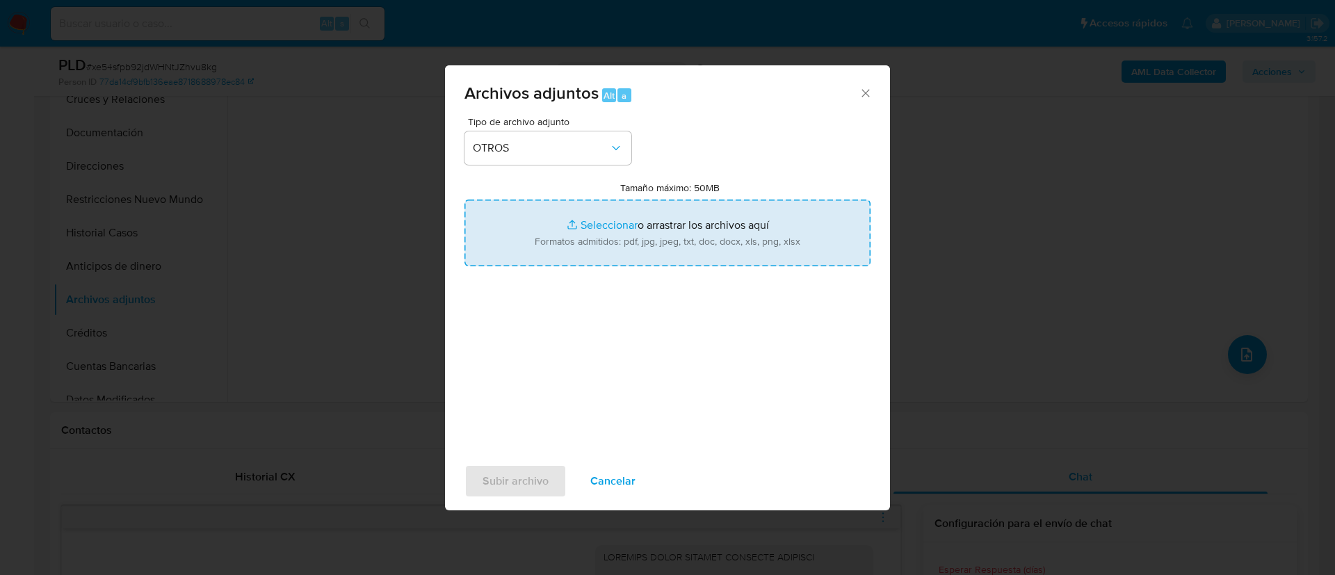
type input "C:\fakepath\246419726_MARCO ANTONIO GONZALEZ MARTINEZ_AGOSTO_ 2025.xlsx"
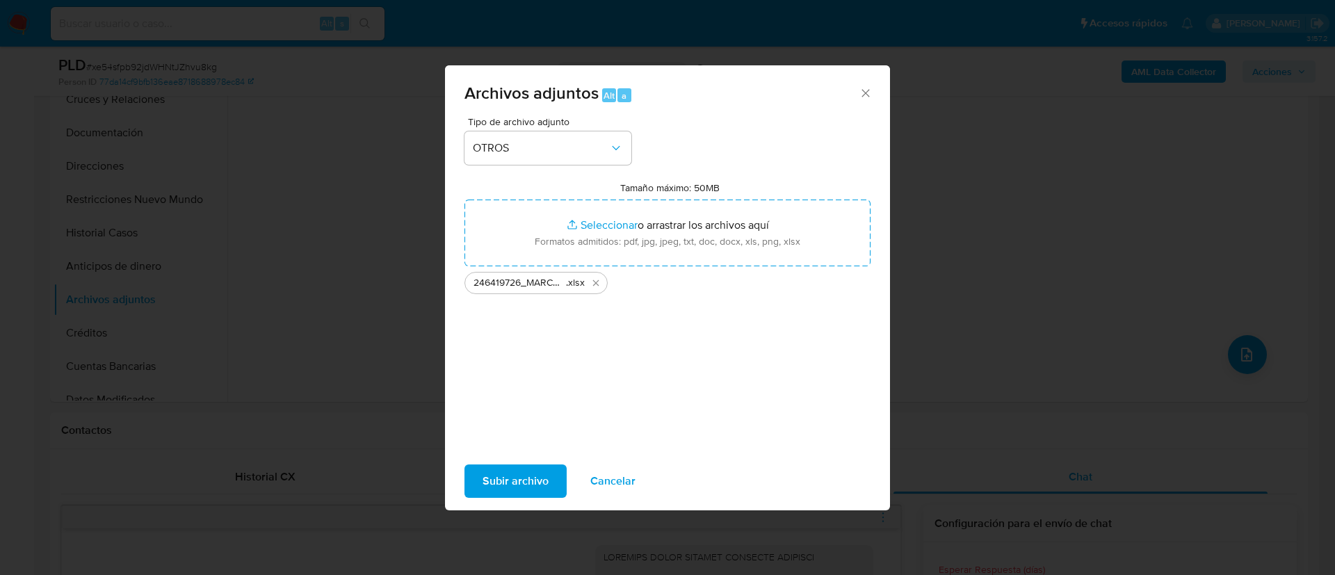
click at [674, 315] on div "Tipo de archivo adjunto OTROS Tamaño máximo: 50MB Seleccionar archivos Seleccio…" at bounding box center [667, 281] width 406 height 328
click at [547, 475] on span "Subir archivo" at bounding box center [515, 481] width 66 height 31
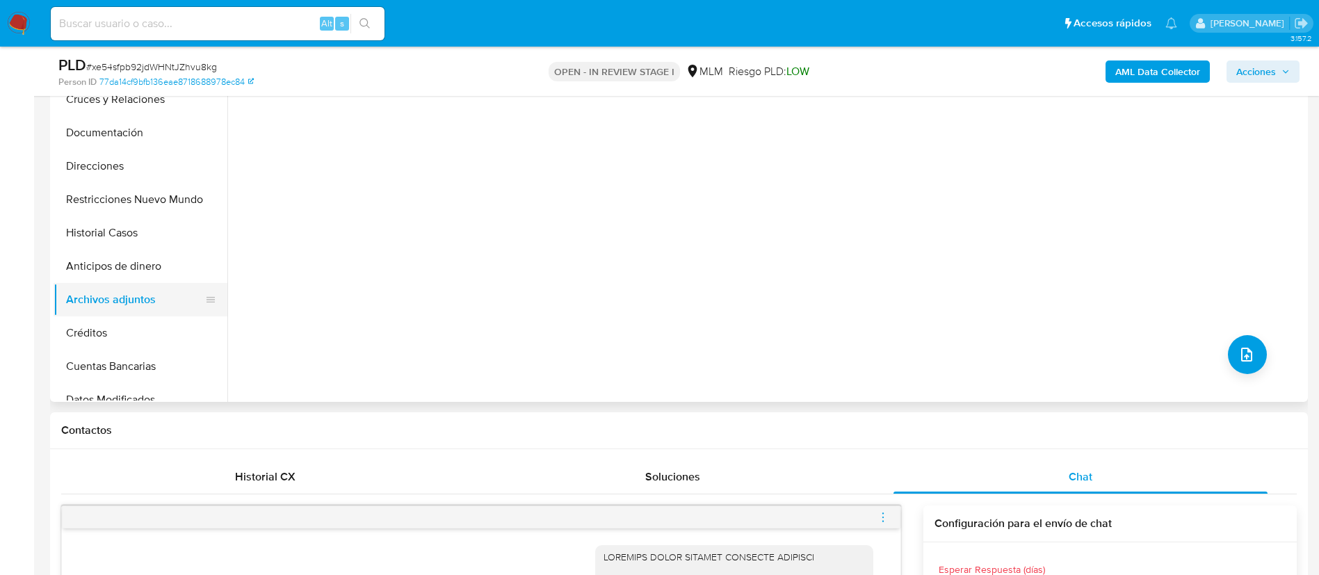
drag, startPoint x: 108, startPoint y: 251, endPoint x: 111, endPoint y: 295, distance: 44.6
click at [108, 253] on button "Anticipos de dinero" at bounding box center [141, 266] width 174 height 33
click at [111, 297] on button "Archivos adjuntos" at bounding box center [135, 299] width 163 height 33
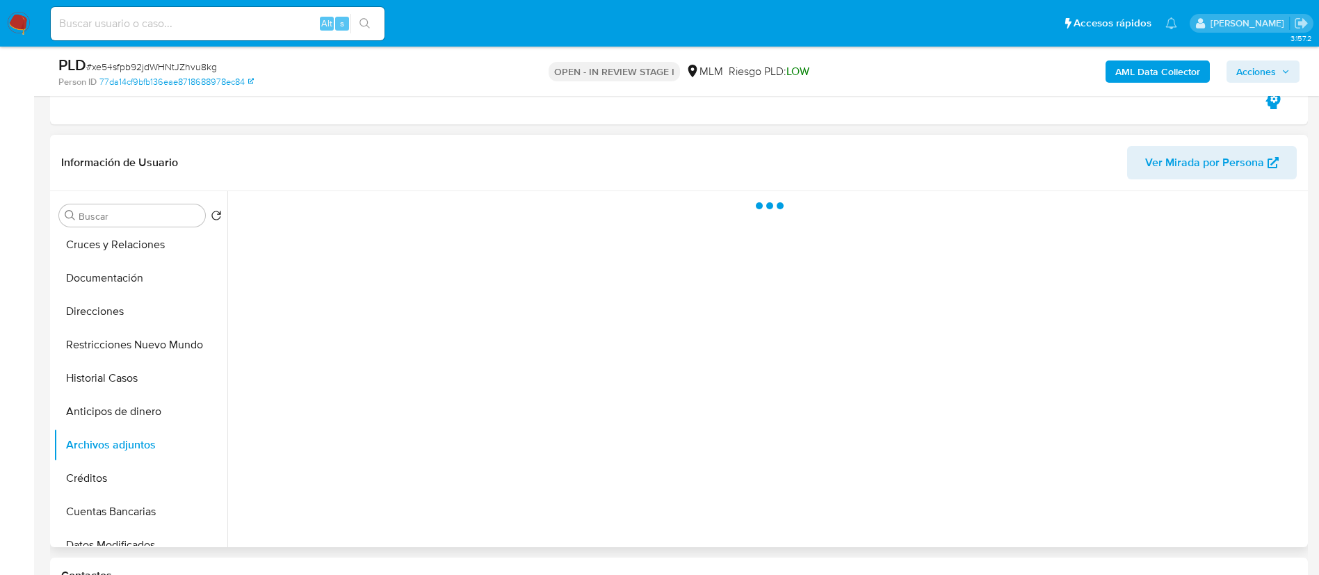
scroll to position [209, 0]
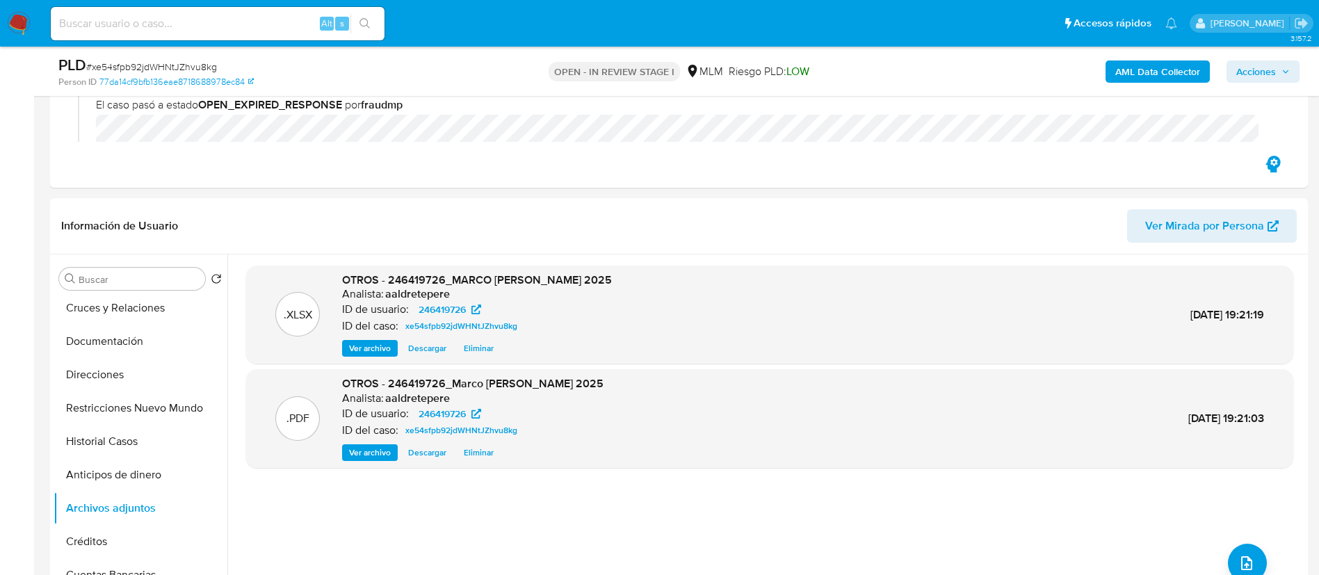
click at [1239, 77] on span "Acciones" at bounding box center [1256, 71] width 40 height 22
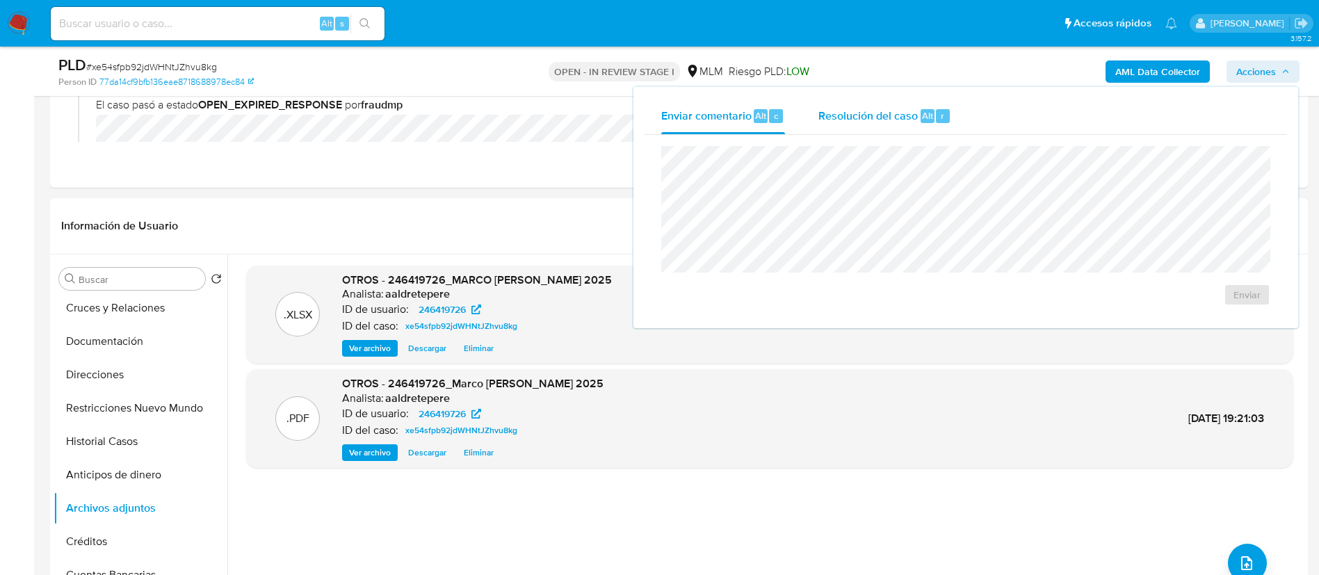
click at [872, 131] on div "Resolución del caso Alt r" at bounding box center [884, 116] width 133 height 36
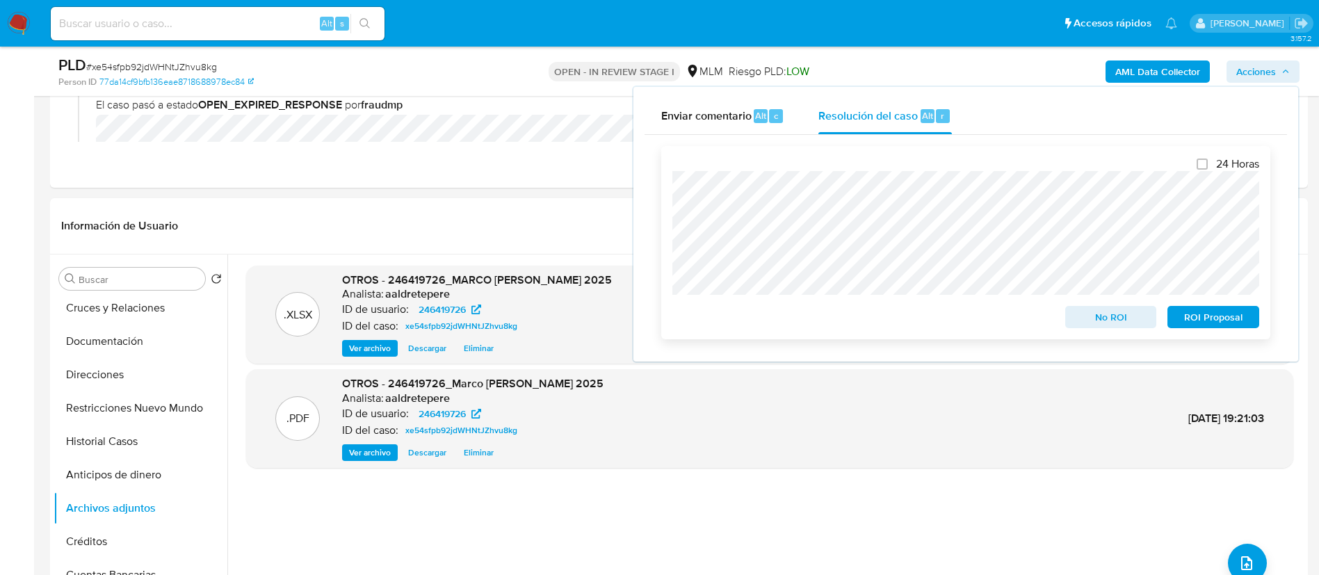
click at [1196, 315] on span "ROI Proposal" at bounding box center [1213, 316] width 72 height 19
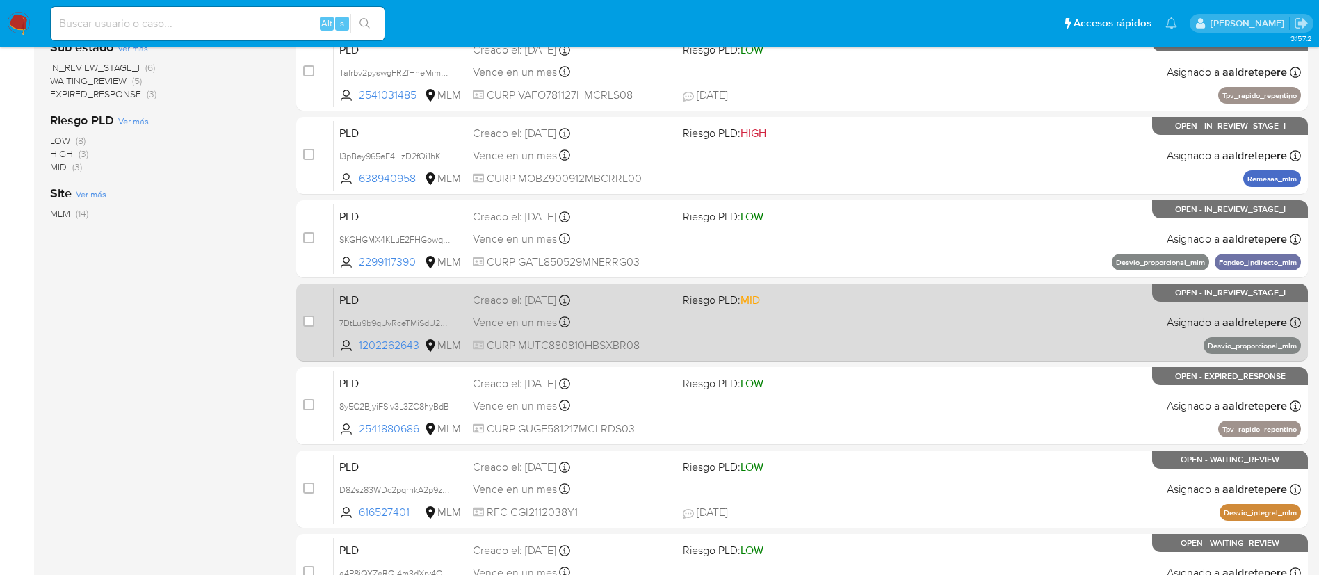
scroll to position [523, 0]
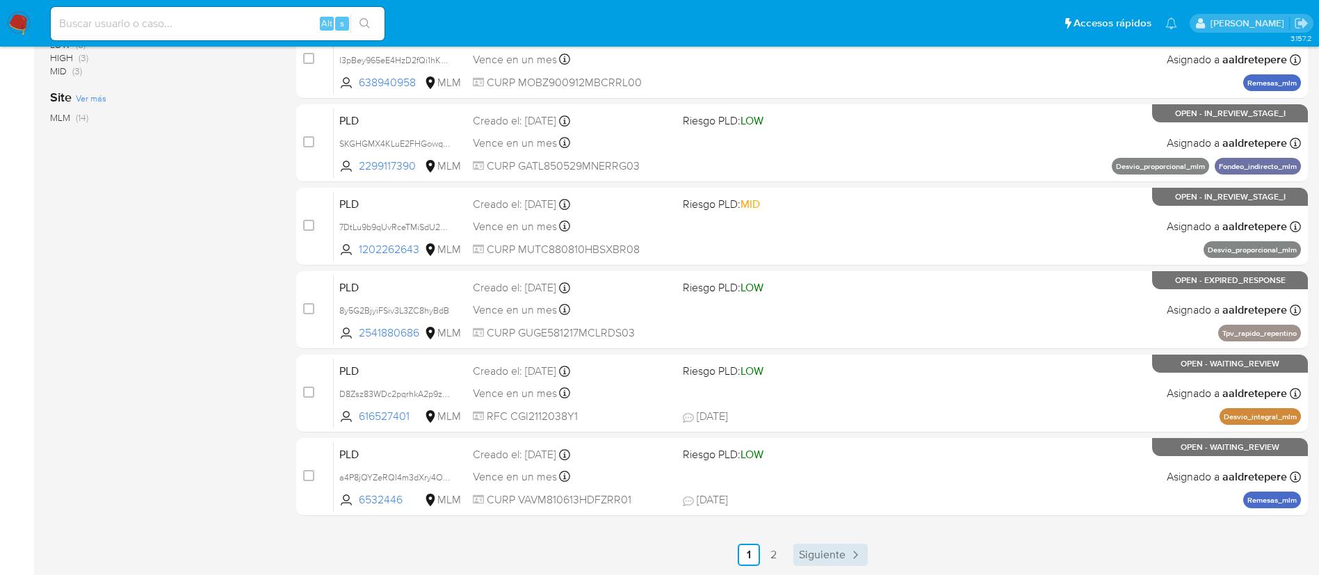
click at [799, 548] on link "Siguiente" at bounding box center [830, 555] width 74 height 22
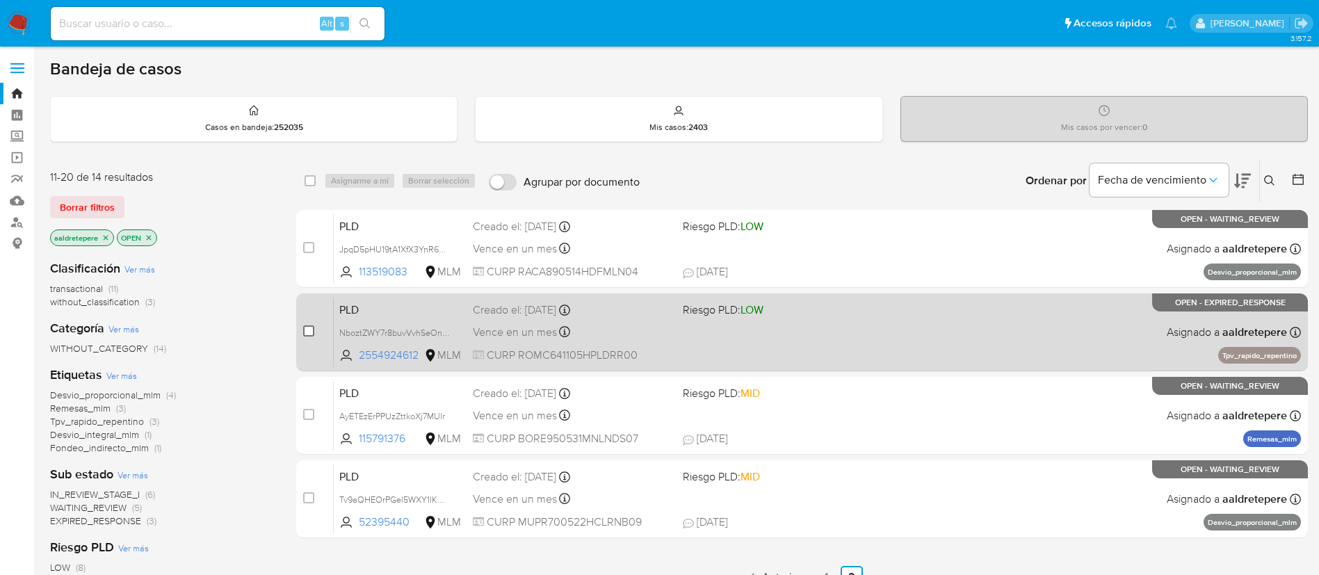
click at [309, 333] on input "checkbox" at bounding box center [308, 330] width 11 height 11
checkbox input "true"
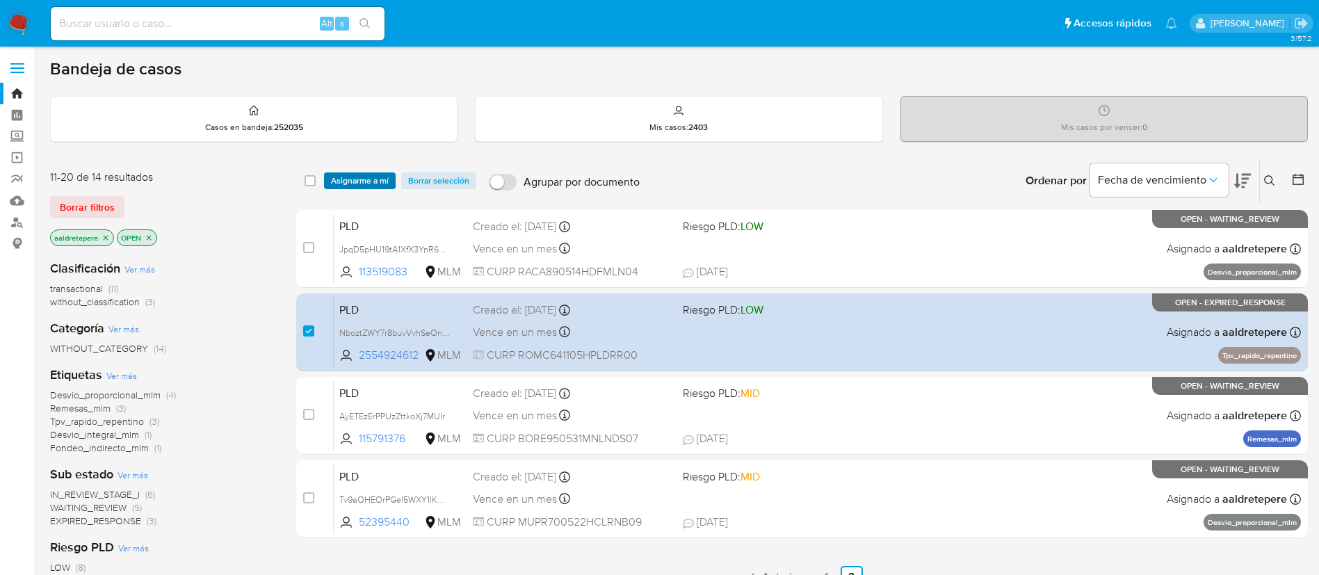
click at [367, 180] on span "Asignarme a mí" at bounding box center [360, 181] width 58 height 14
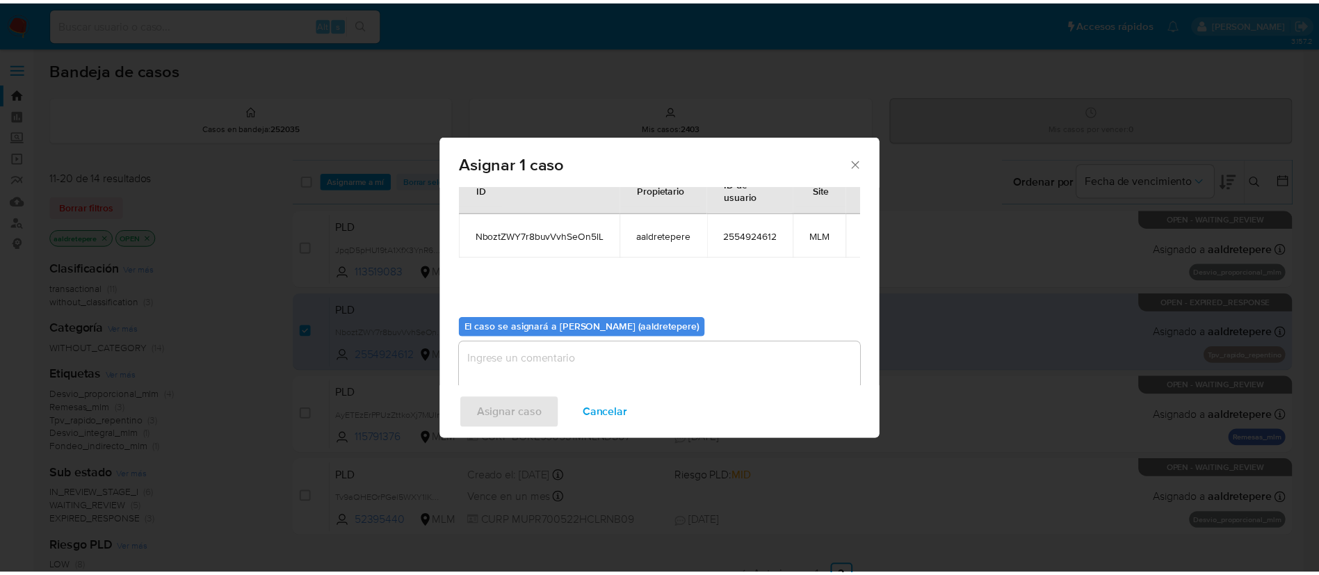
scroll to position [72, 0]
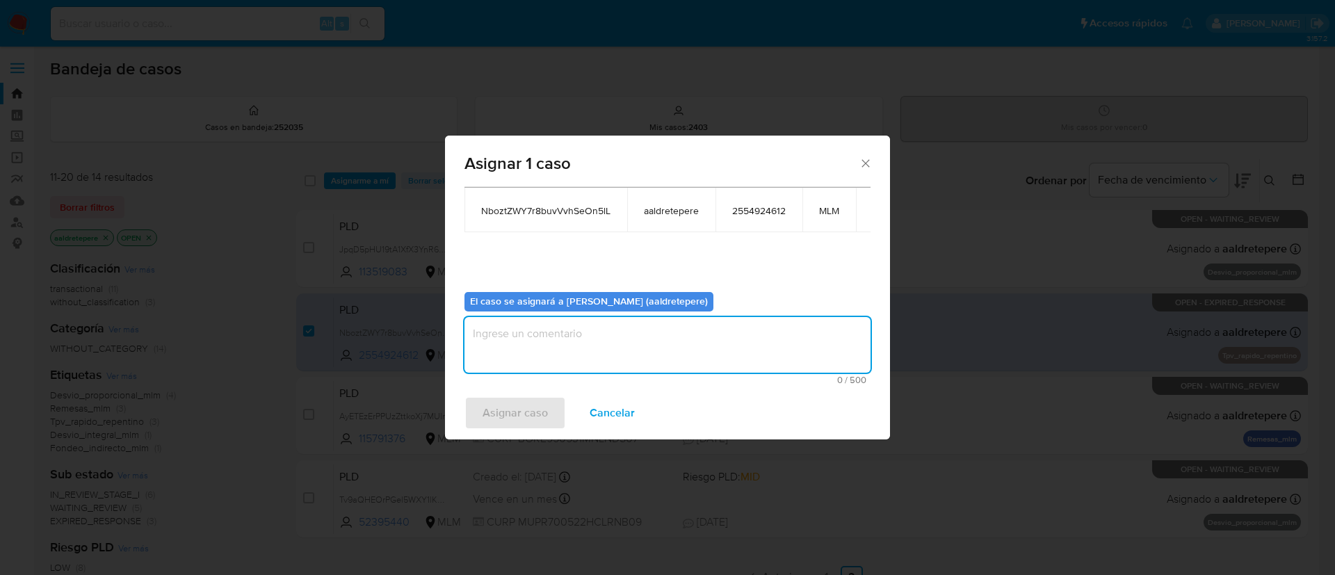
click at [694, 351] on textarea "assign-modal" at bounding box center [667, 345] width 406 height 56
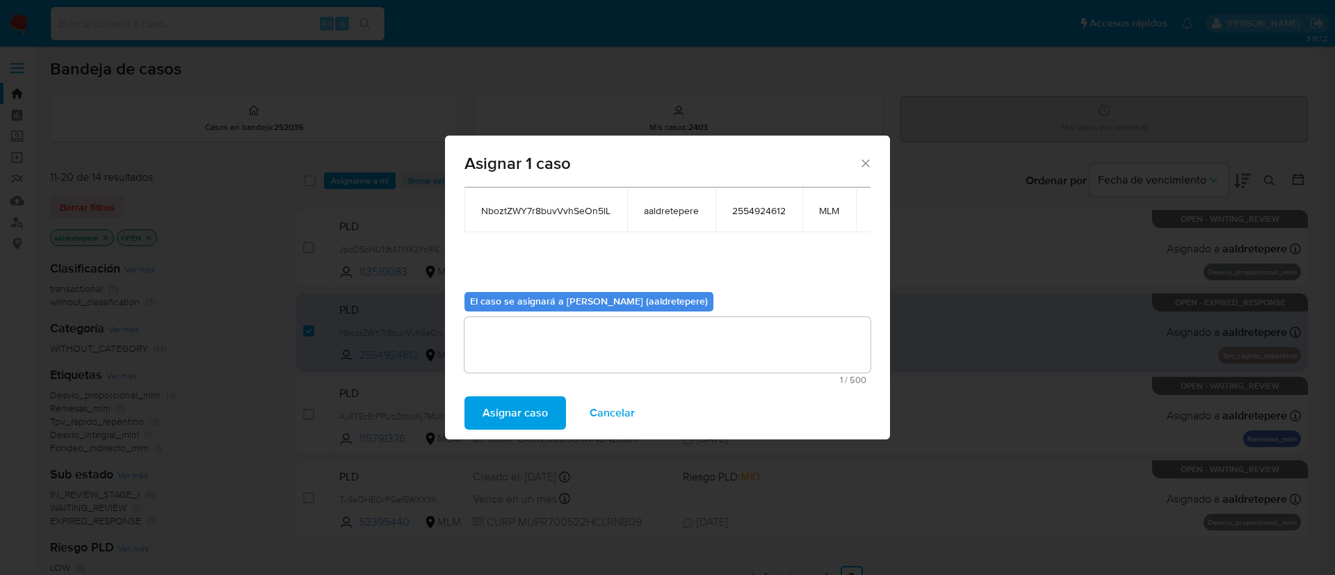
click at [550, 403] on button "Asignar caso" at bounding box center [514, 412] width 101 height 33
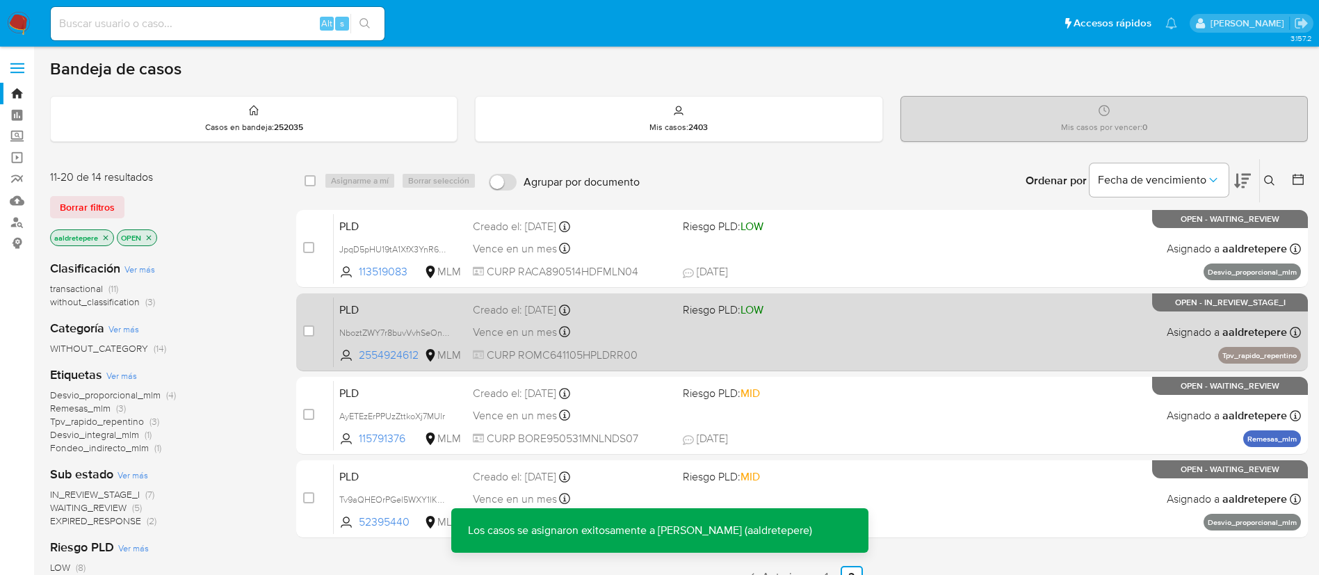
click at [941, 332] on div "PLD NboztZWY7r8buvVvhSeOn5lL 2554924612 MLM Riesgo PLD: LOW Creado el: [DATE] C…" at bounding box center [817, 332] width 967 height 70
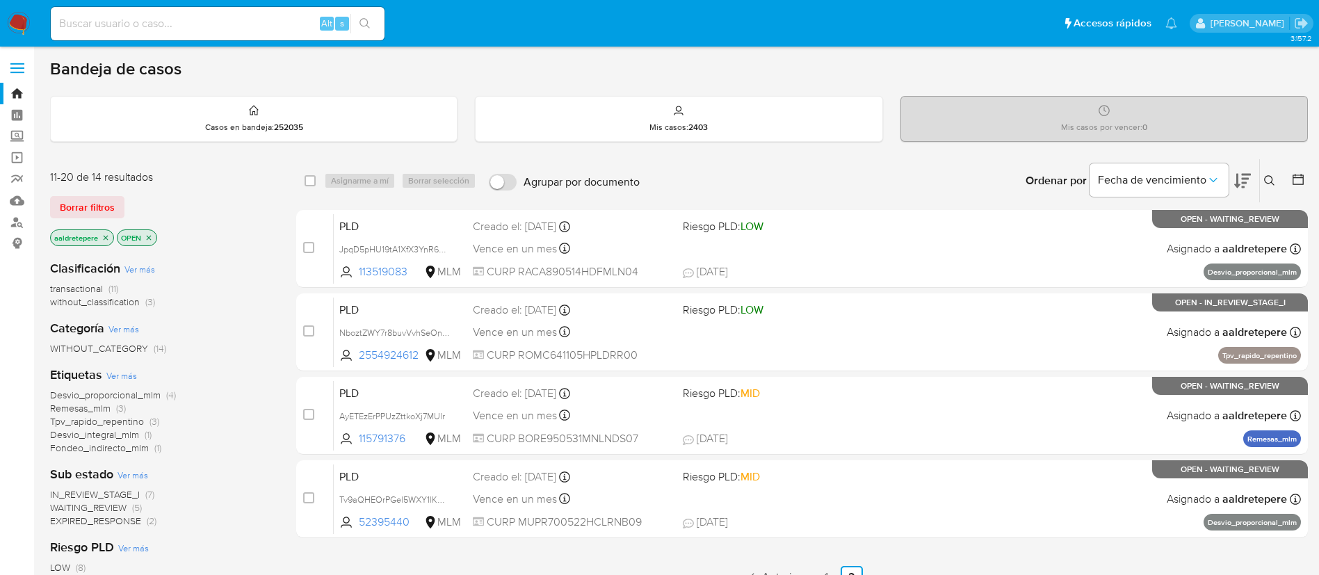
click at [19, 22] on img at bounding box center [19, 24] width 24 height 24
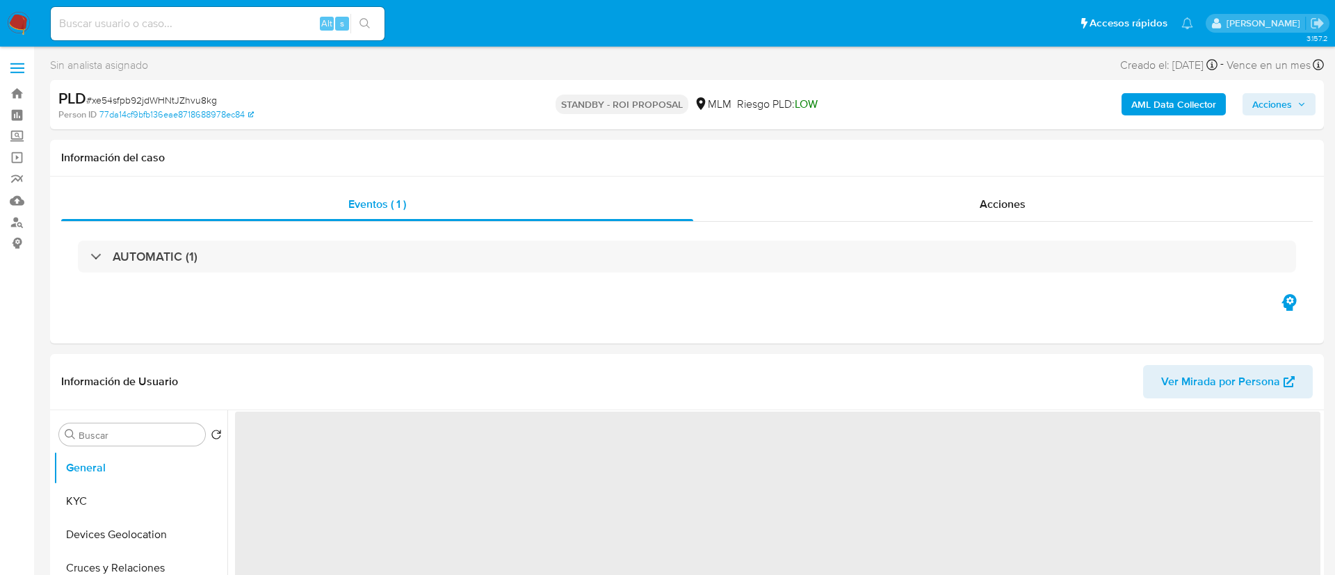
select select "10"
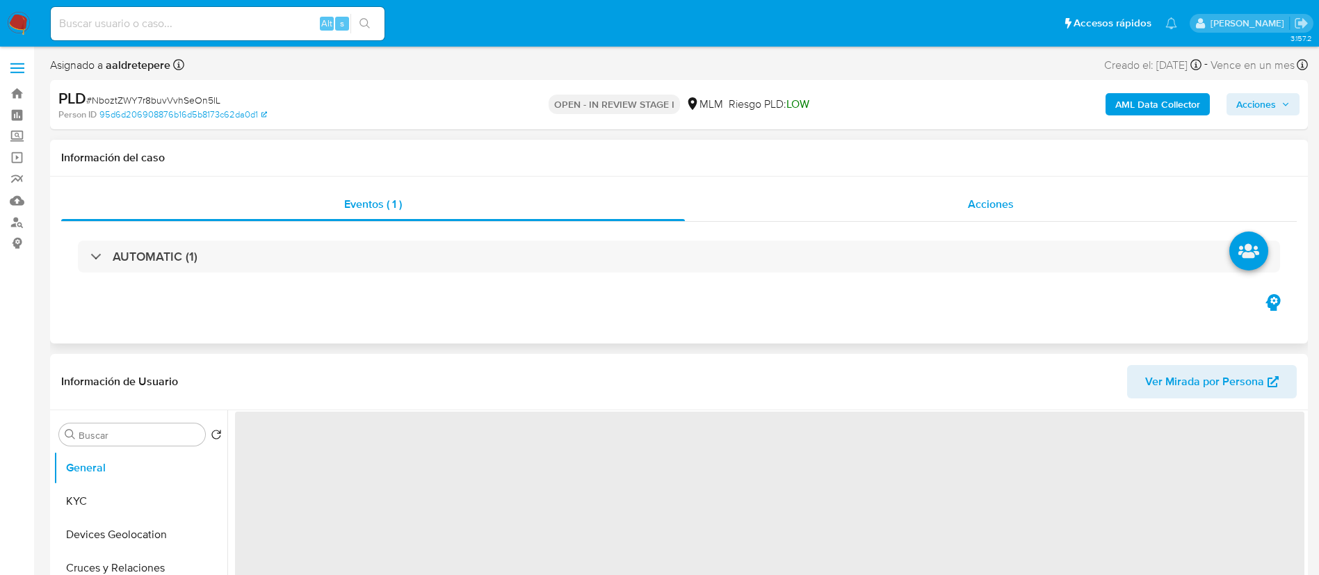
click at [982, 209] on span "Acciones" at bounding box center [991, 204] width 46 height 16
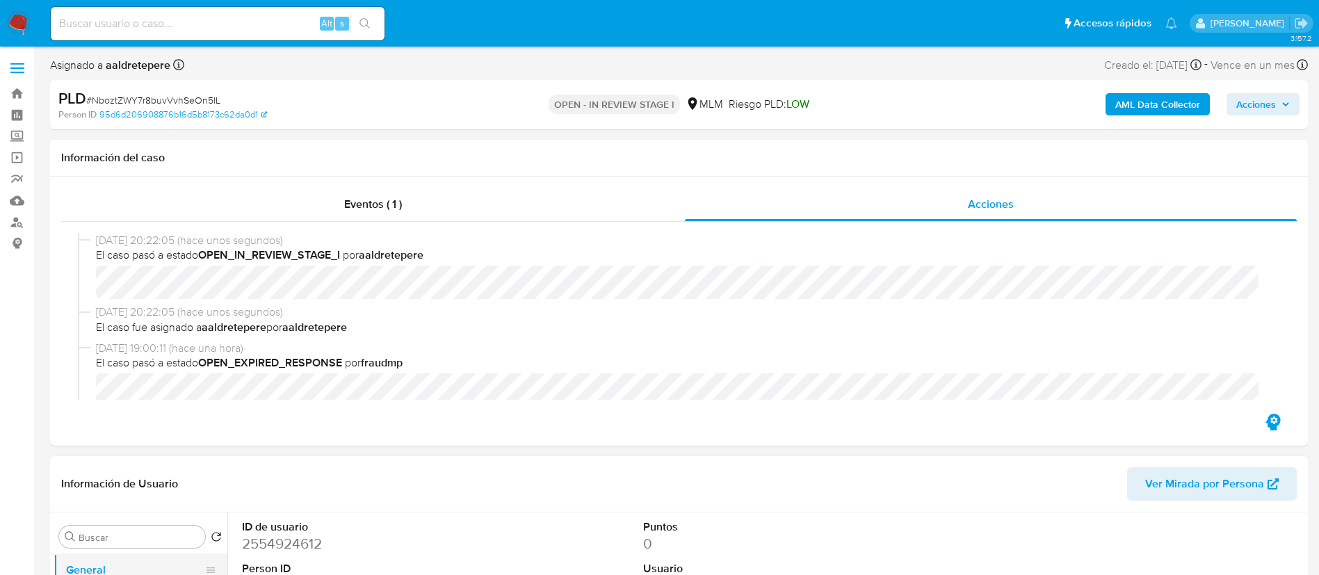
select select "10"
click at [79, 569] on button "General" at bounding box center [135, 569] width 163 height 33
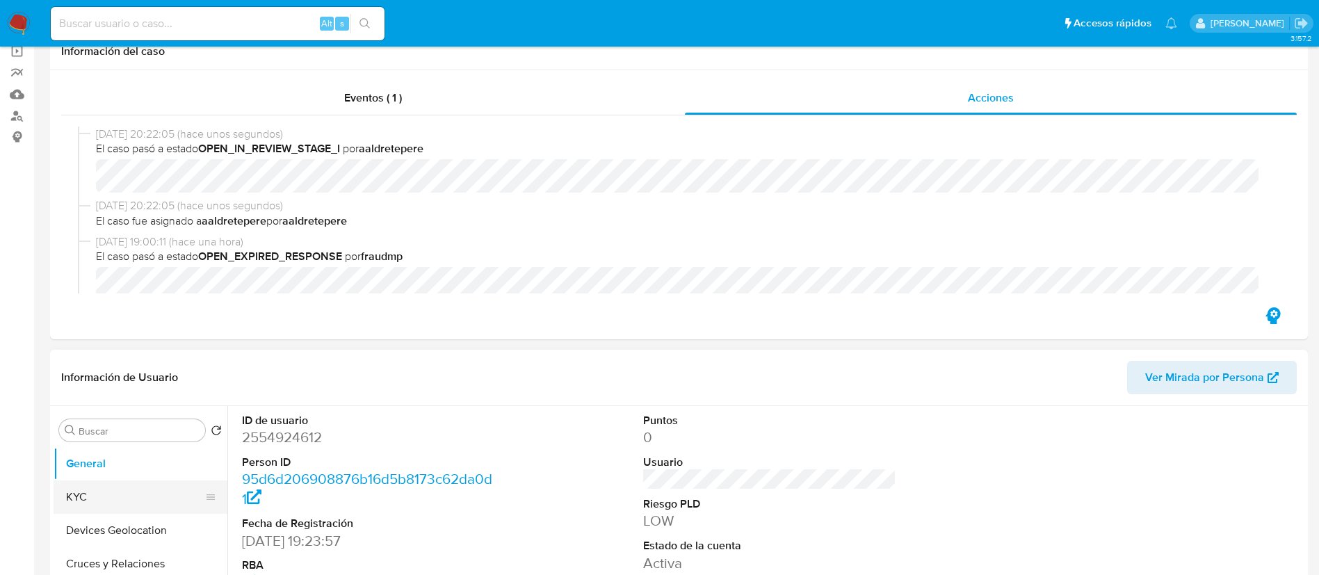
scroll to position [209, 0]
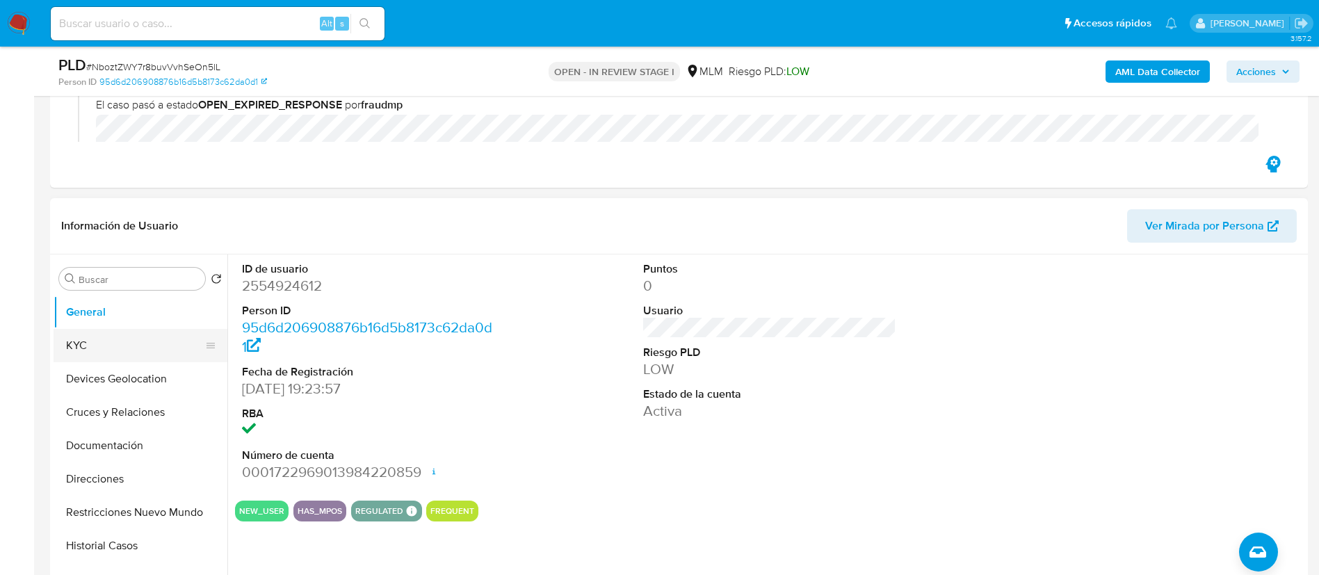
click at [120, 332] on button "KYC" at bounding box center [135, 345] width 163 height 33
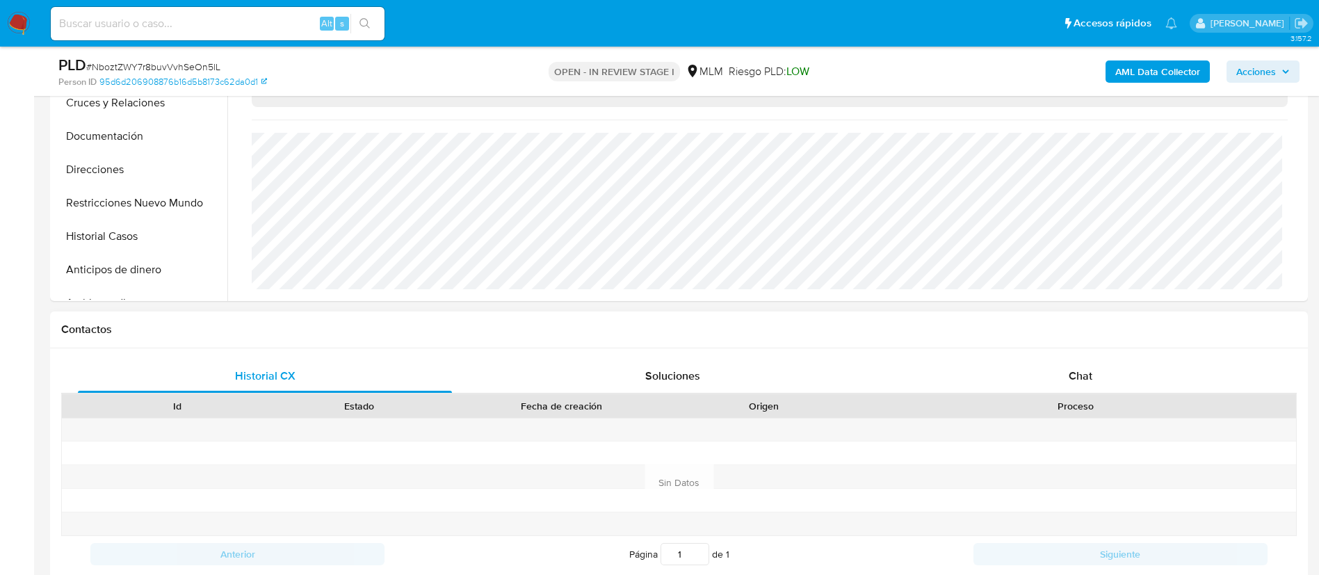
scroll to position [521, 0]
click at [1073, 380] on div "Chat" at bounding box center [1080, 372] width 374 height 33
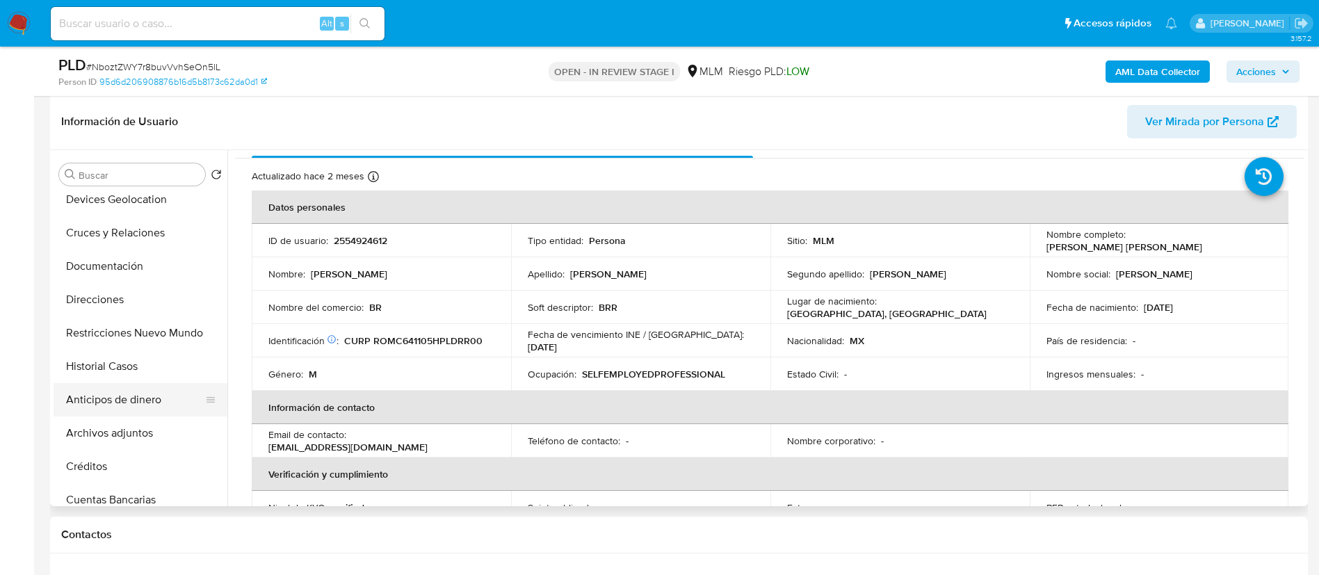
scroll to position [104, 0]
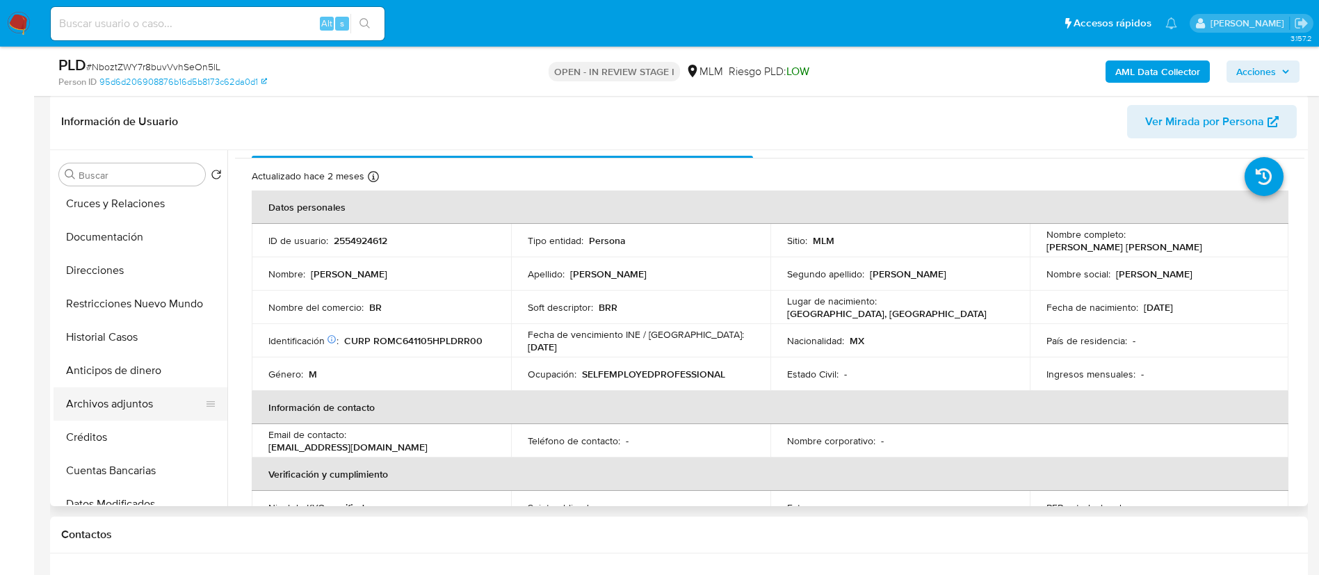
click at [131, 404] on button "Archivos adjuntos" at bounding box center [135, 403] width 163 height 33
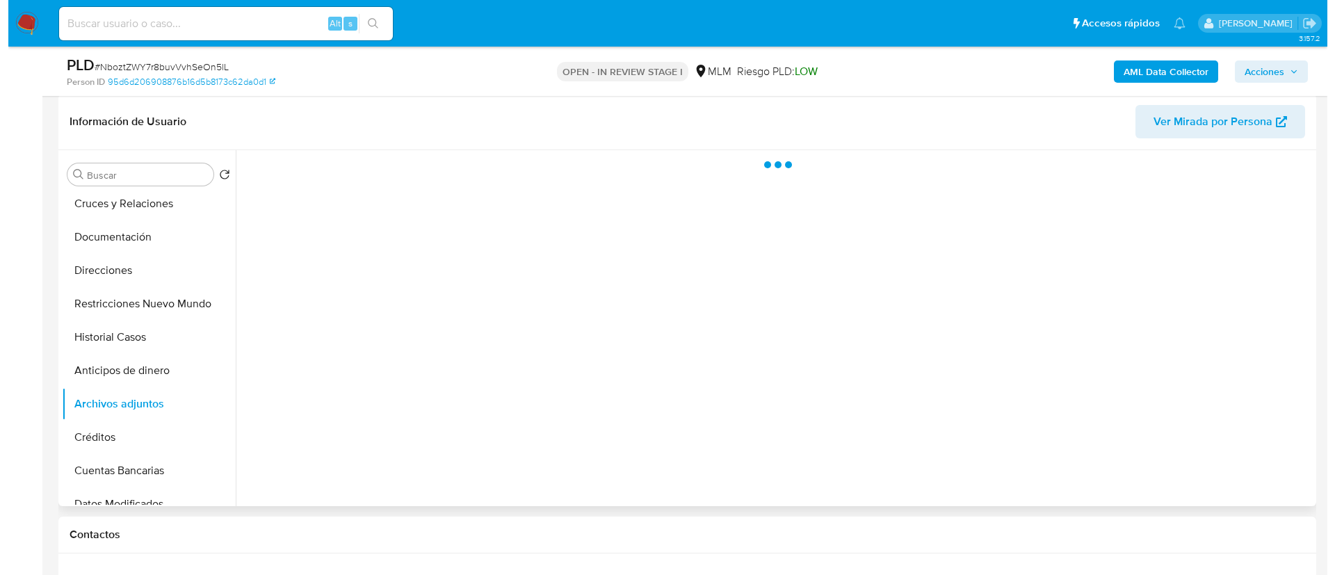
scroll to position [0, 0]
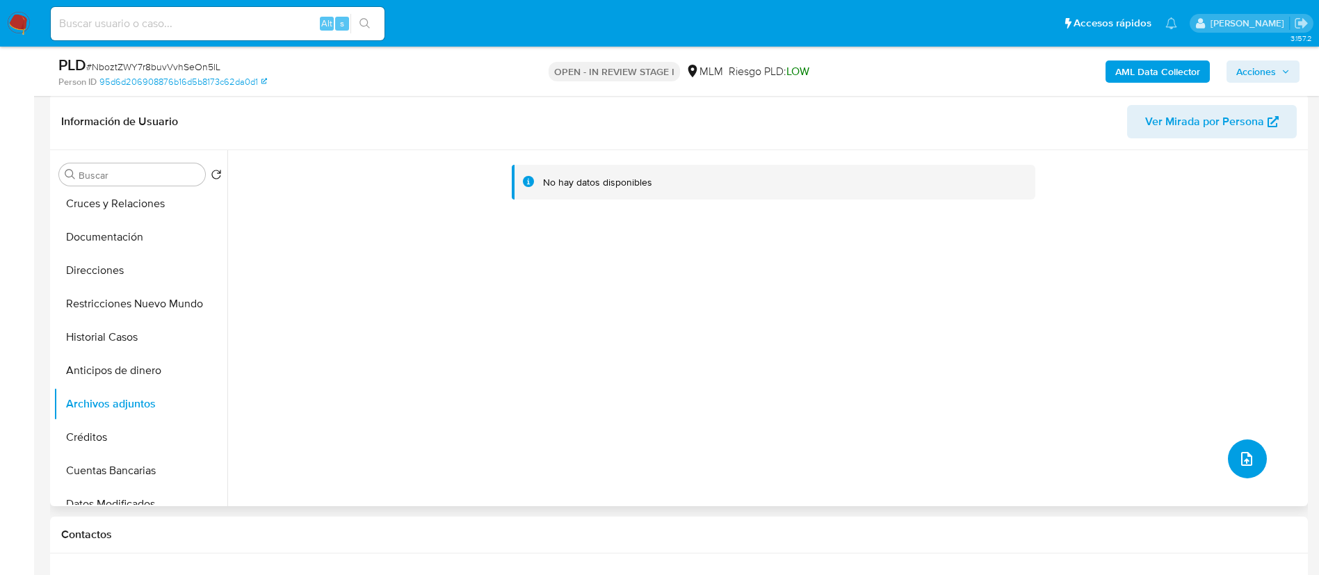
click at [1238, 461] on icon "upload-file" at bounding box center [1246, 458] width 17 height 17
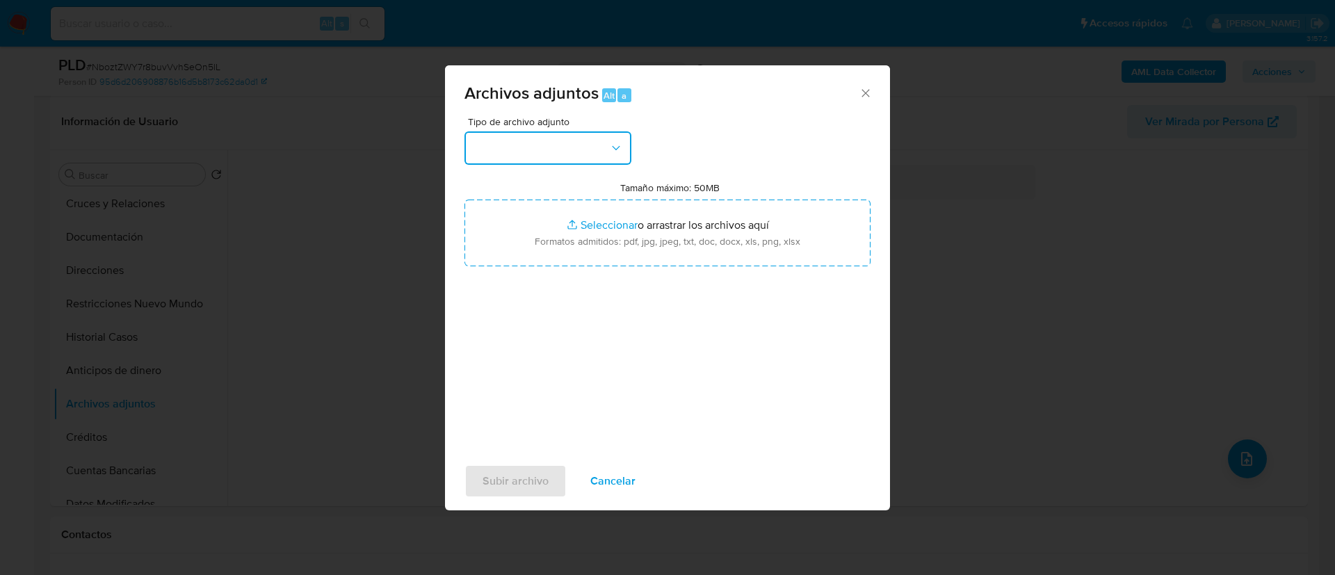
click at [560, 152] on button "button" at bounding box center [547, 147] width 167 height 33
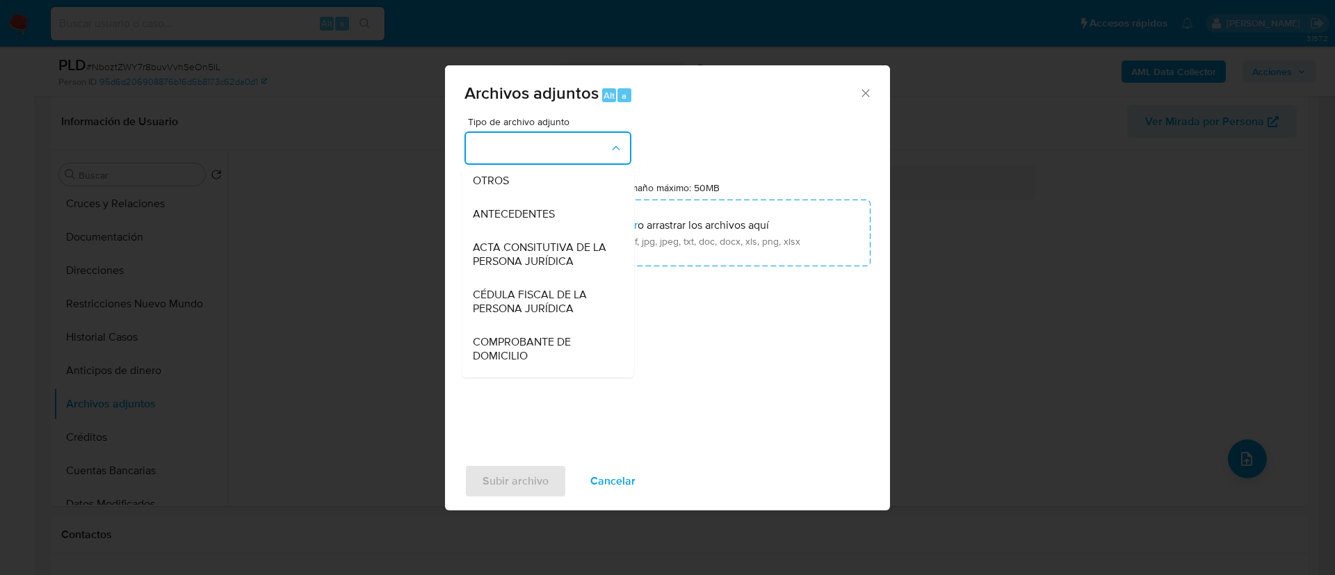
scroll to position [247, 0]
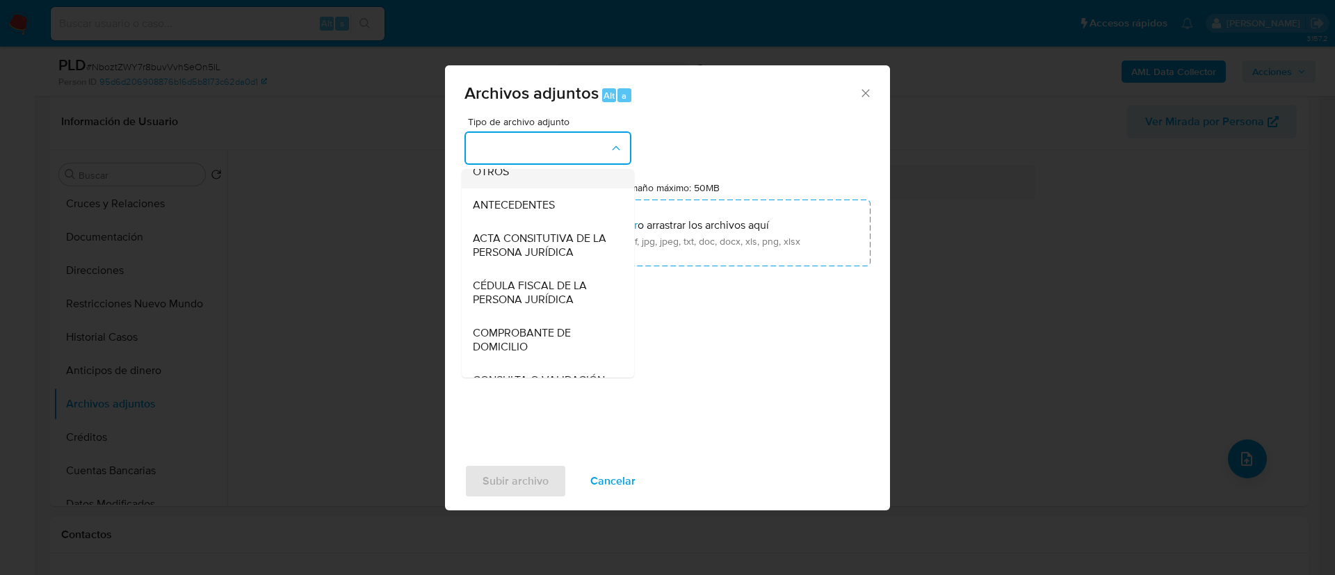
click at [535, 188] on div "OTROS" at bounding box center [544, 171] width 142 height 33
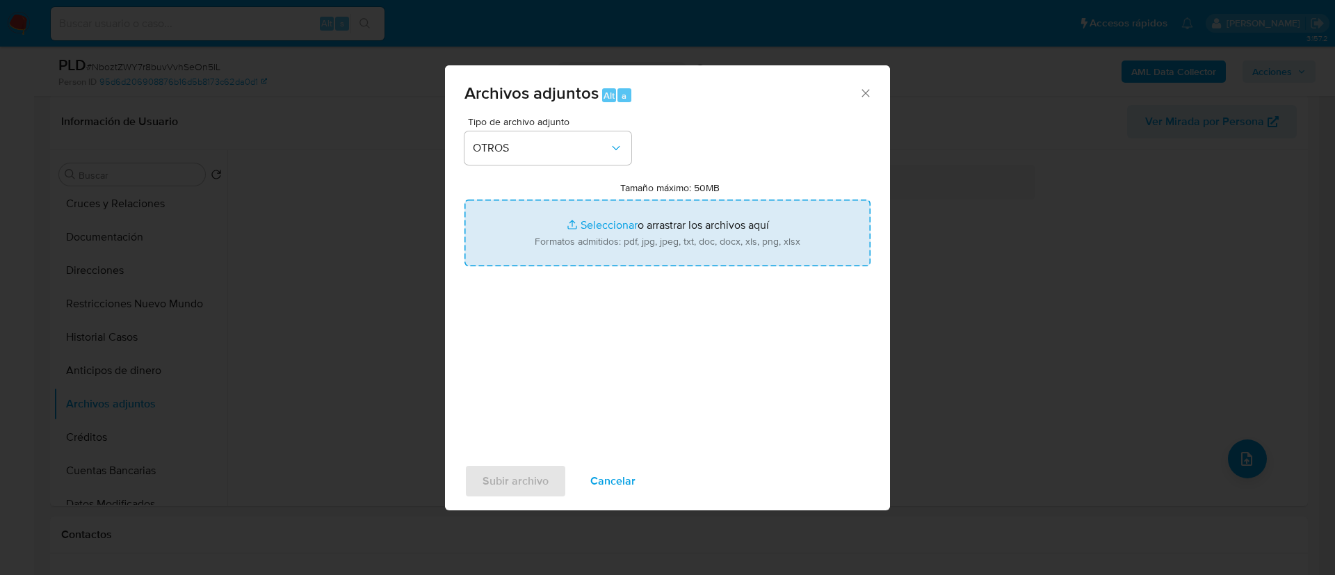
click at [682, 249] on input "Tamaño máximo: 50MB Seleccionar archivos" at bounding box center [667, 233] width 406 height 67
type input "C:\fakepath\2554924612_Jose [PERSON_NAME] 2025.pdf"
click at [535, 486] on span "Subir archivo" at bounding box center [515, 481] width 66 height 31
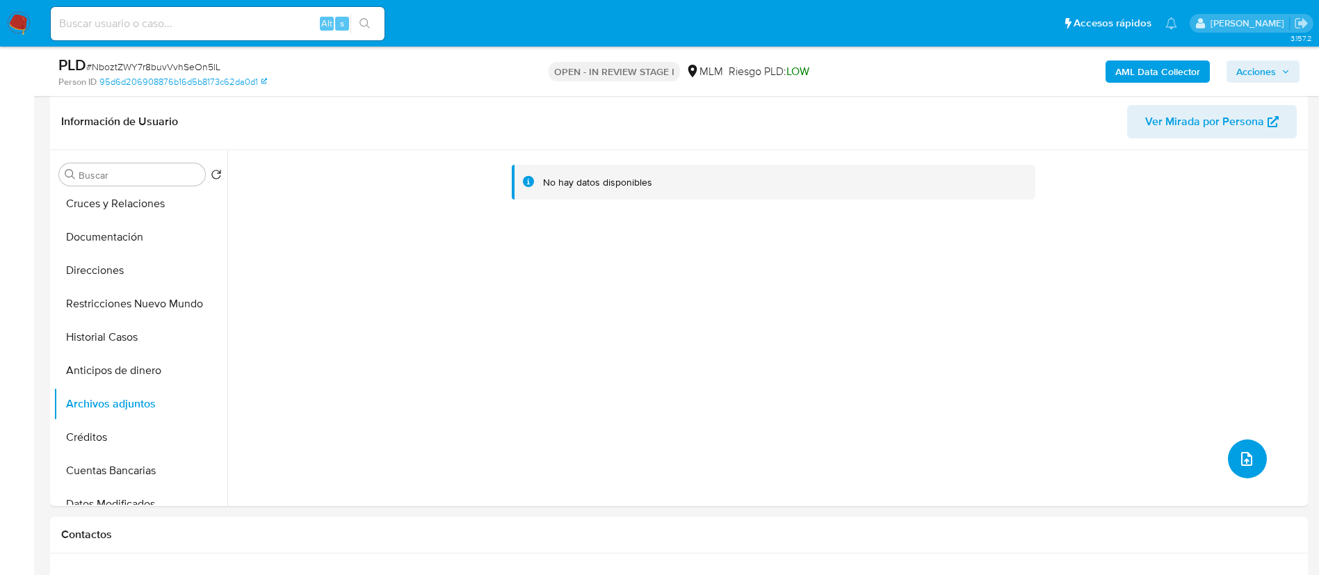
click at [1248, 464] on icon "upload-file" at bounding box center [1246, 458] width 17 height 17
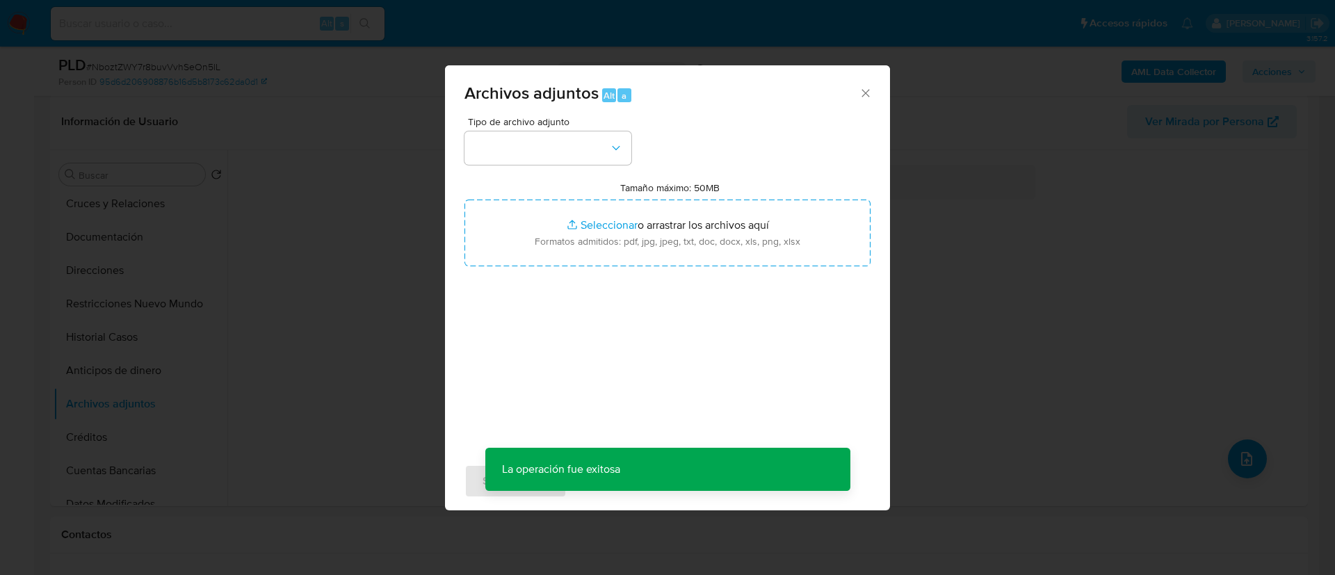
click at [548, 165] on div "Tipo de archivo adjunto Tamaño máximo: 50MB Seleccionar archivos Seleccionar o …" at bounding box center [667, 281] width 406 height 328
click at [548, 159] on button "button" at bounding box center [547, 147] width 167 height 33
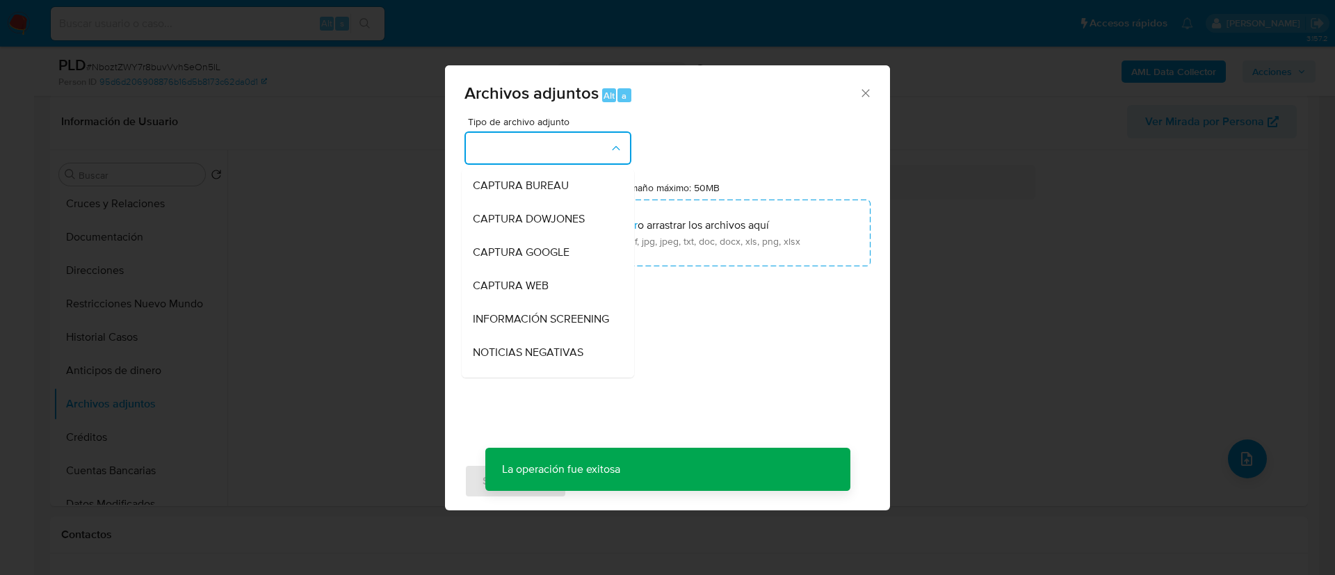
click at [548, 159] on button "button" at bounding box center [547, 147] width 167 height 33
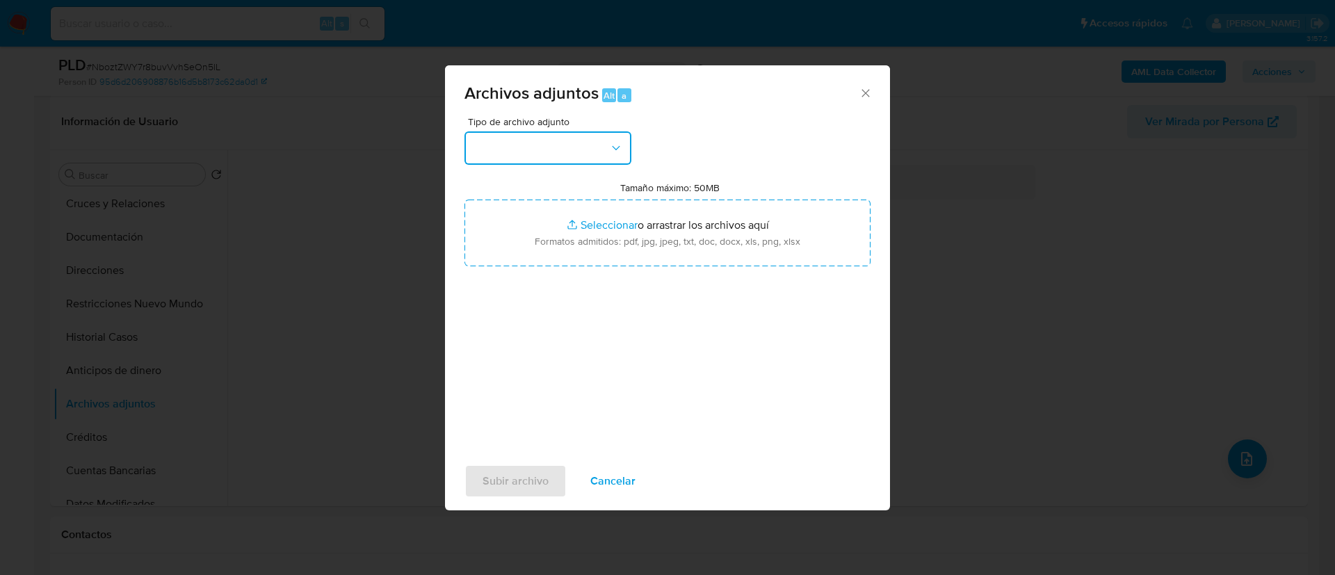
click at [549, 150] on button "button" at bounding box center [547, 147] width 167 height 33
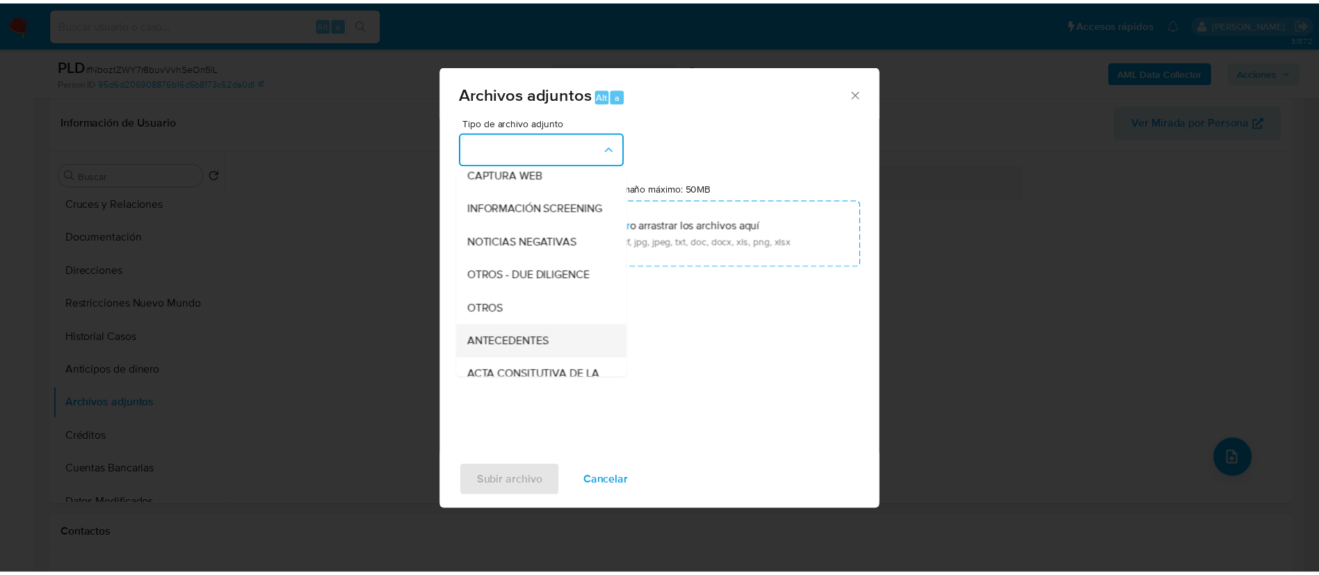
scroll to position [143, 0]
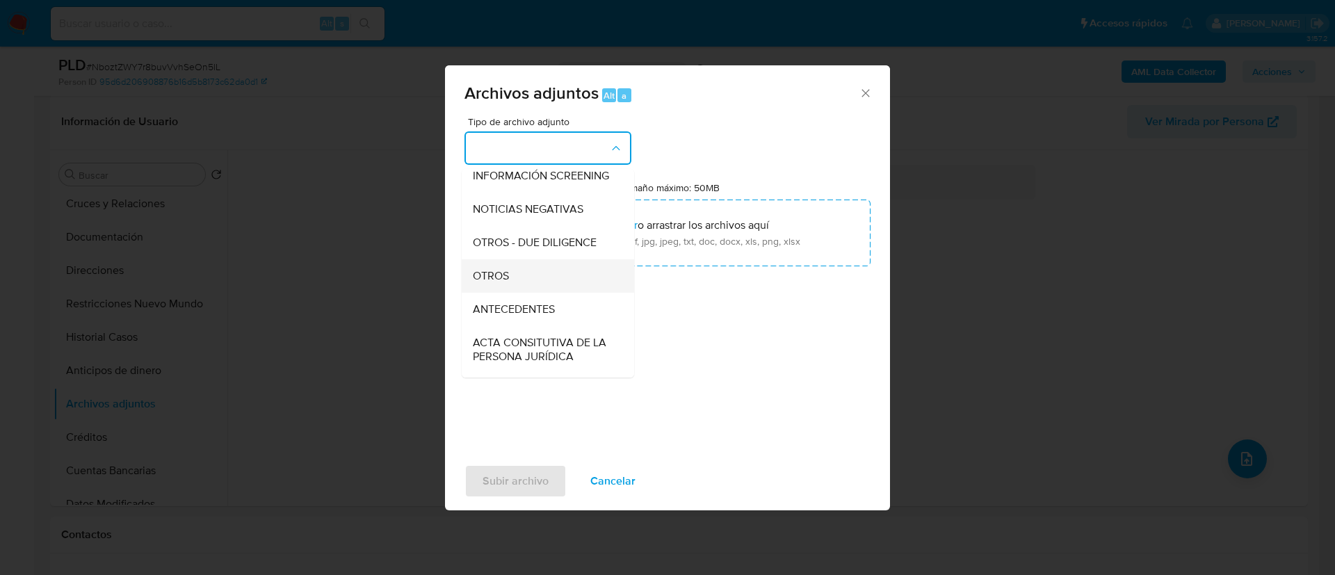
click at [518, 293] on div "OTROS" at bounding box center [544, 275] width 142 height 33
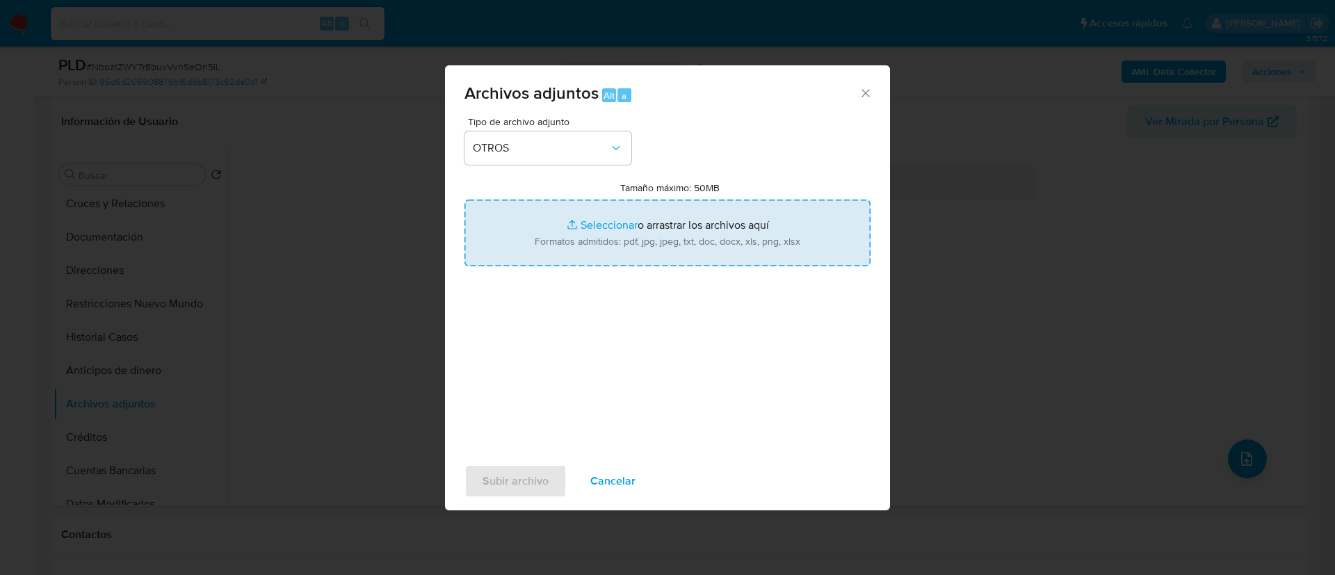
click at [642, 226] on input "Tamaño máximo: 50MB Seleccionar archivos" at bounding box center [667, 233] width 406 height 67
type input "C:\fakepath\2554924612_JOSE CARLOS RODRIGUEZ MARQUEZ_AGOSTO 2025.xlsx"
click at [523, 478] on span "Subir archivo" at bounding box center [515, 481] width 66 height 31
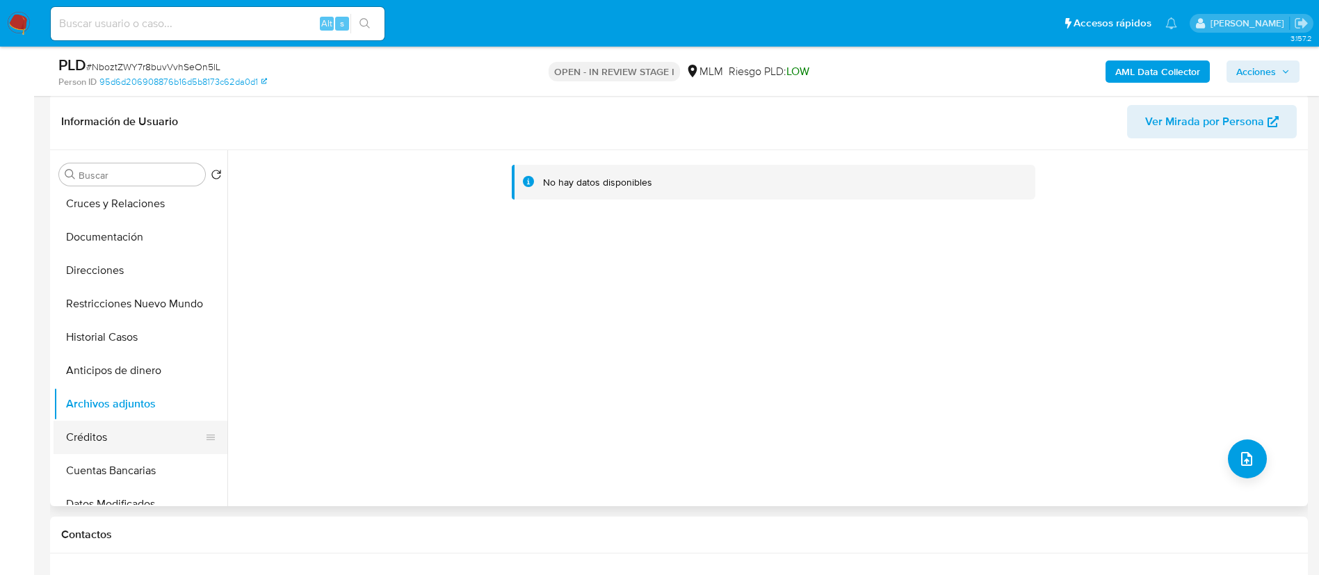
click at [135, 427] on button "Créditos" at bounding box center [135, 437] width 163 height 33
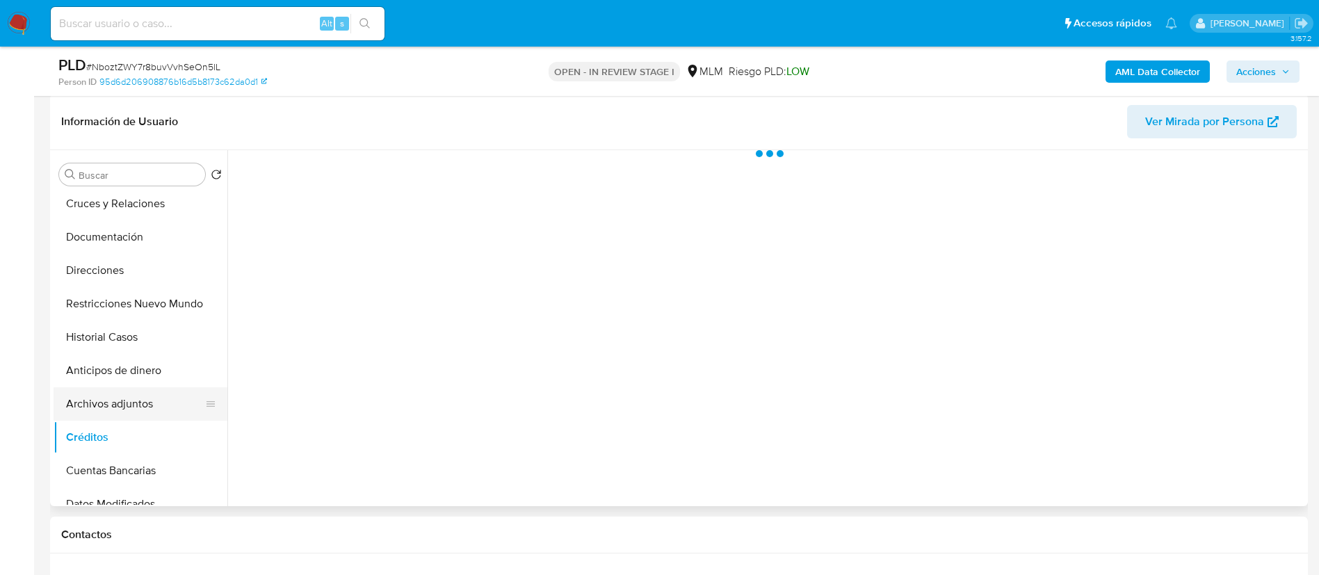
click at [130, 404] on button "Archivos adjuntos" at bounding box center [135, 403] width 163 height 33
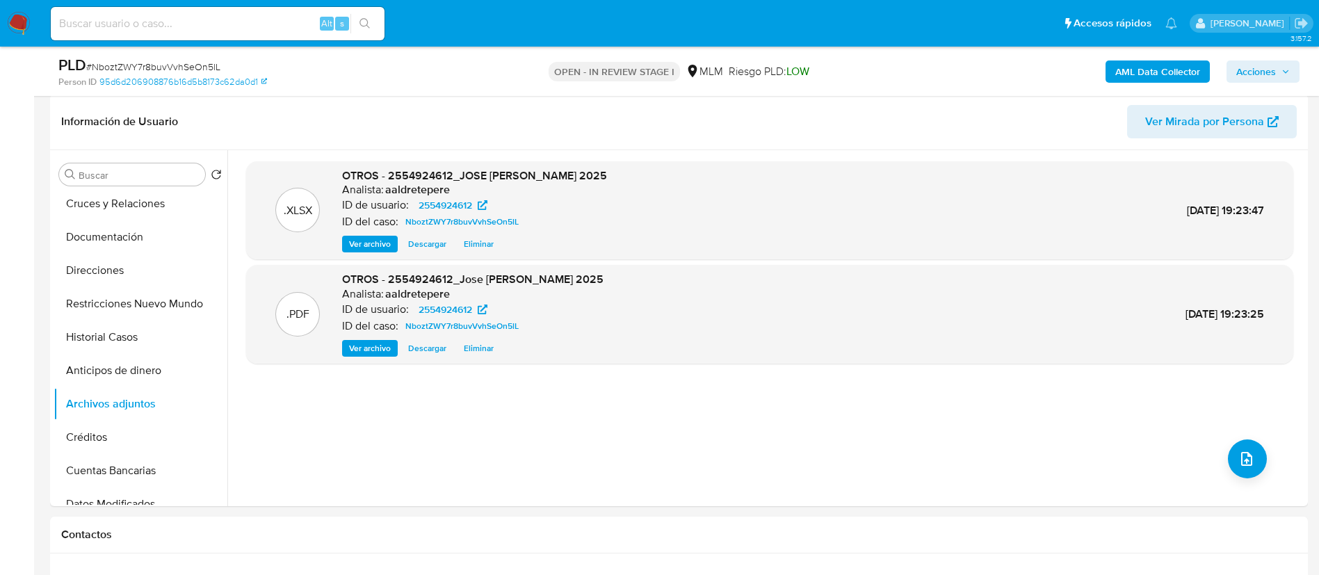
click at [1251, 75] on span "Acciones" at bounding box center [1256, 71] width 40 height 22
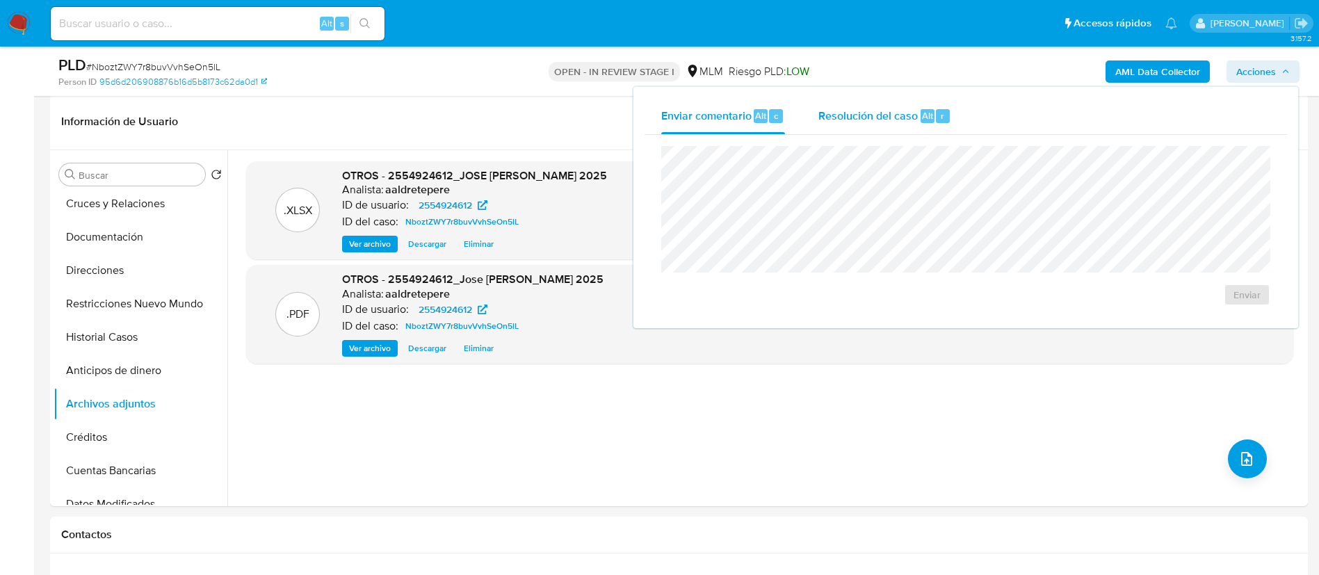
click at [866, 118] on span "Resolución del caso" at bounding box center [867, 115] width 99 height 16
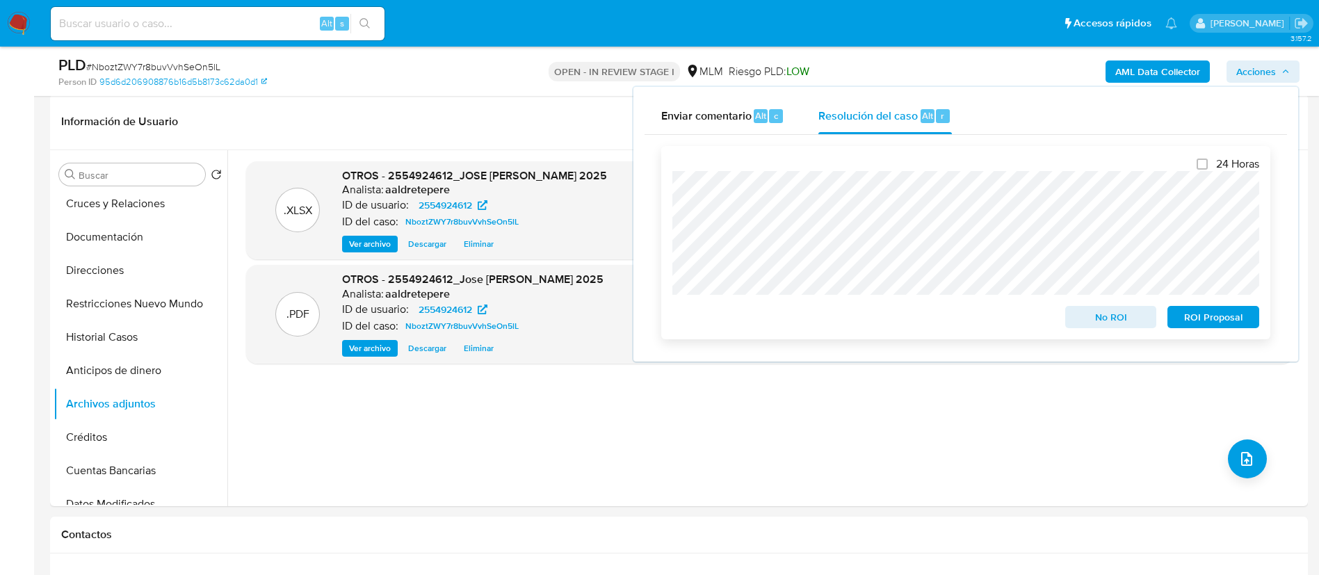
scroll to position [417, 0]
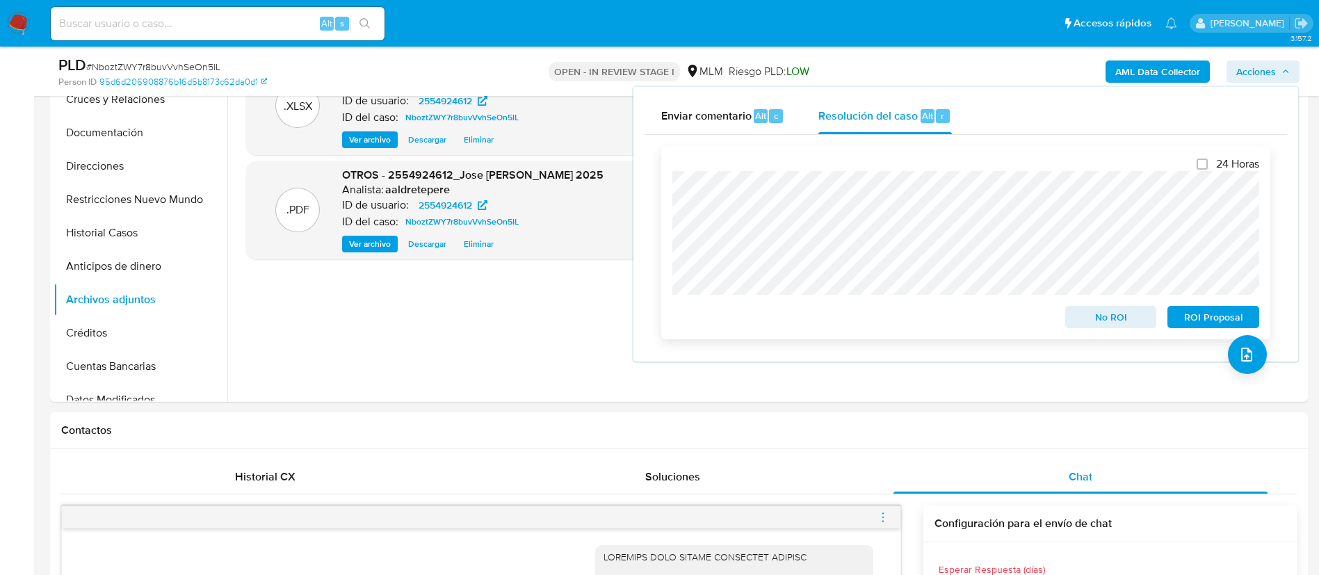
click at [1235, 325] on span "ROI Proposal" at bounding box center [1213, 316] width 72 height 19
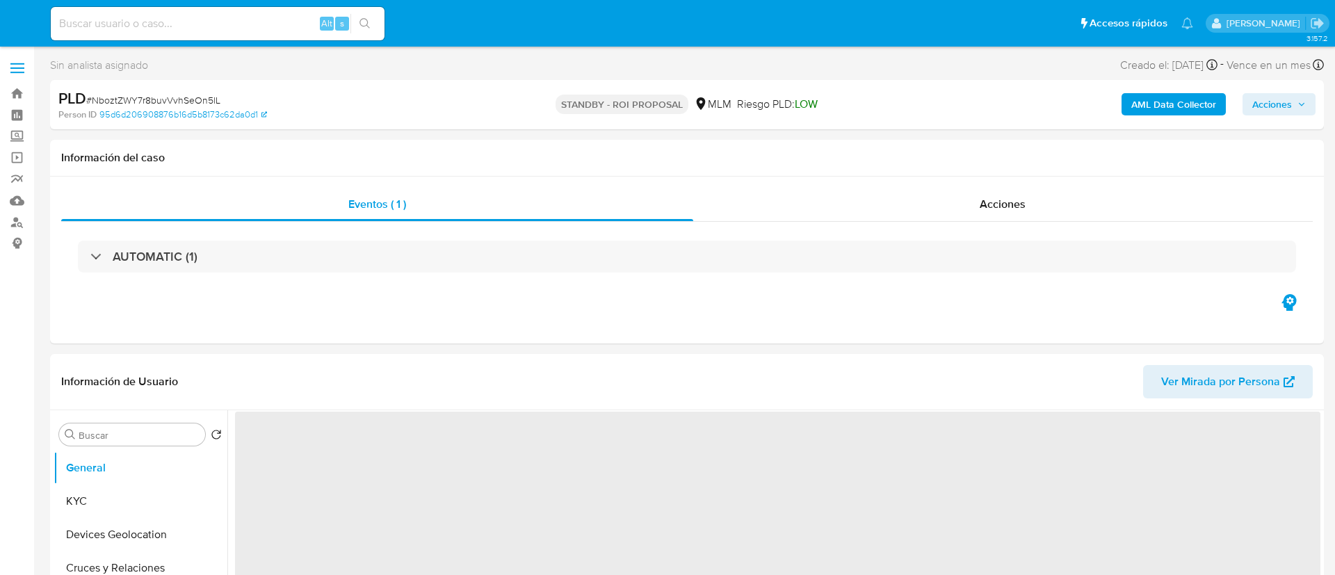
select select "10"
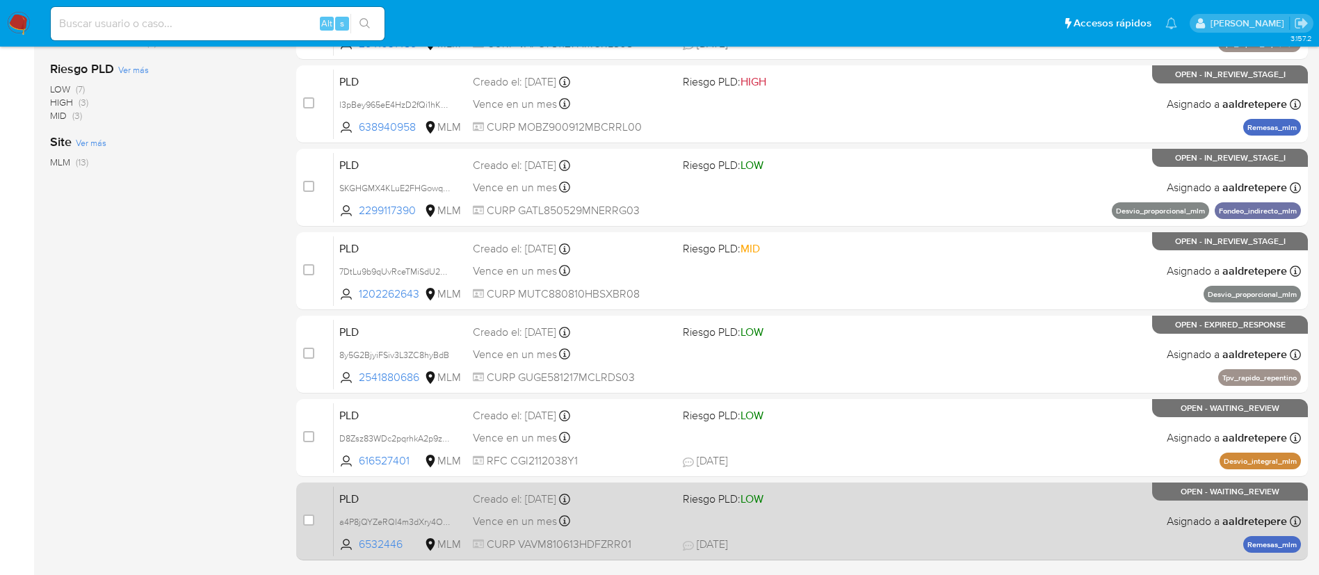
scroll to position [523, 0]
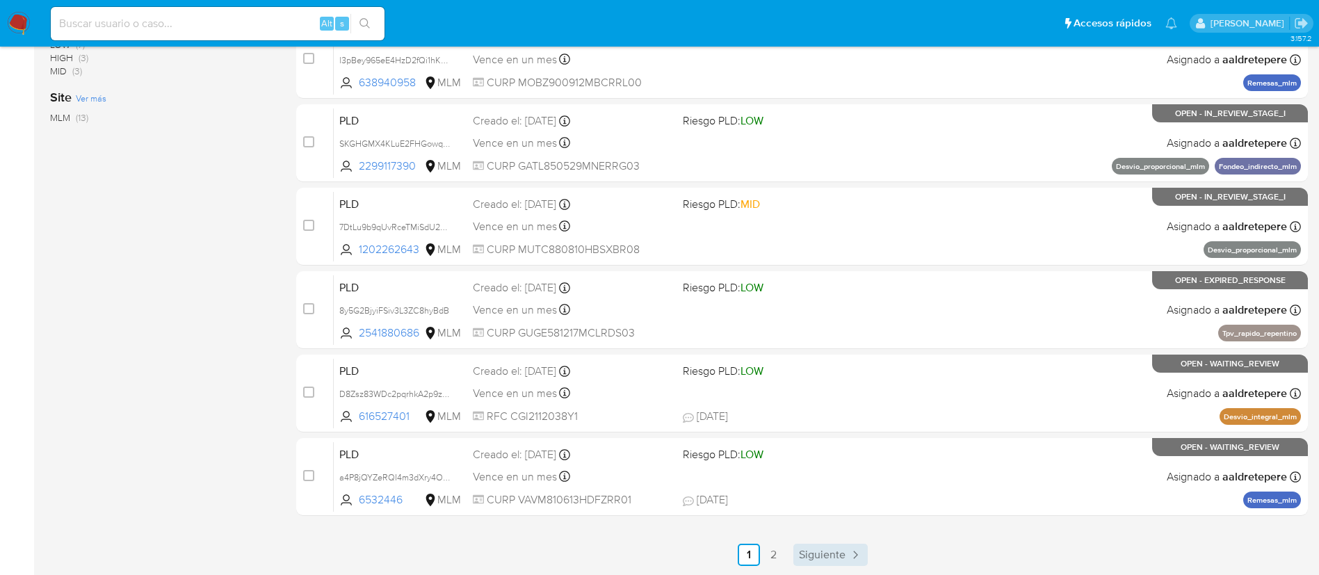
click at [848, 550] on icon "Paginación" at bounding box center [855, 555] width 14 height 14
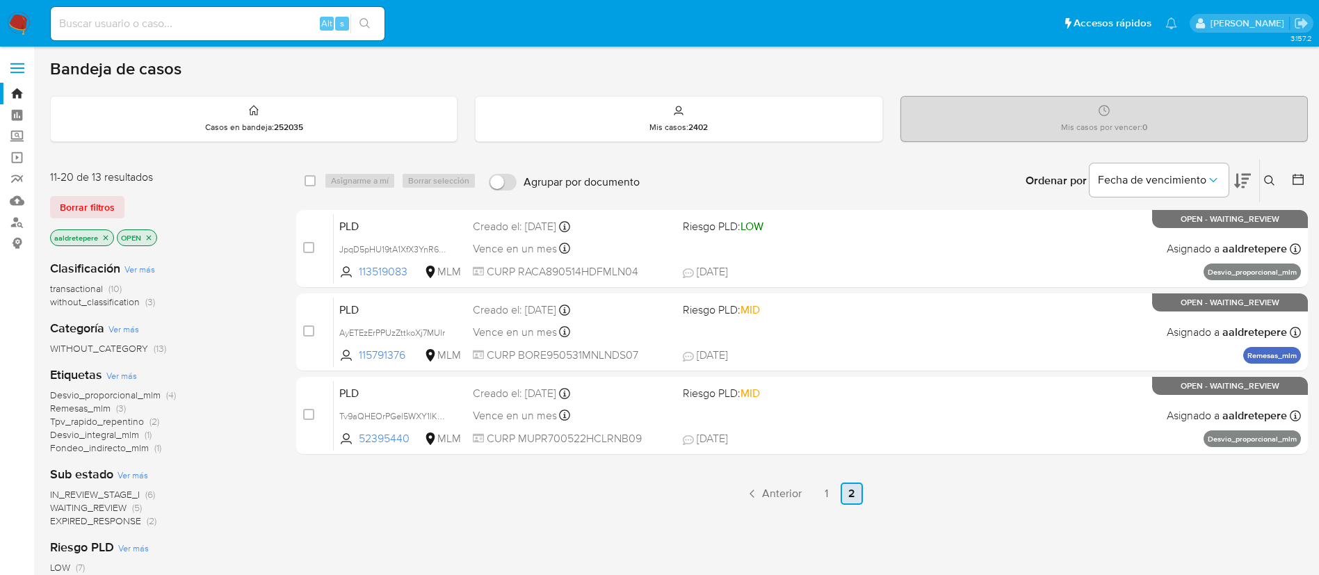
click at [783, 484] on link "Anterior" at bounding box center [773, 493] width 67 height 22
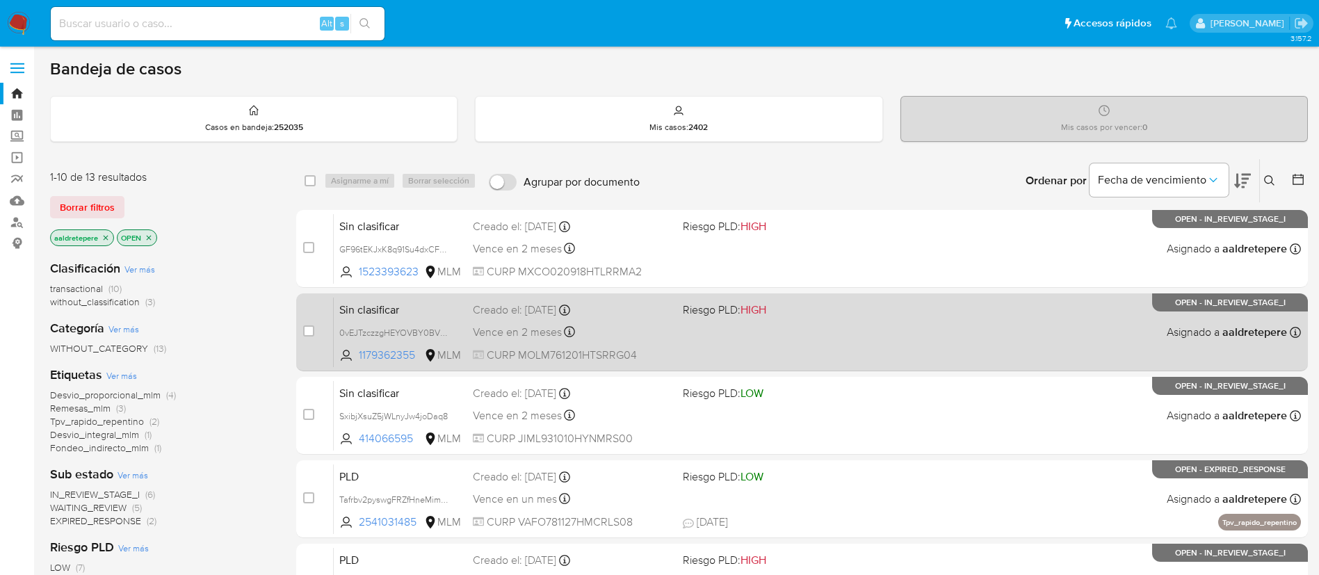
scroll to position [209, 0]
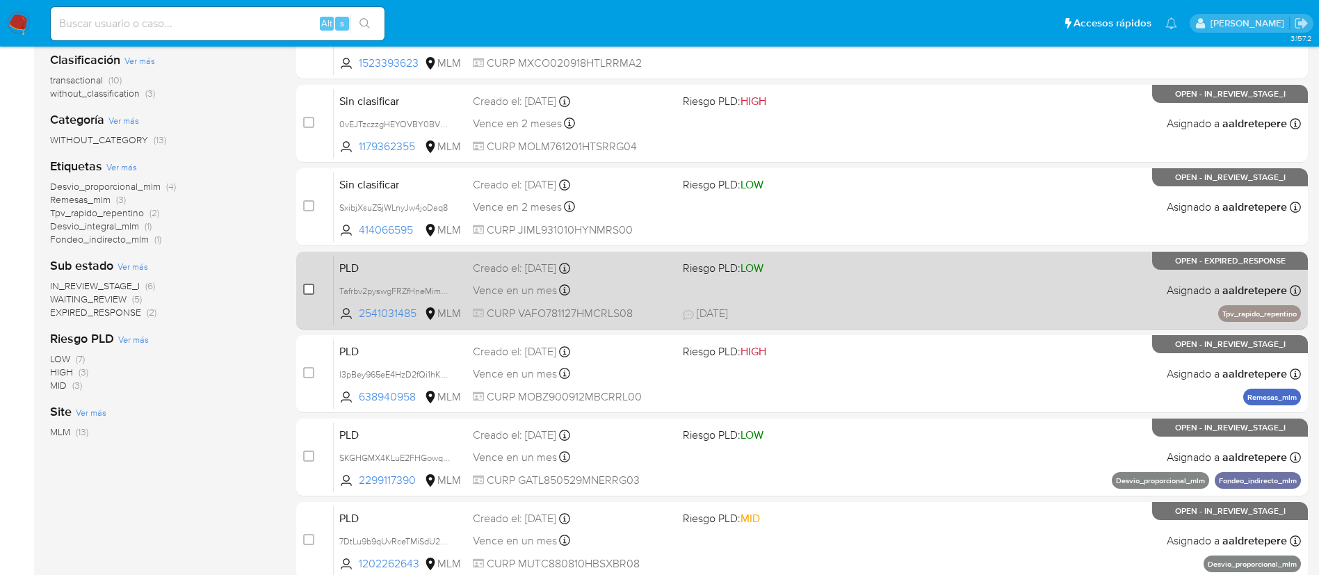
click at [306, 291] on input "checkbox" at bounding box center [308, 289] width 11 height 11
checkbox input "true"
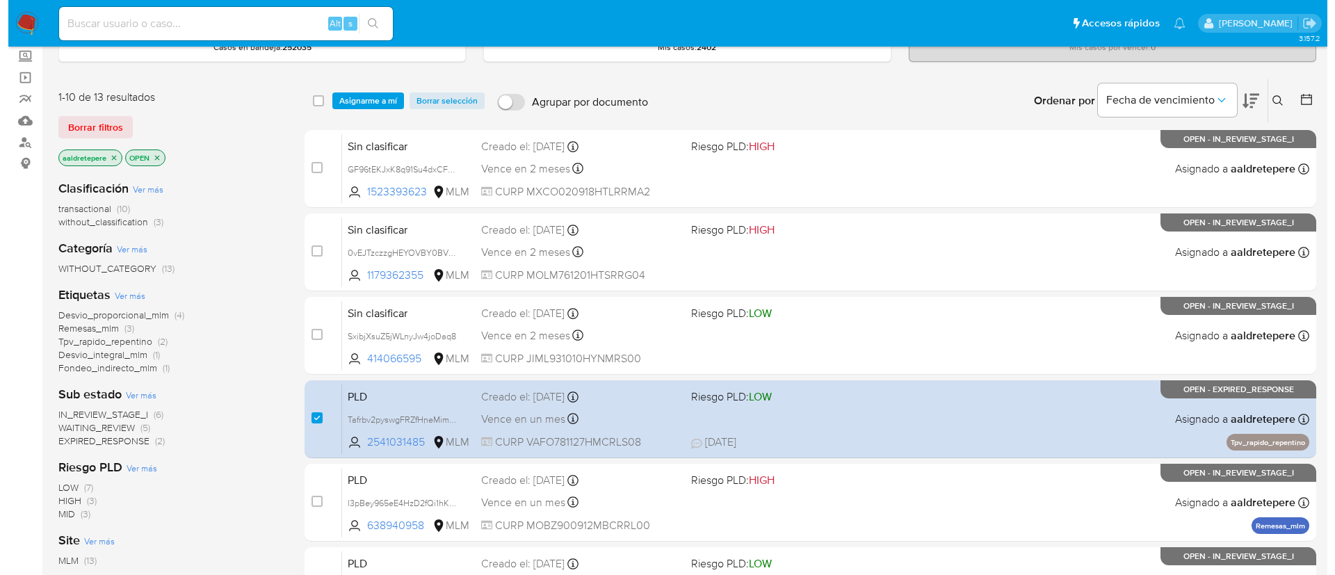
scroll to position [0, 0]
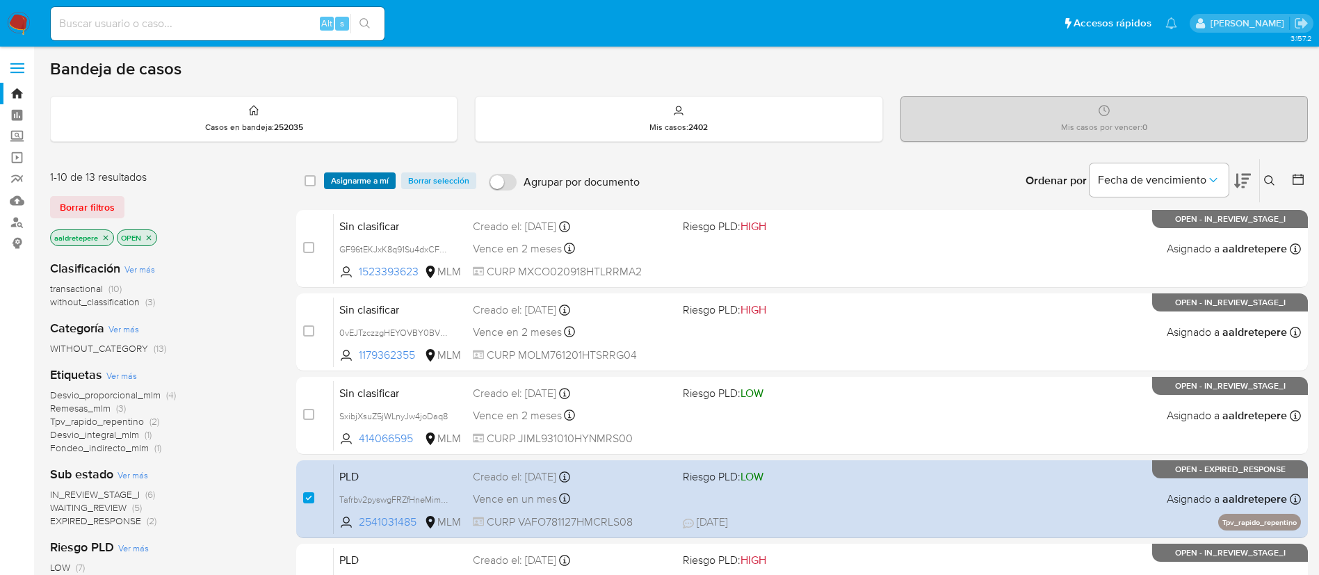
click at [352, 177] on span "Asignarme a mí" at bounding box center [360, 181] width 58 height 14
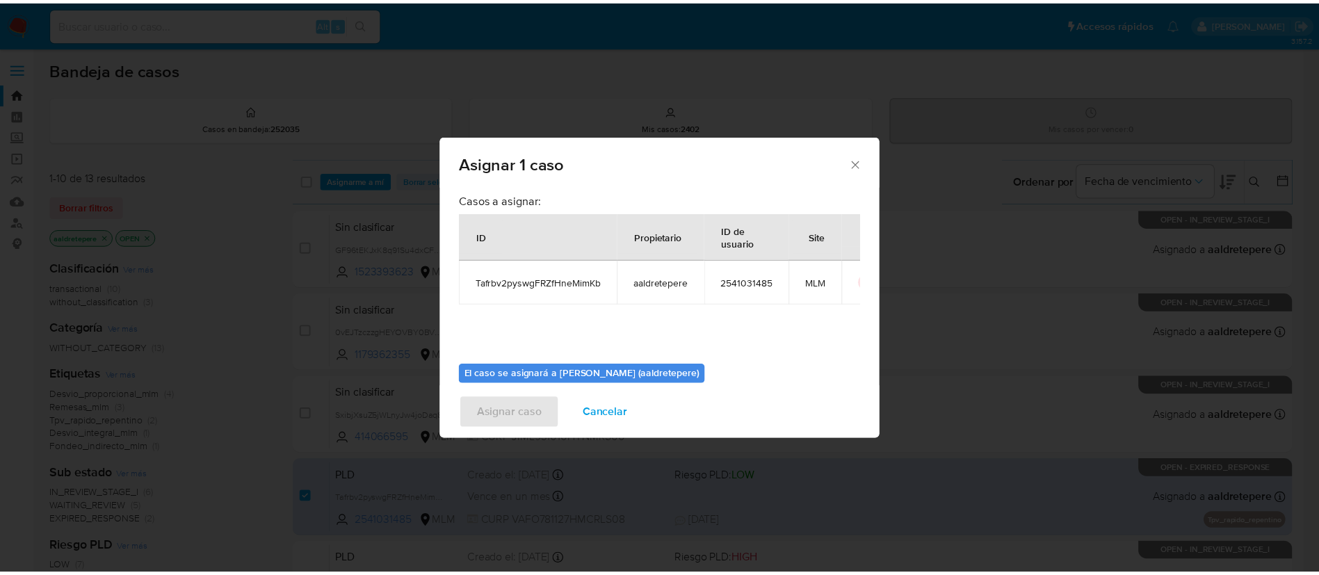
scroll to position [72, 0]
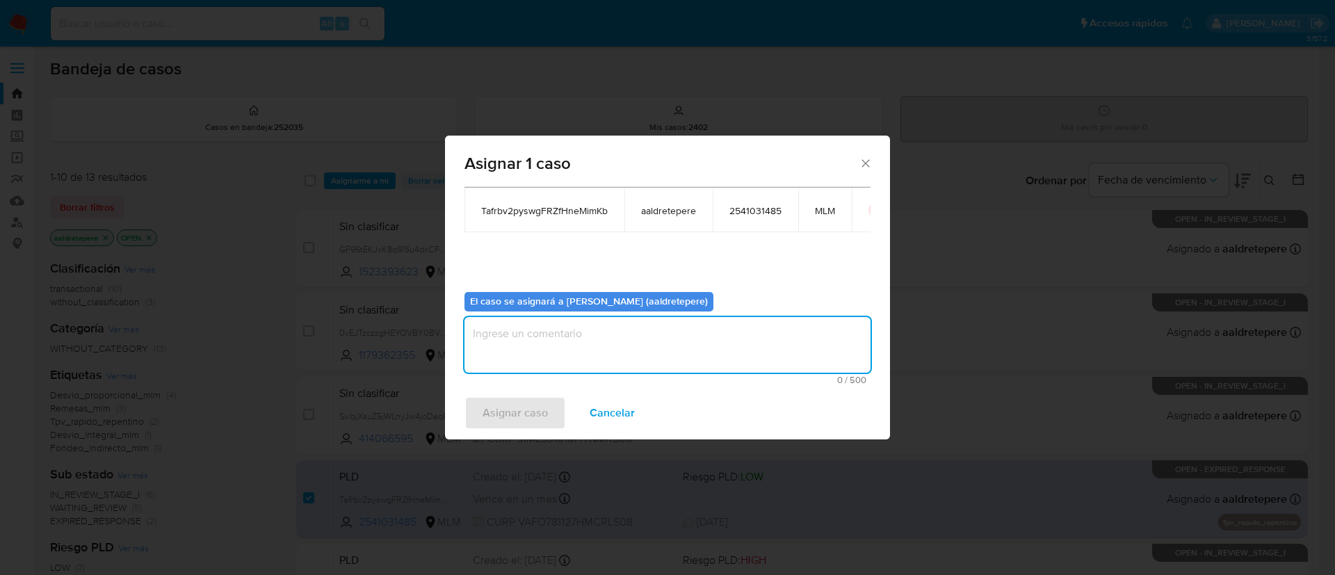
click at [551, 357] on textarea "assign-modal" at bounding box center [667, 345] width 406 height 56
click at [523, 407] on span "Asignar caso" at bounding box center [514, 413] width 65 height 31
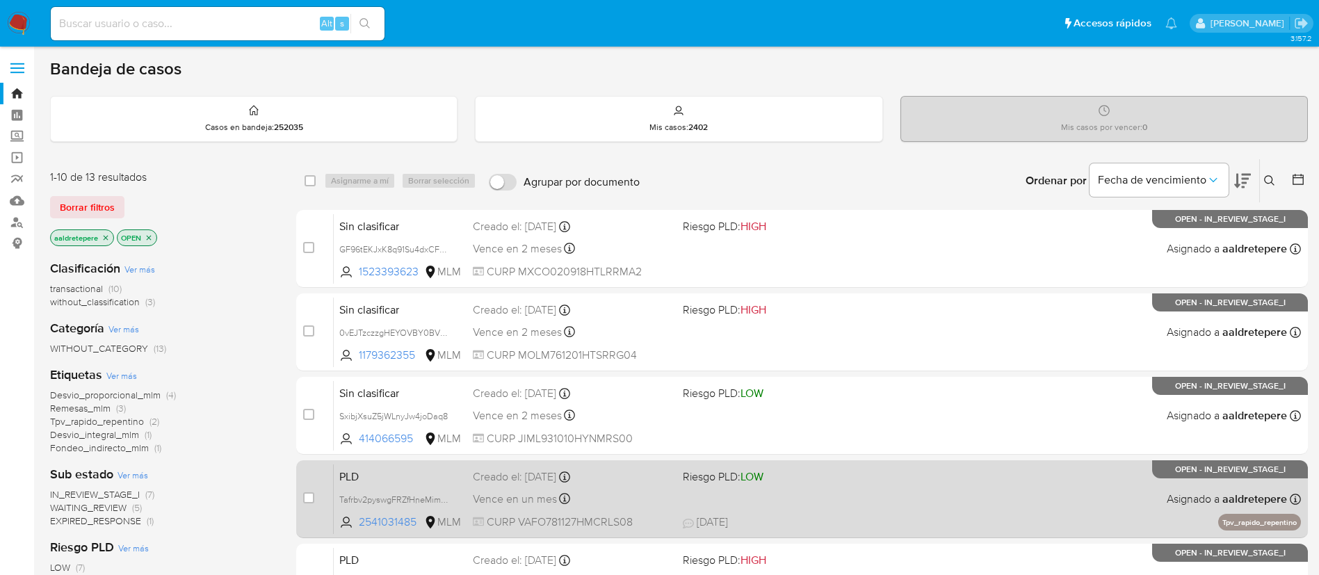
click at [799, 473] on span "Riesgo PLD: LOW" at bounding box center [782, 475] width 199 height 18
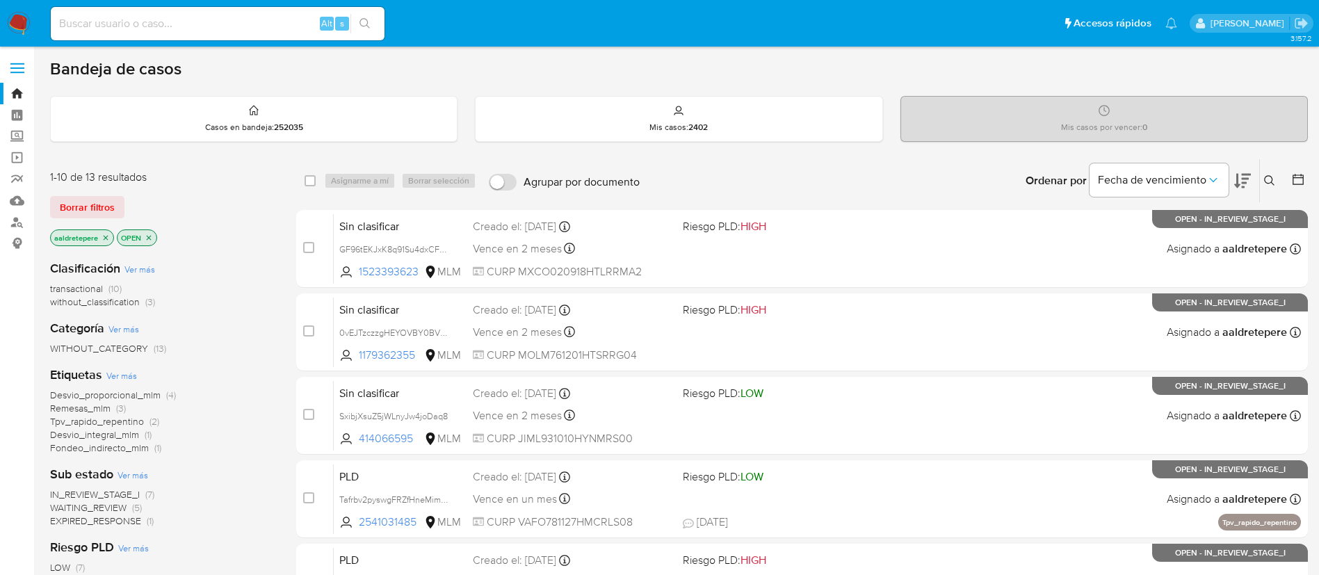
click at [20, 21] on img at bounding box center [19, 24] width 24 height 24
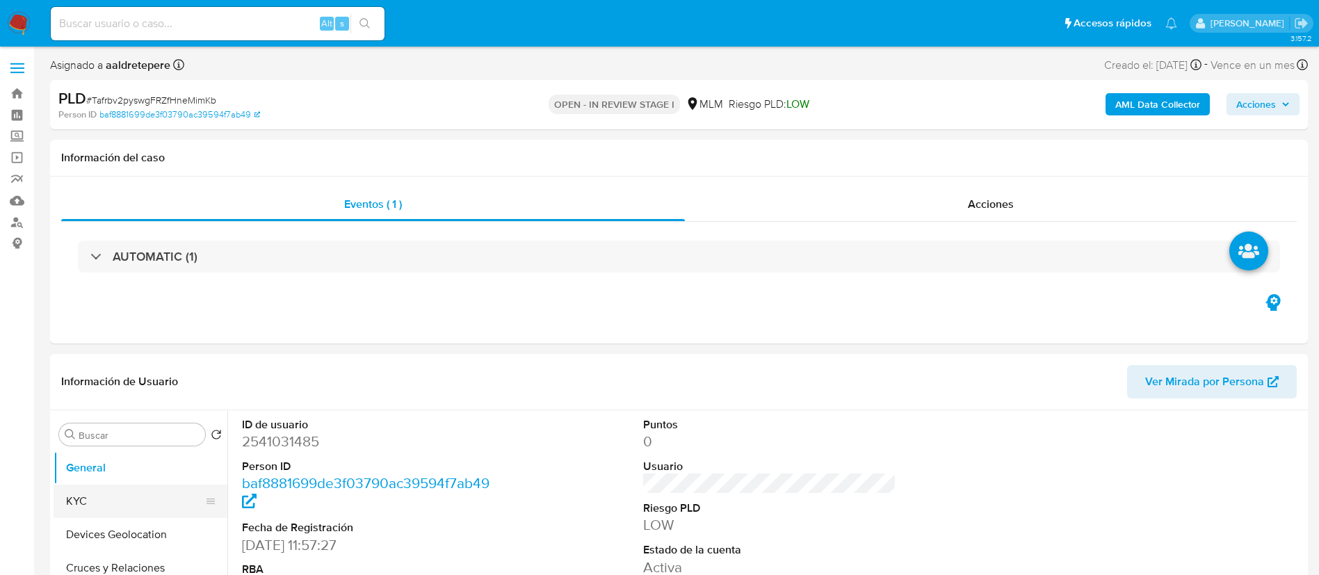
click at [122, 504] on button "KYC" at bounding box center [135, 501] width 163 height 33
select select "10"
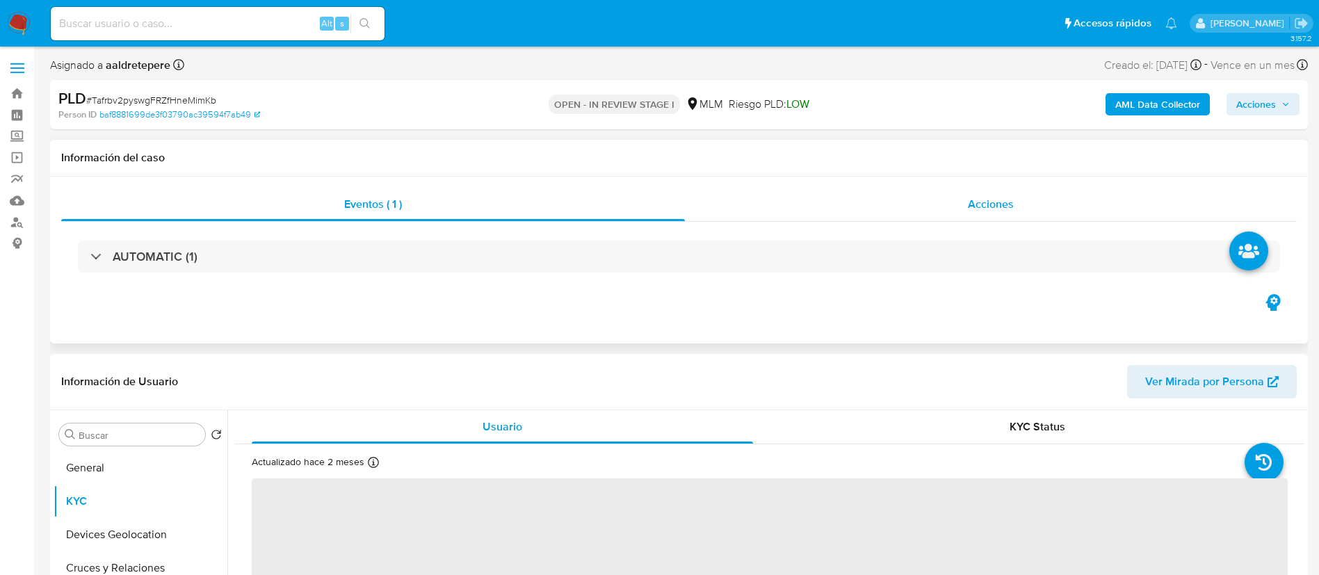
click at [1018, 213] on div "Acciones" at bounding box center [991, 204] width 612 height 33
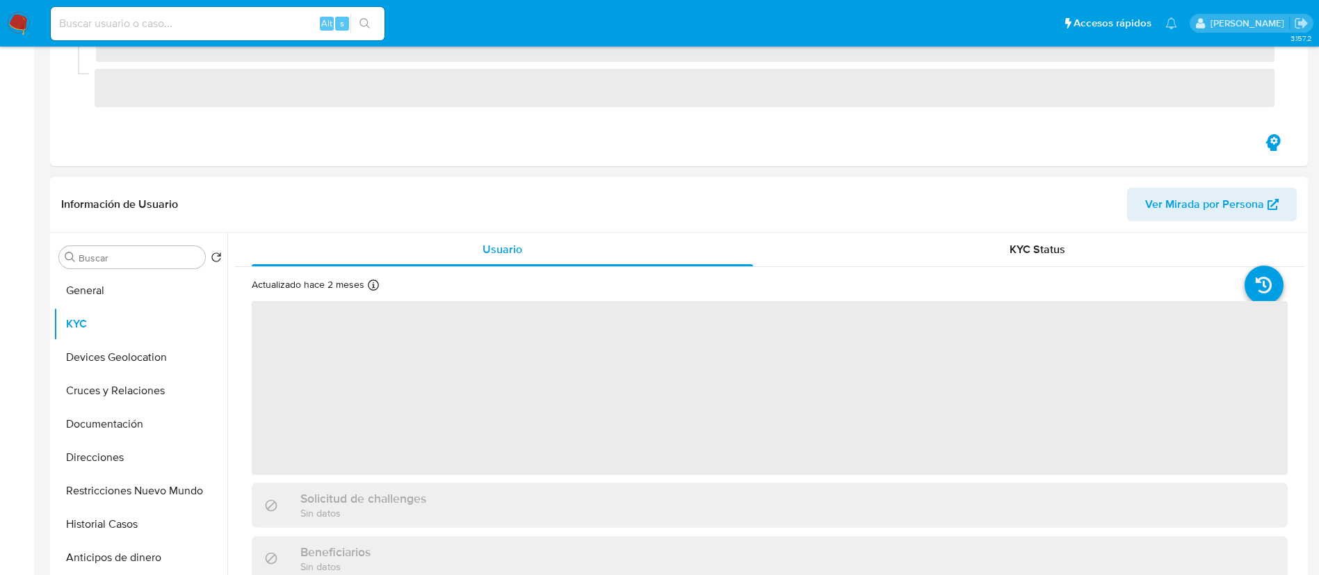
scroll to position [521, 0]
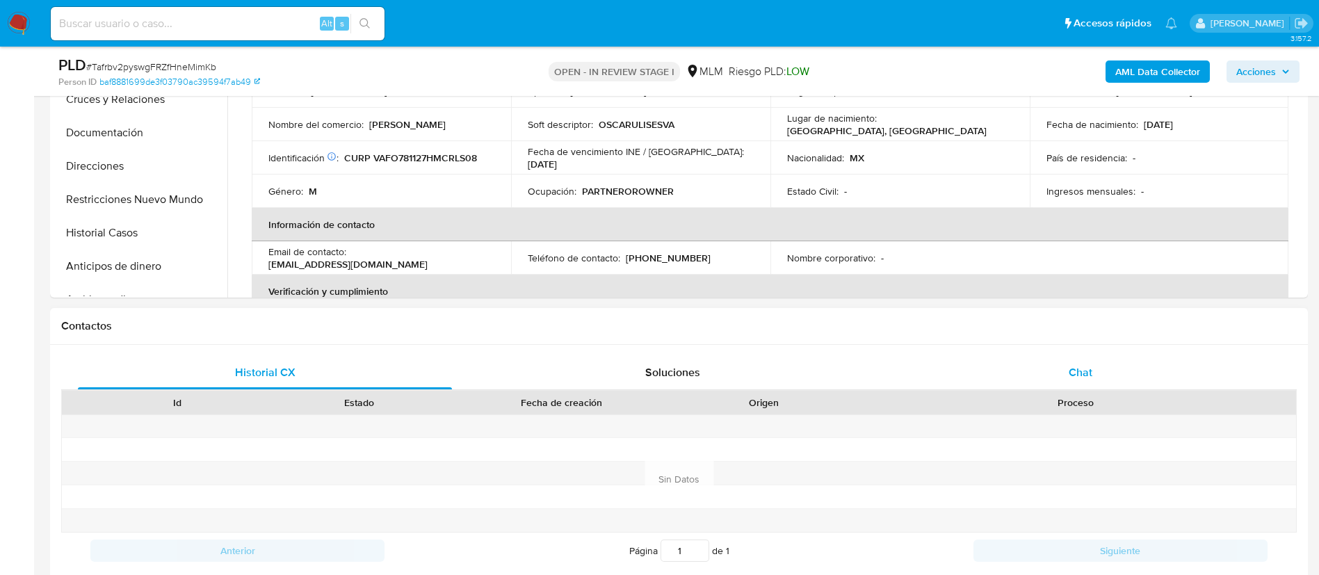
click at [1087, 377] on span "Chat" at bounding box center [1080, 372] width 24 height 16
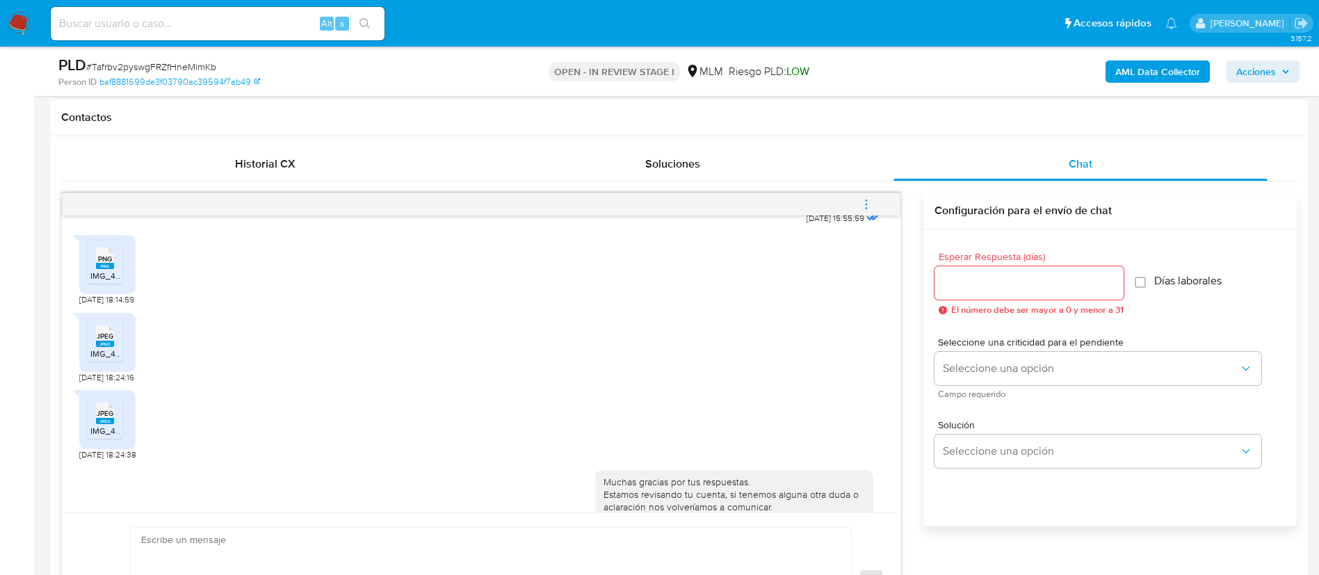
scroll to position [514, 0]
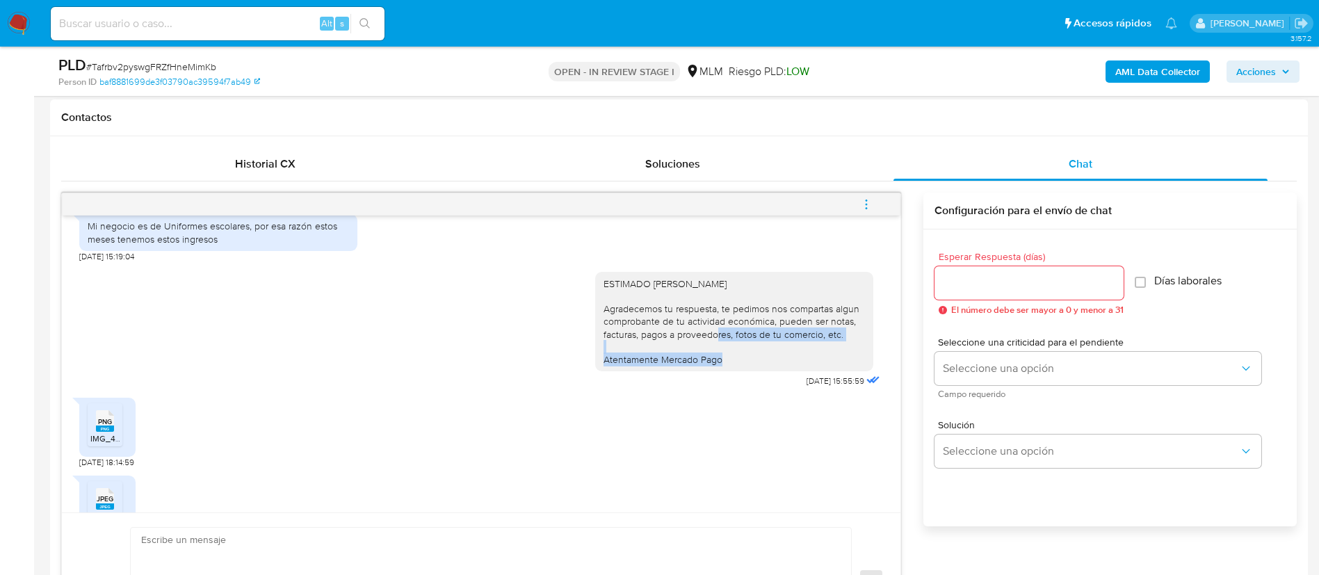
drag, startPoint x: 643, startPoint y: 336, endPoint x: 642, endPoint y: 360, distance: 24.4
click at [642, 360] on div "ESTIMADO OSCAR ULISES VARGAS FALCON Agradecemos tu respuesta, te pedimos nos co…" at bounding box center [733, 321] width 261 height 88
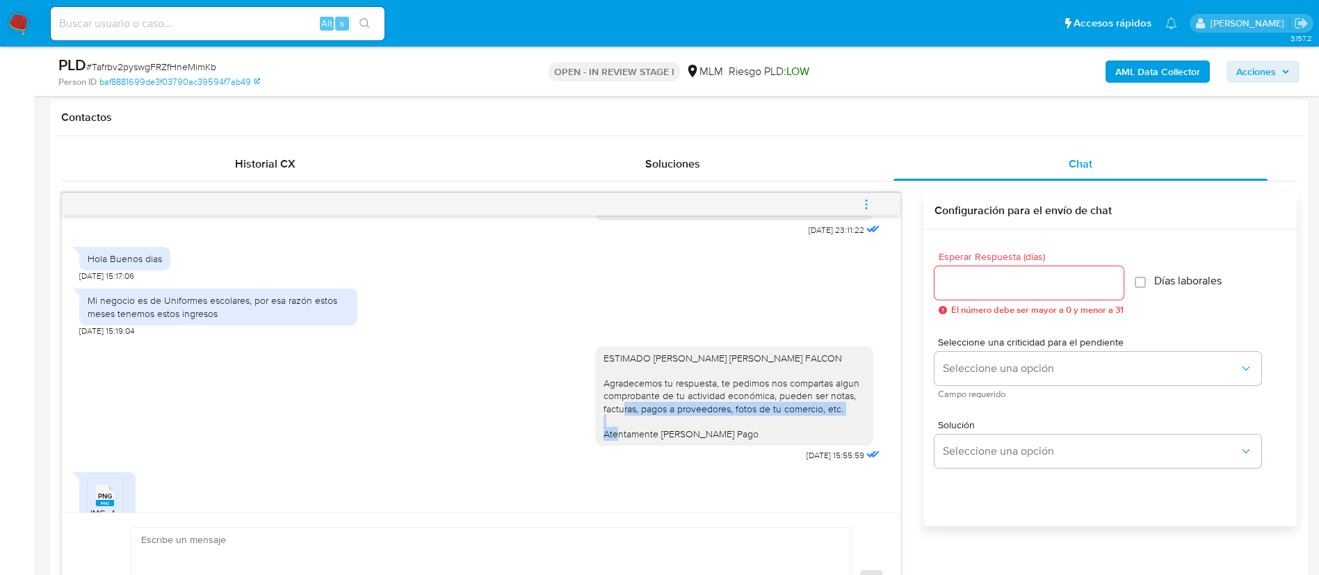
scroll to position [313, 0]
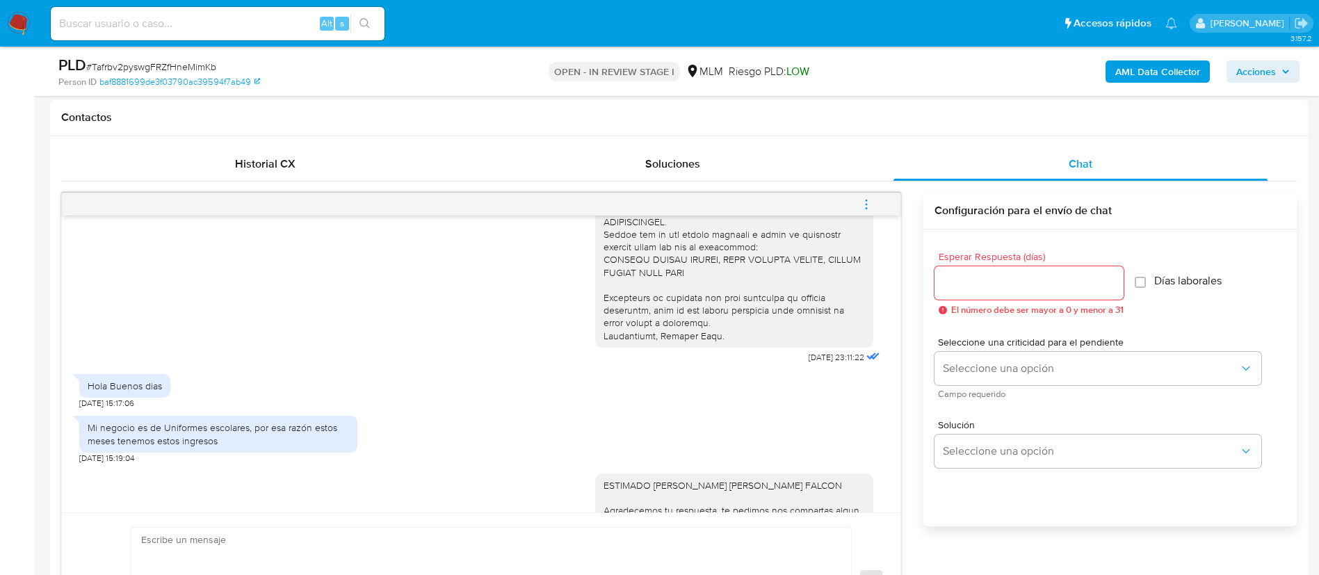
click at [651, 380] on div "Hola Buenos dias 01/09/2025 15:17:06" at bounding box center [481, 388] width 804 height 42
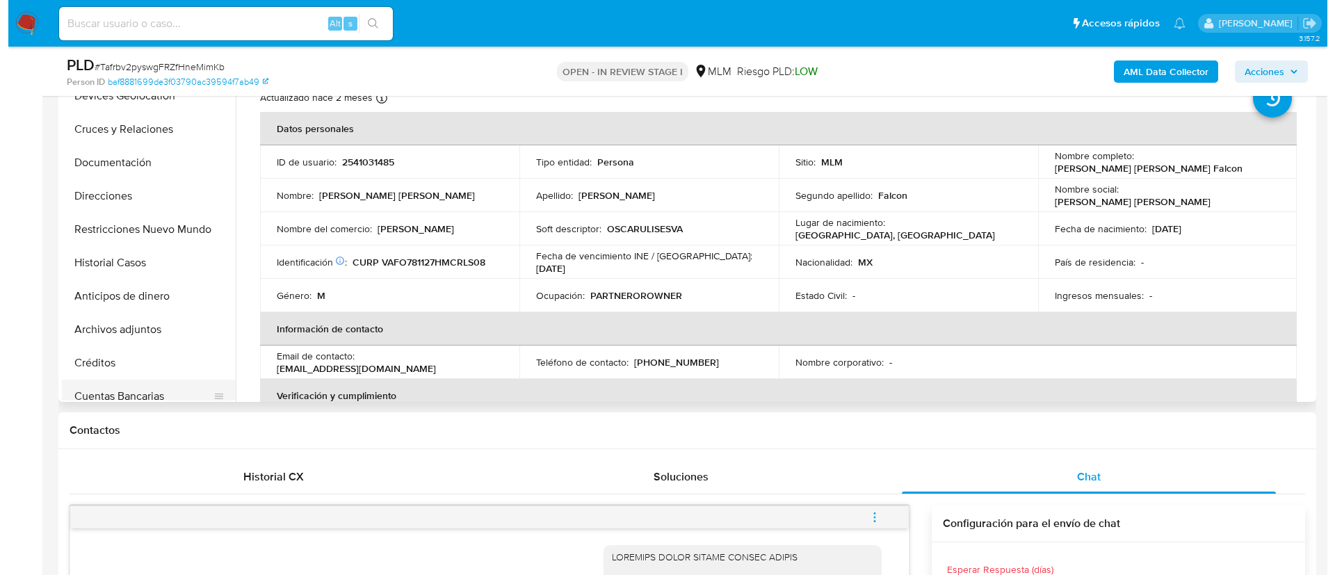
scroll to position [104, 0]
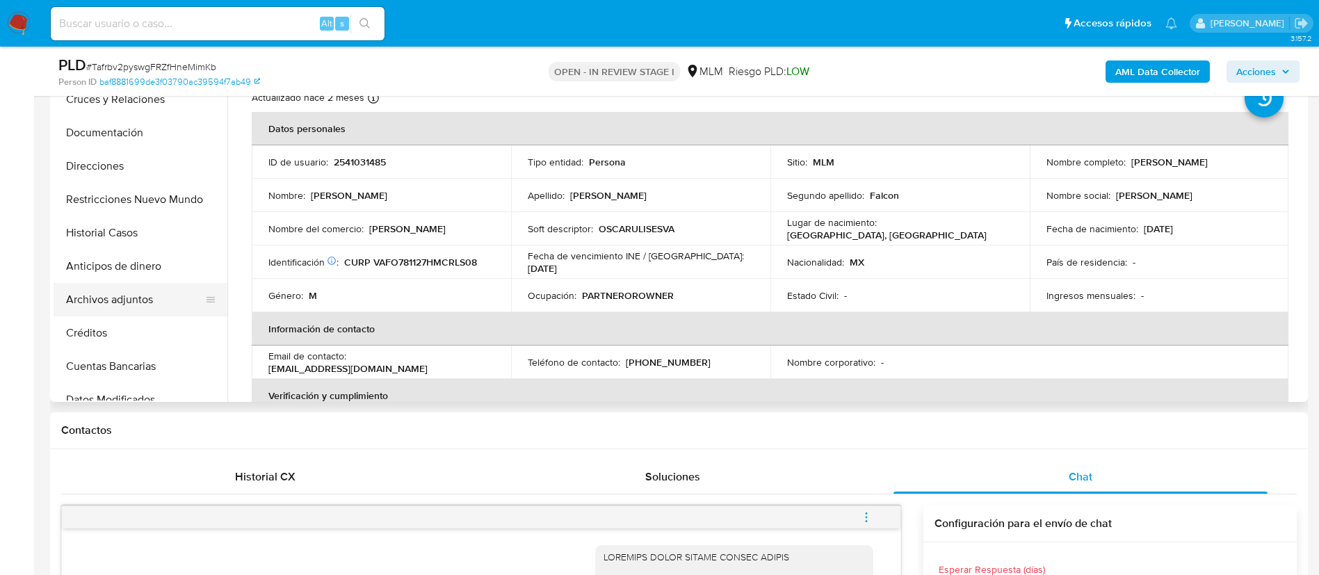
click at [135, 301] on button "Archivos adjuntos" at bounding box center [135, 299] width 163 height 33
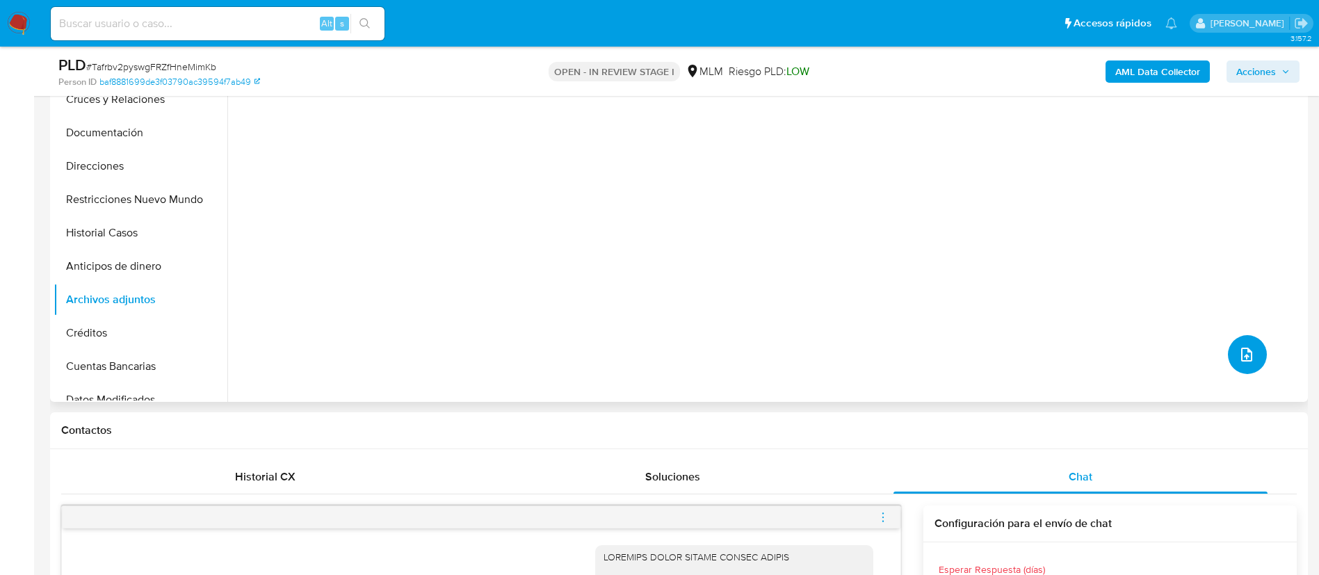
click at [1233, 341] on button "upload-file" at bounding box center [1247, 354] width 39 height 39
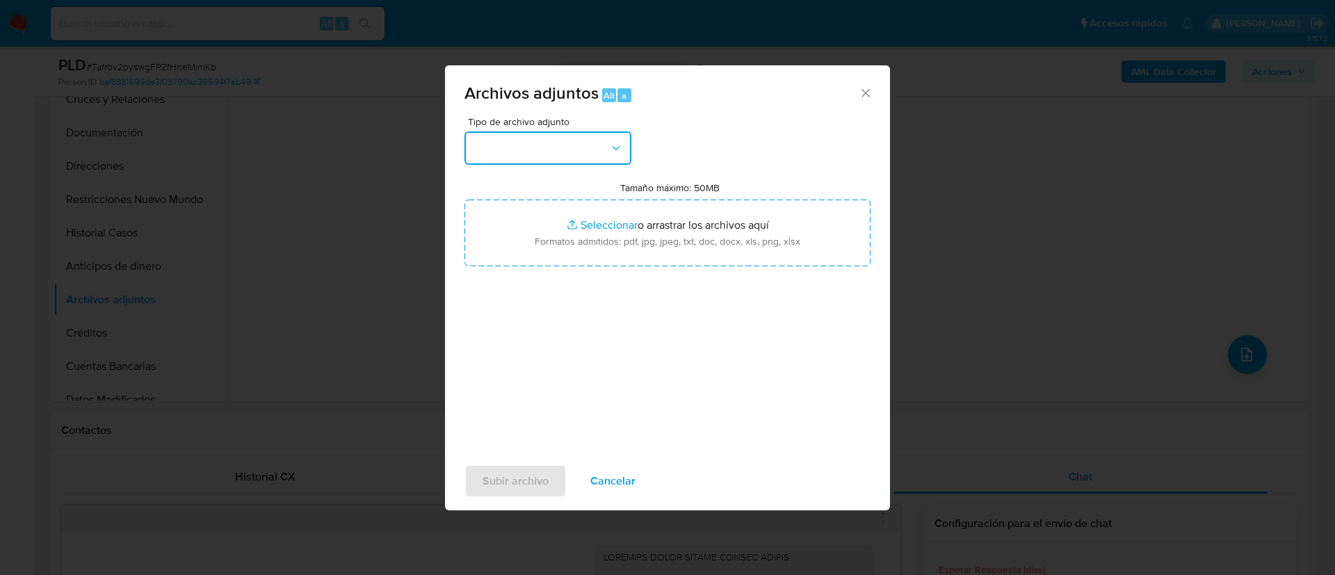
click at [485, 141] on button "button" at bounding box center [547, 147] width 167 height 33
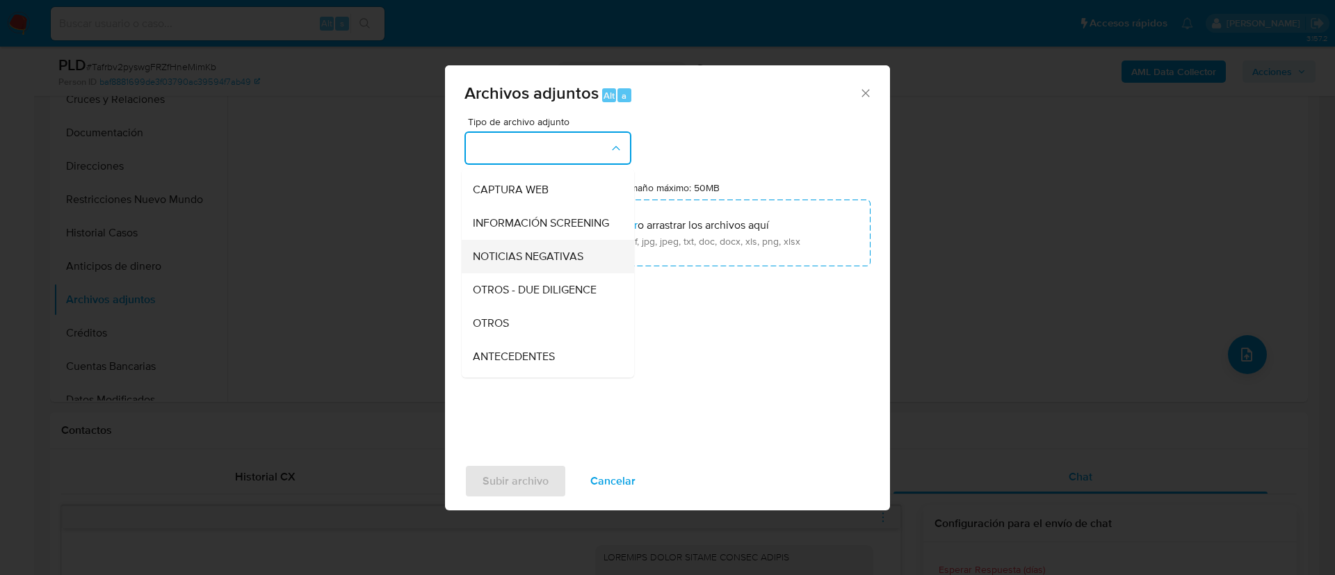
scroll to position [143, 0]
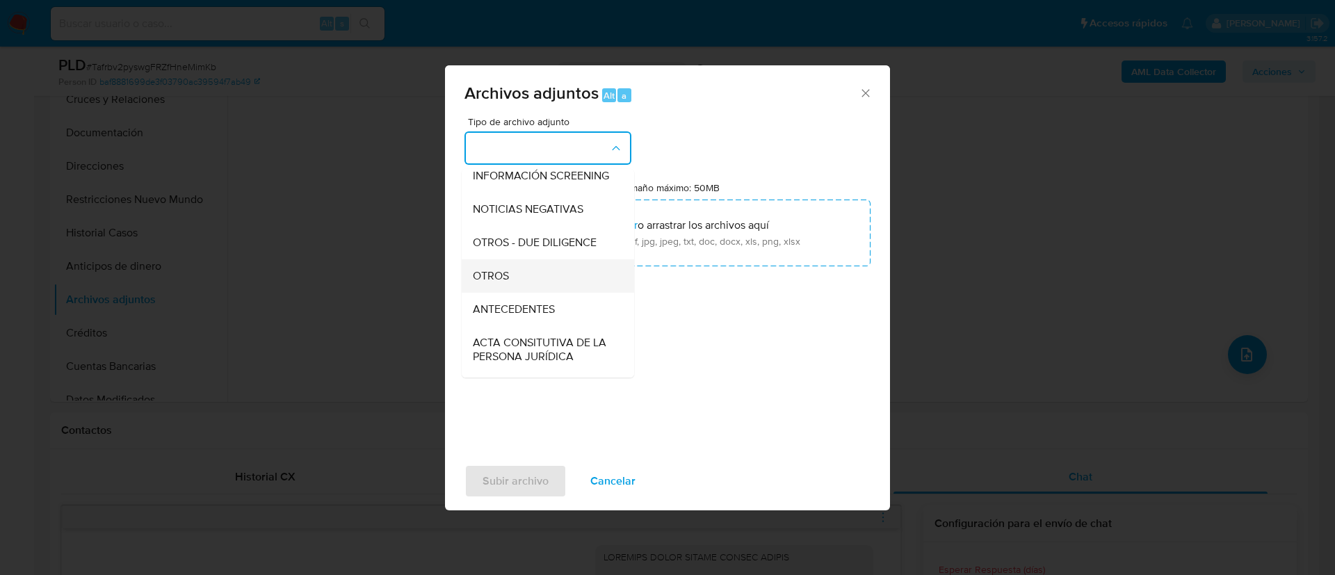
click at [541, 289] on div "OTROS" at bounding box center [544, 275] width 142 height 33
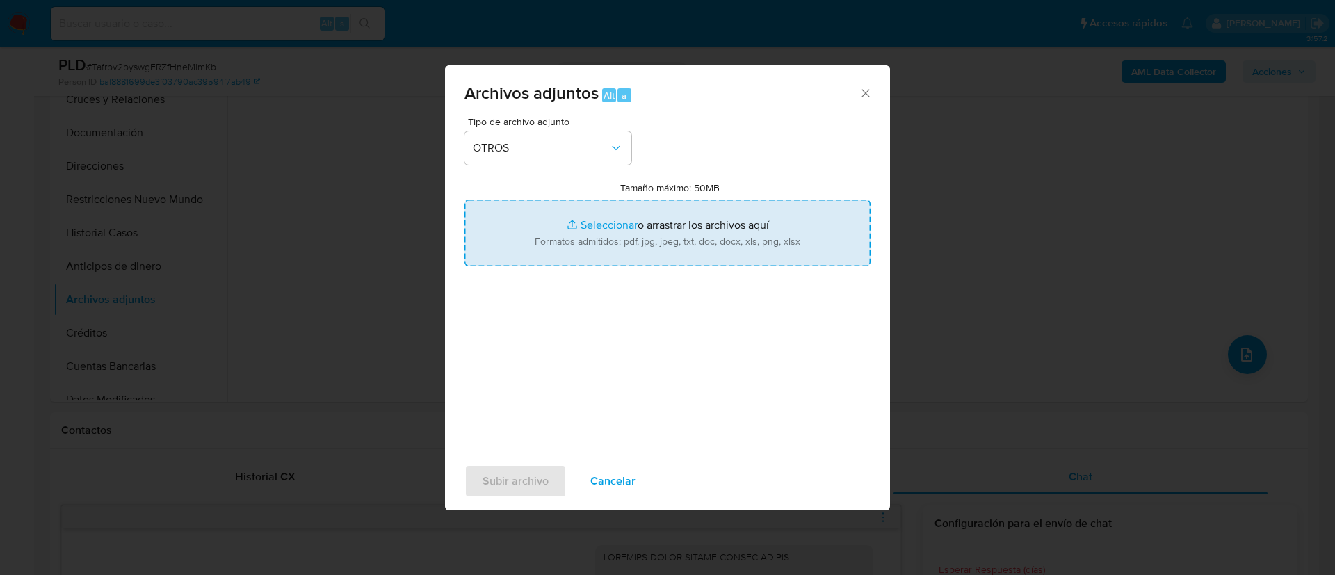
click at [632, 247] on input "Tamaño máximo: 50MB Seleccionar archivos" at bounding box center [667, 233] width 406 height 67
type input "C:\fakepath\2541031485_Oscar Ulises Vargas Falcon_AGOSTO 2025.pdf"
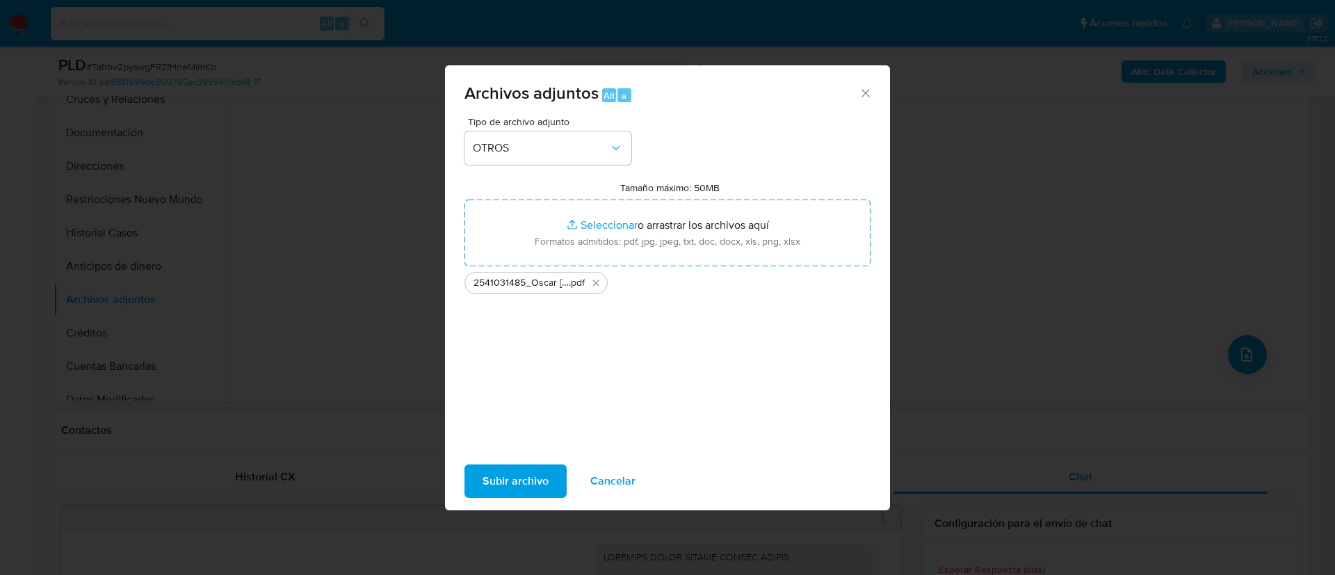
click at [519, 479] on span "Subir archivo" at bounding box center [515, 481] width 66 height 31
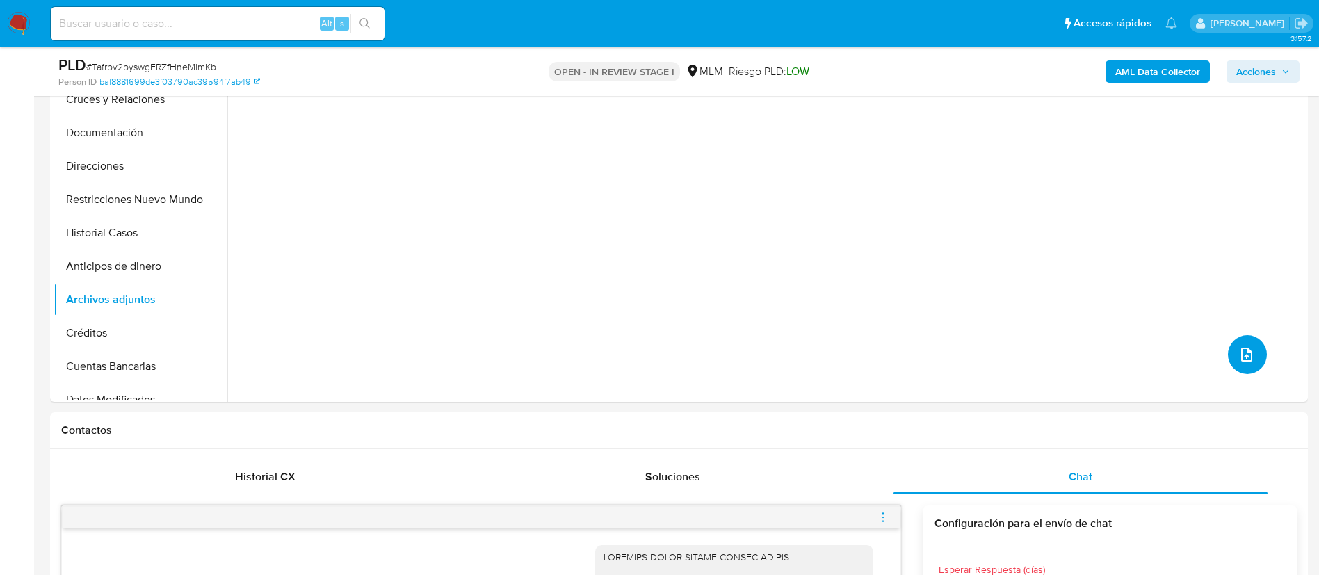
click at [1253, 354] on button "upload-file" at bounding box center [1247, 354] width 39 height 39
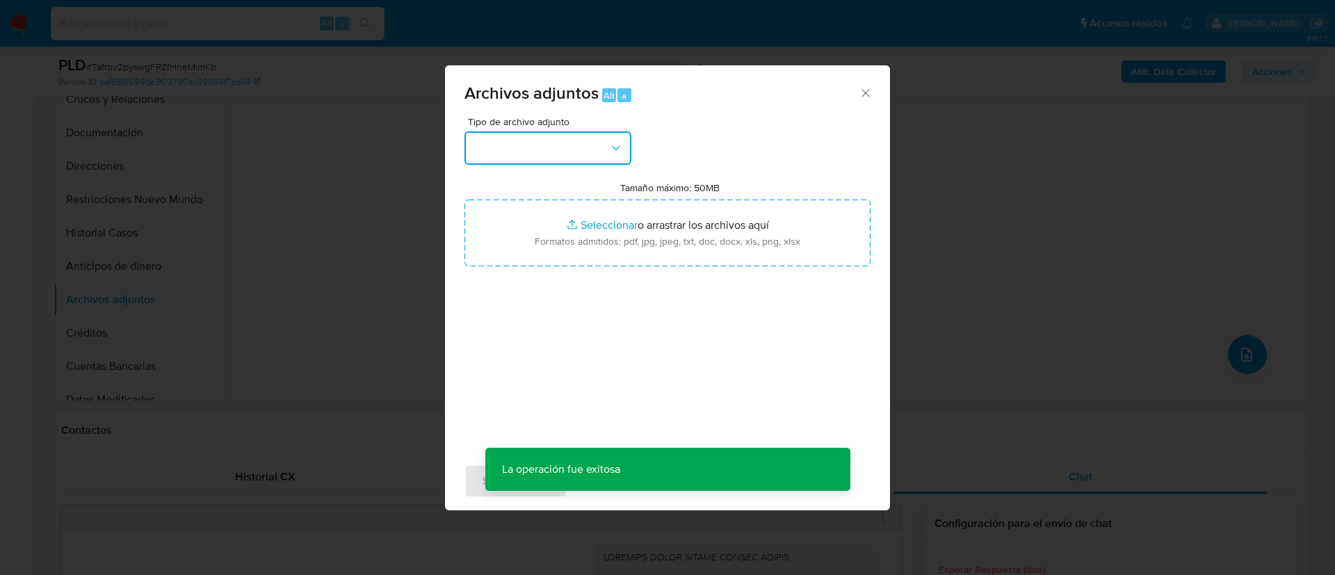
click at [496, 149] on button "button" at bounding box center [547, 147] width 167 height 33
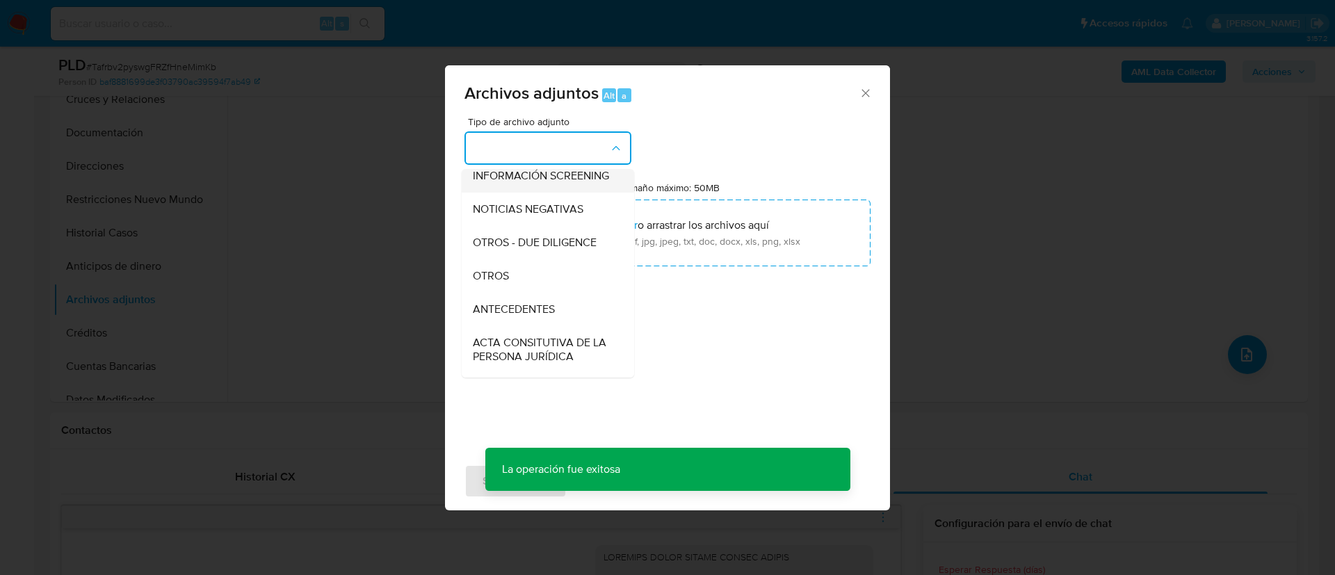
click at [515, 289] on div "OTROS" at bounding box center [544, 275] width 142 height 33
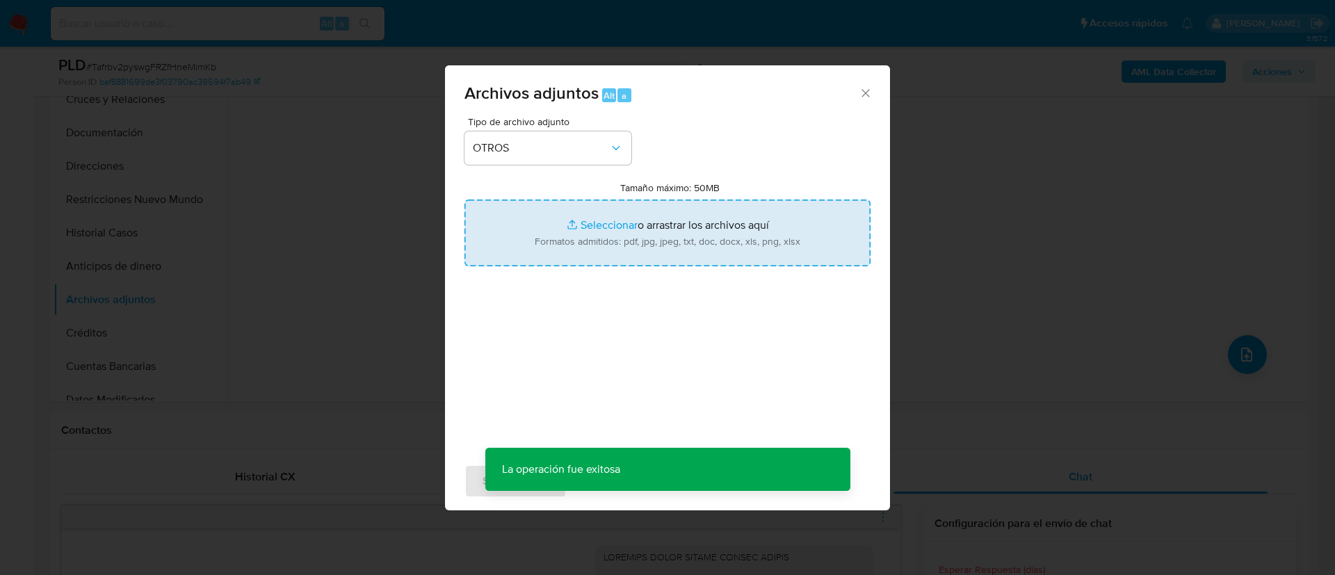
click at [638, 228] on input "Tamaño máximo: 50MB Seleccionar archivos" at bounding box center [667, 233] width 406 height 67
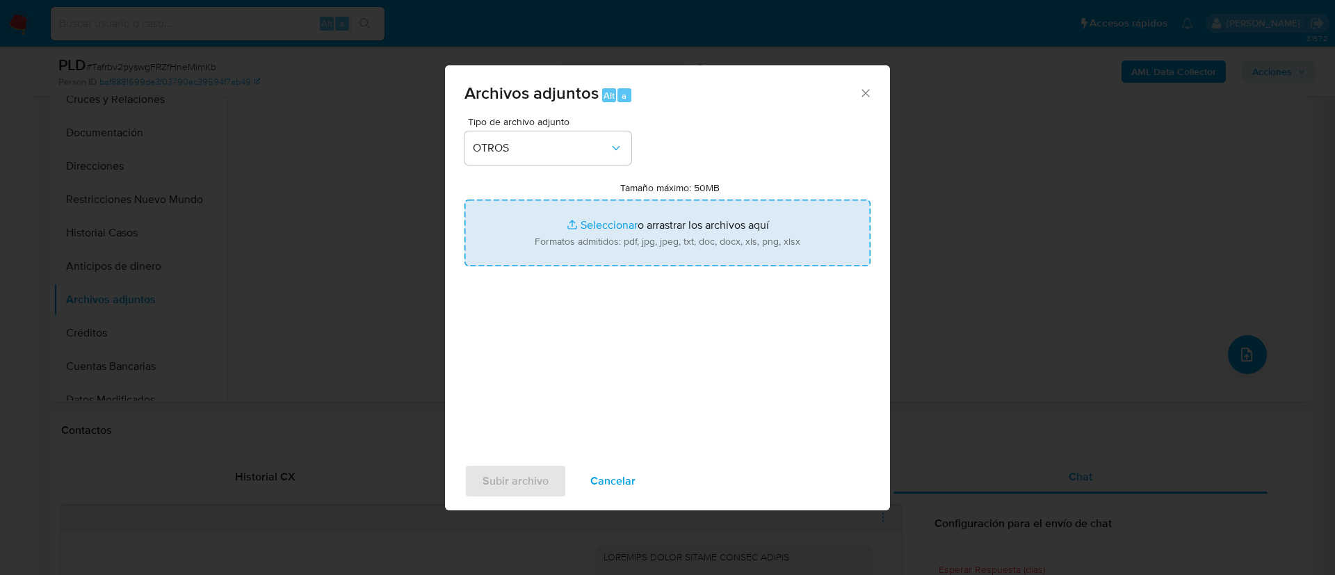
type input "C:\fakepath\2541031485_OSCAR ULISES VARGAS FALCON_AGOSTO 2025.xlsx"
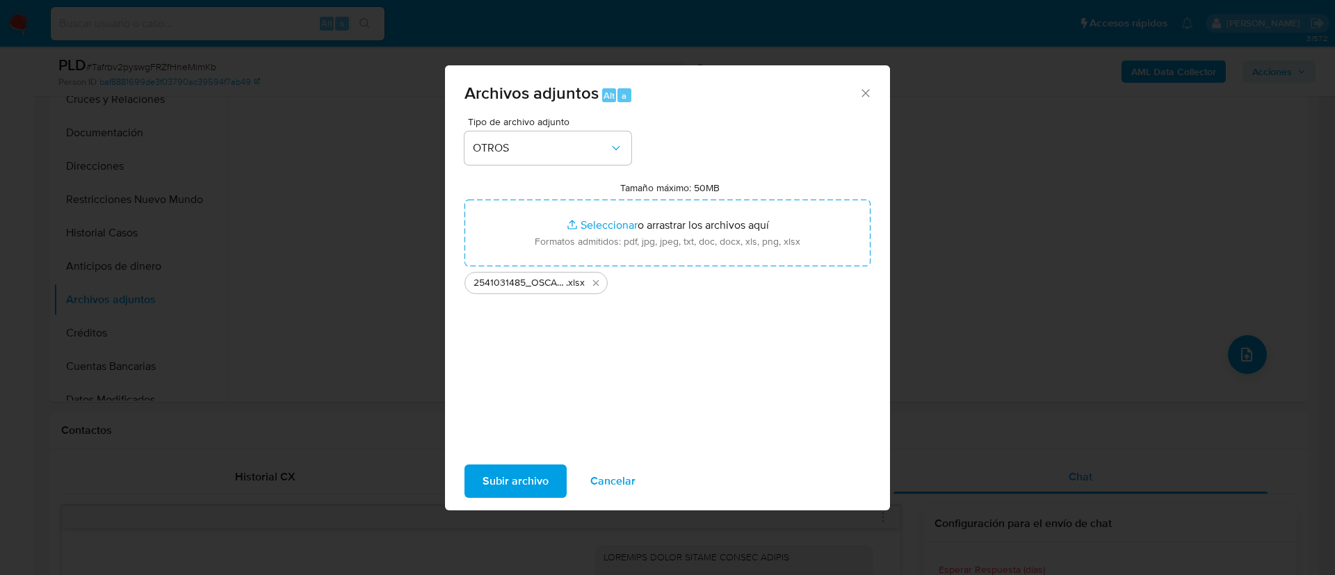
click at [516, 484] on span "Subir archivo" at bounding box center [515, 481] width 66 height 31
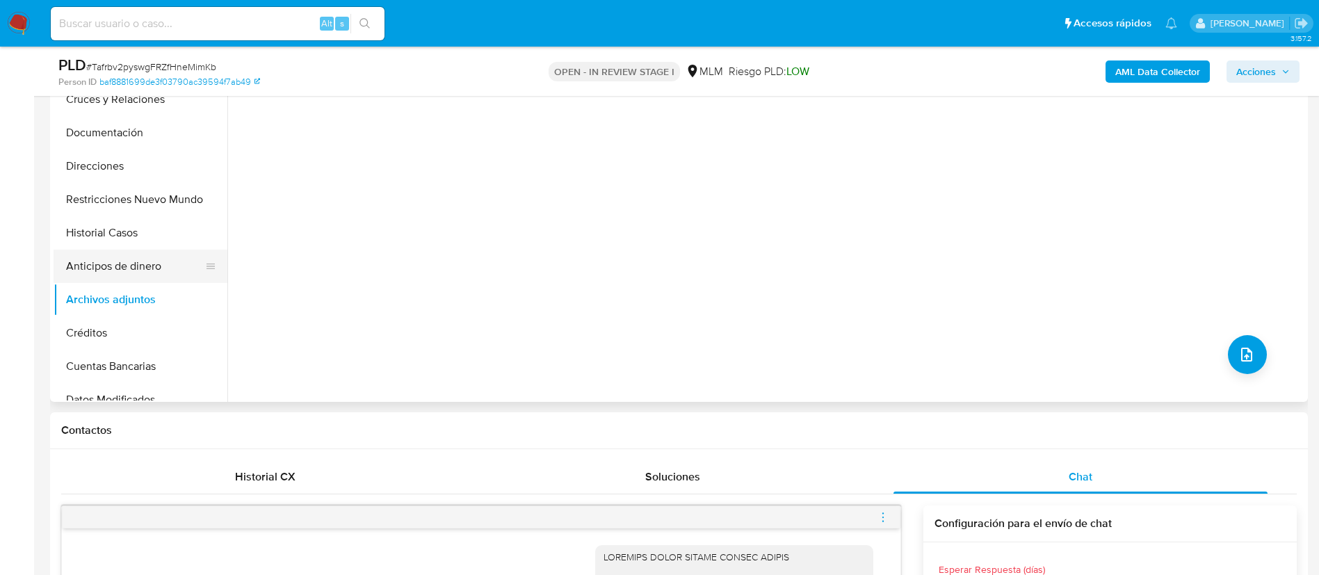
click at [134, 265] on button "Anticipos de dinero" at bounding box center [135, 266] width 163 height 33
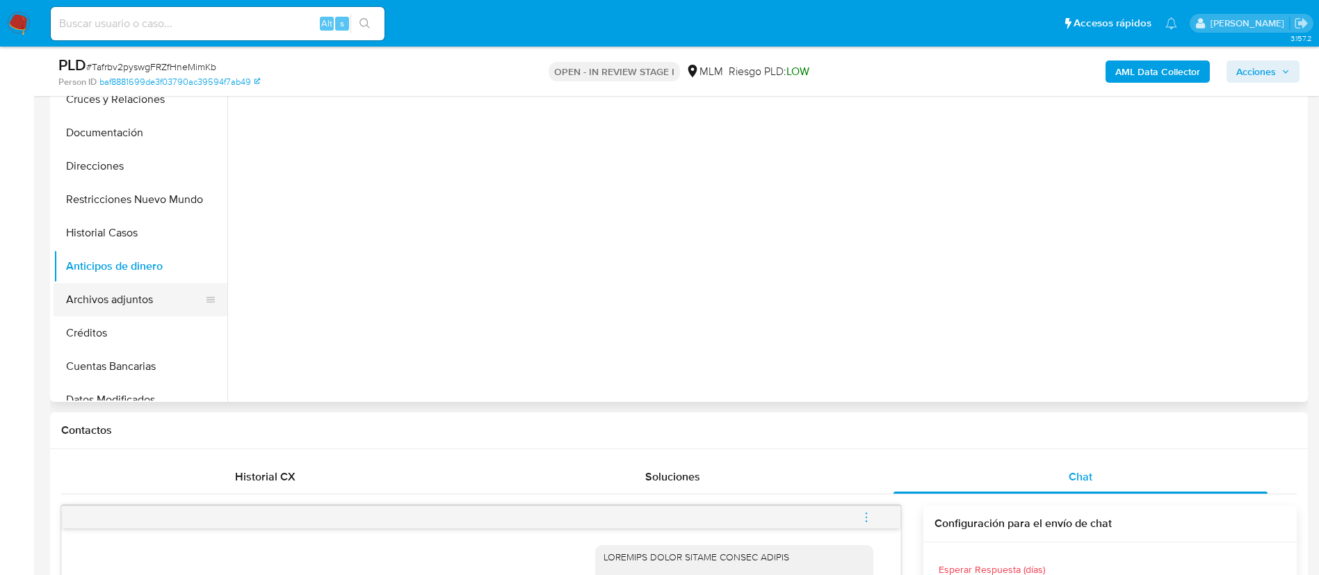
click at [134, 295] on button "Archivos adjuntos" at bounding box center [135, 299] width 163 height 33
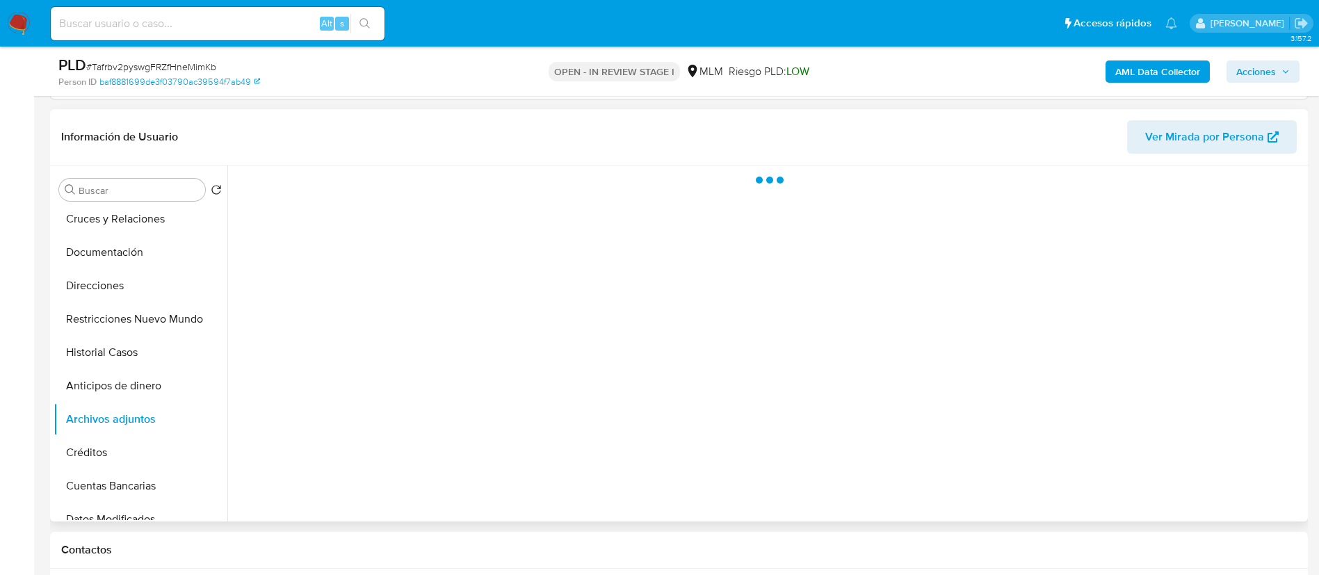
scroll to position [209, 0]
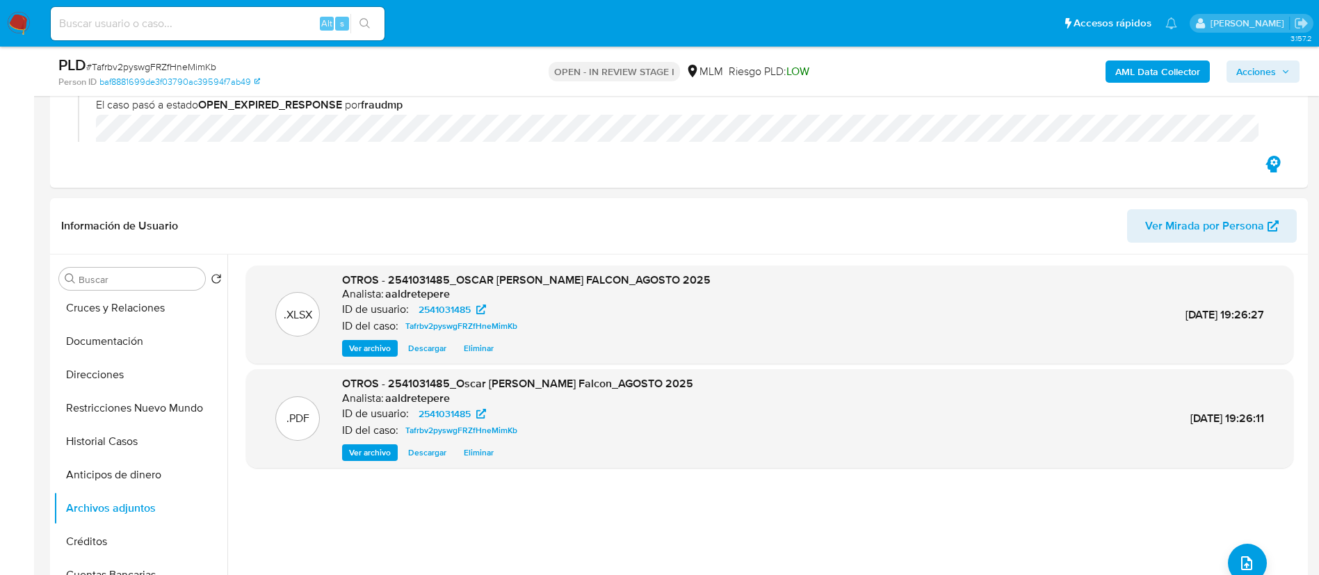
click at [1249, 74] on span "Acciones" at bounding box center [1256, 71] width 40 height 22
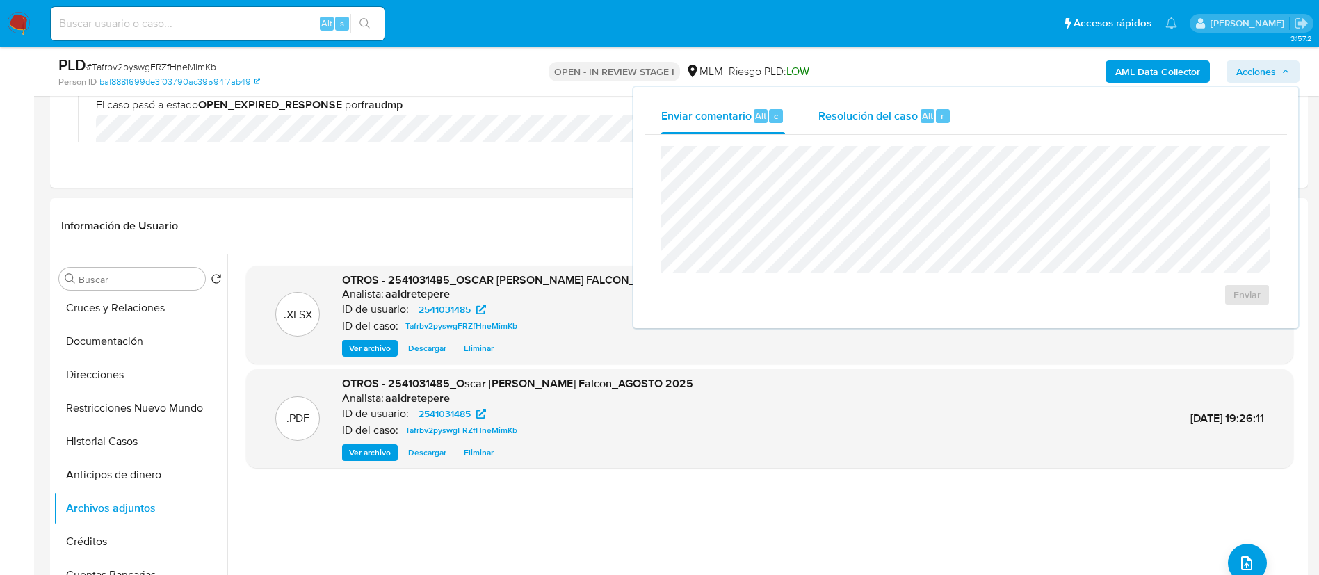
click at [888, 127] on div "Resolución del caso Alt r" at bounding box center [884, 116] width 133 height 36
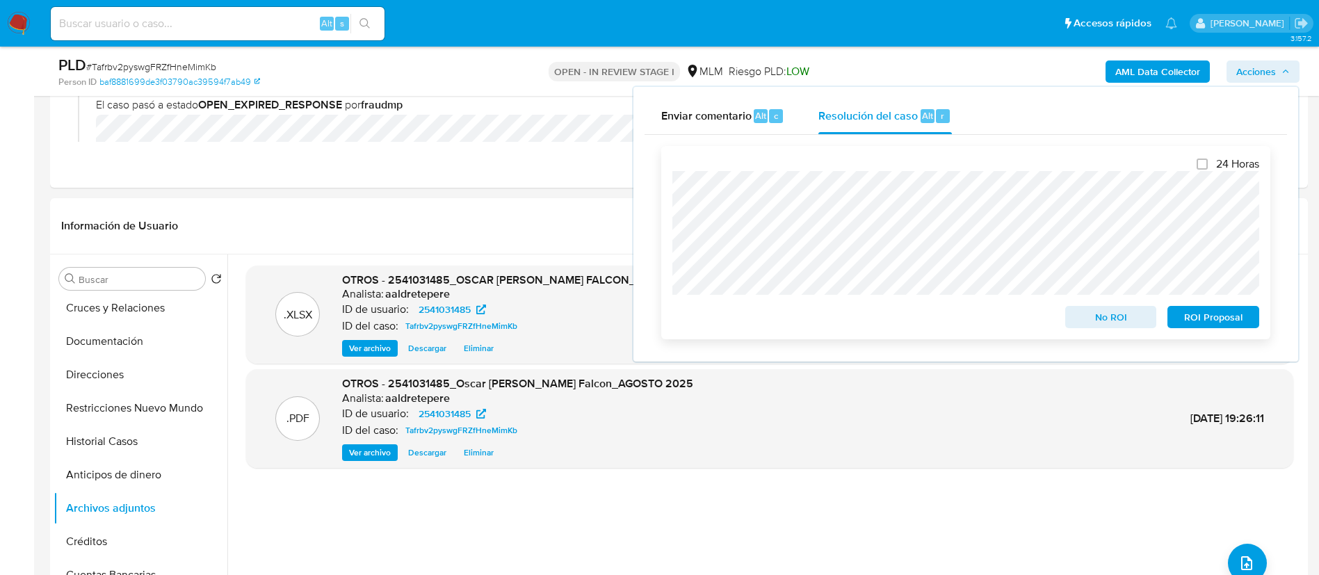
click at [1098, 316] on span "No ROI" at bounding box center [1111, 316] width 72 height 19
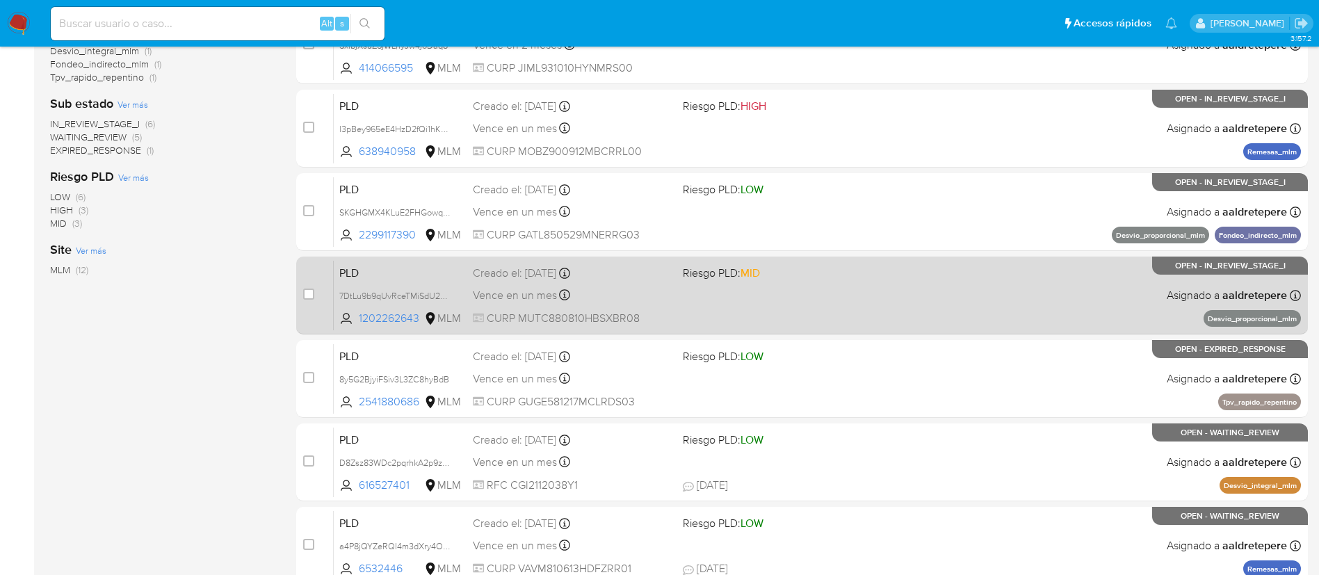
scroll to position [523, 0]
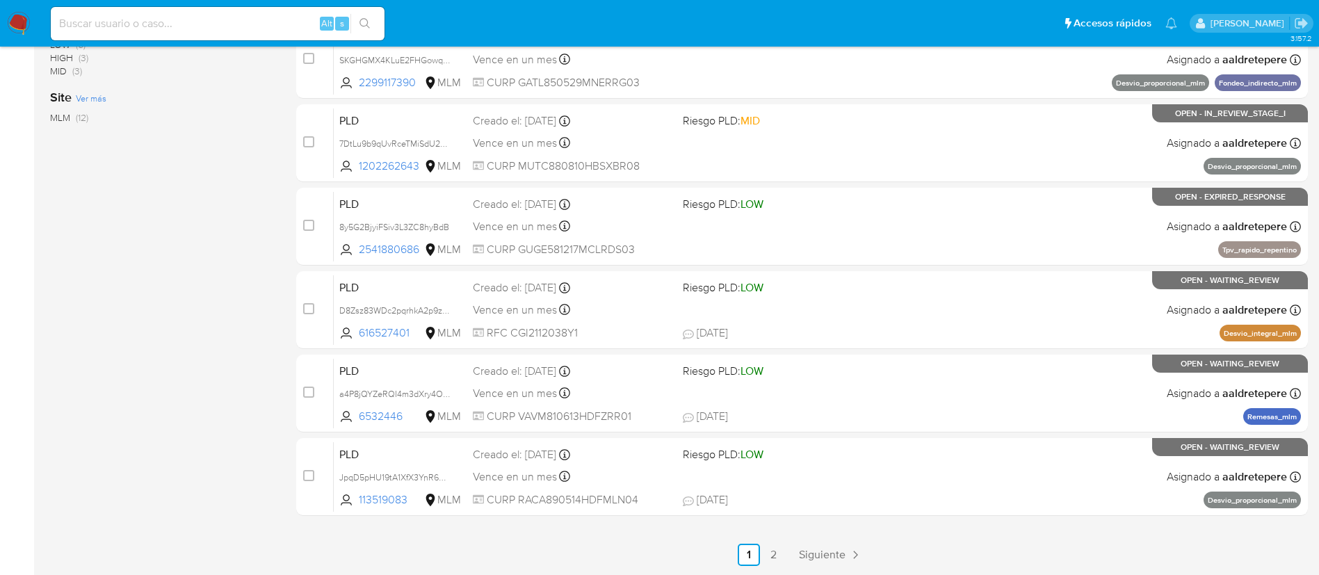
click at [22, 27] on img at bounding box center [19, 24] width 24 height 24
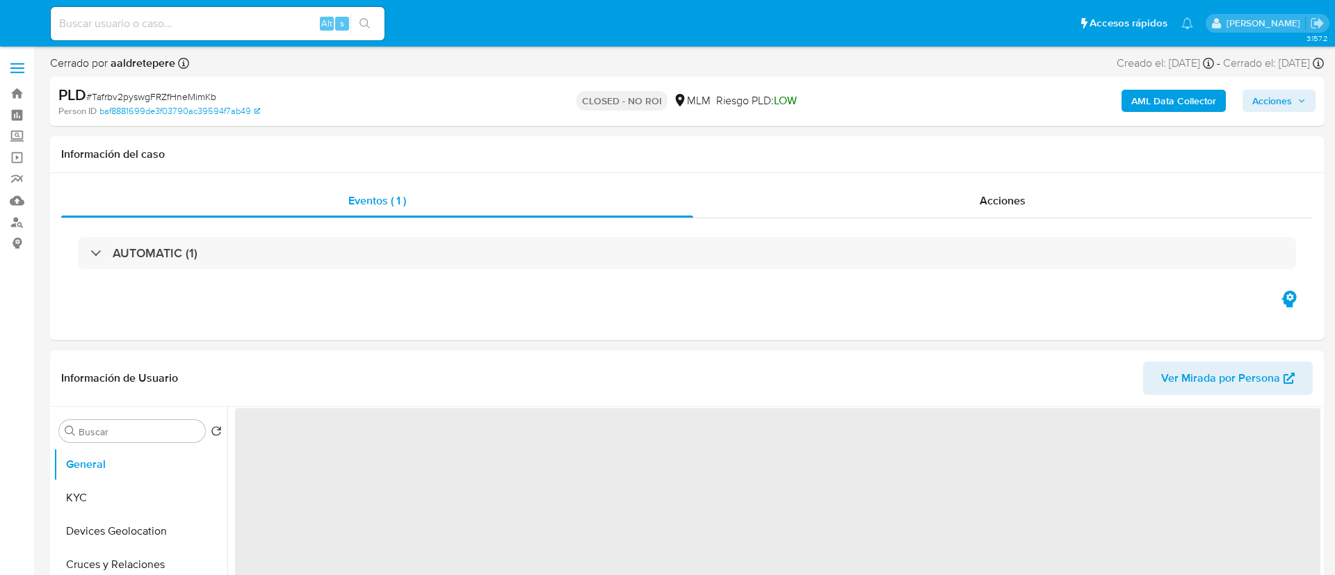
select select "10"
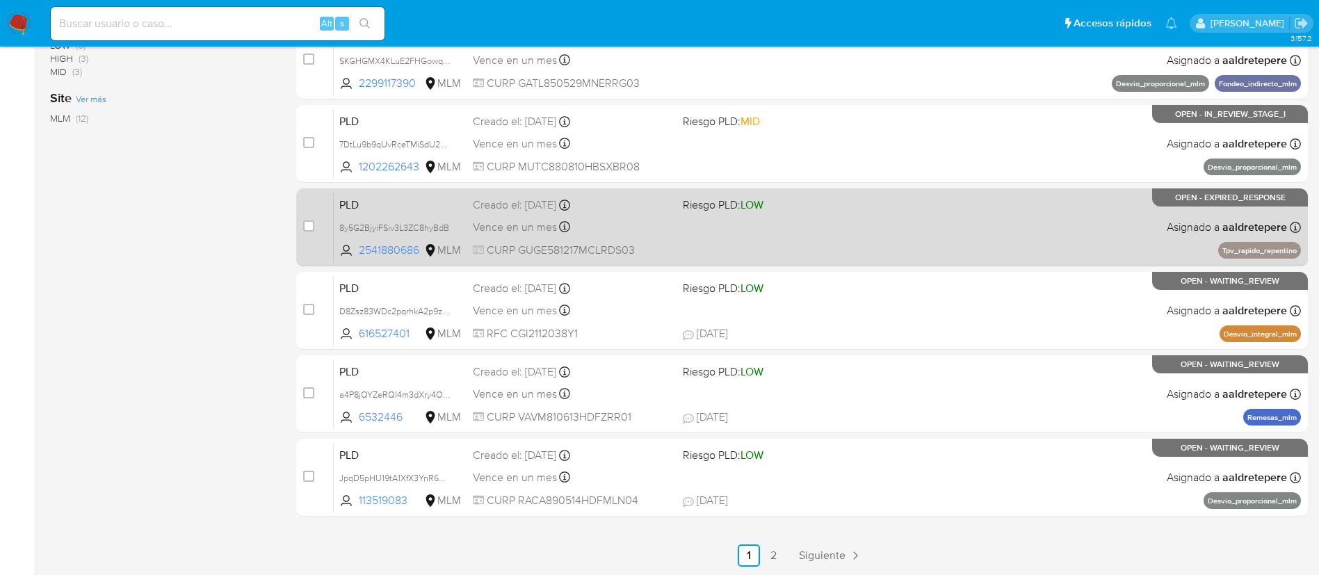
scroll to position [523, 0]
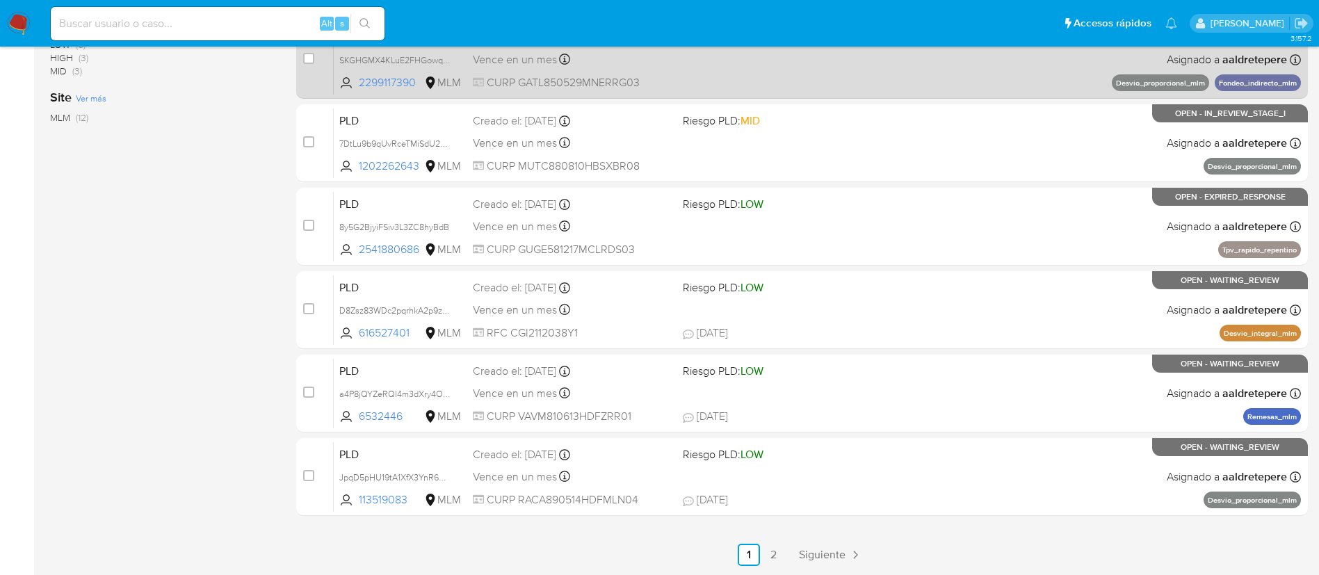
click at [827, 559] on span "Siguiente" at bounding box center [822, 554] width 47 height 11
